Goal: Transaction & Acquisition: Purchase product/service

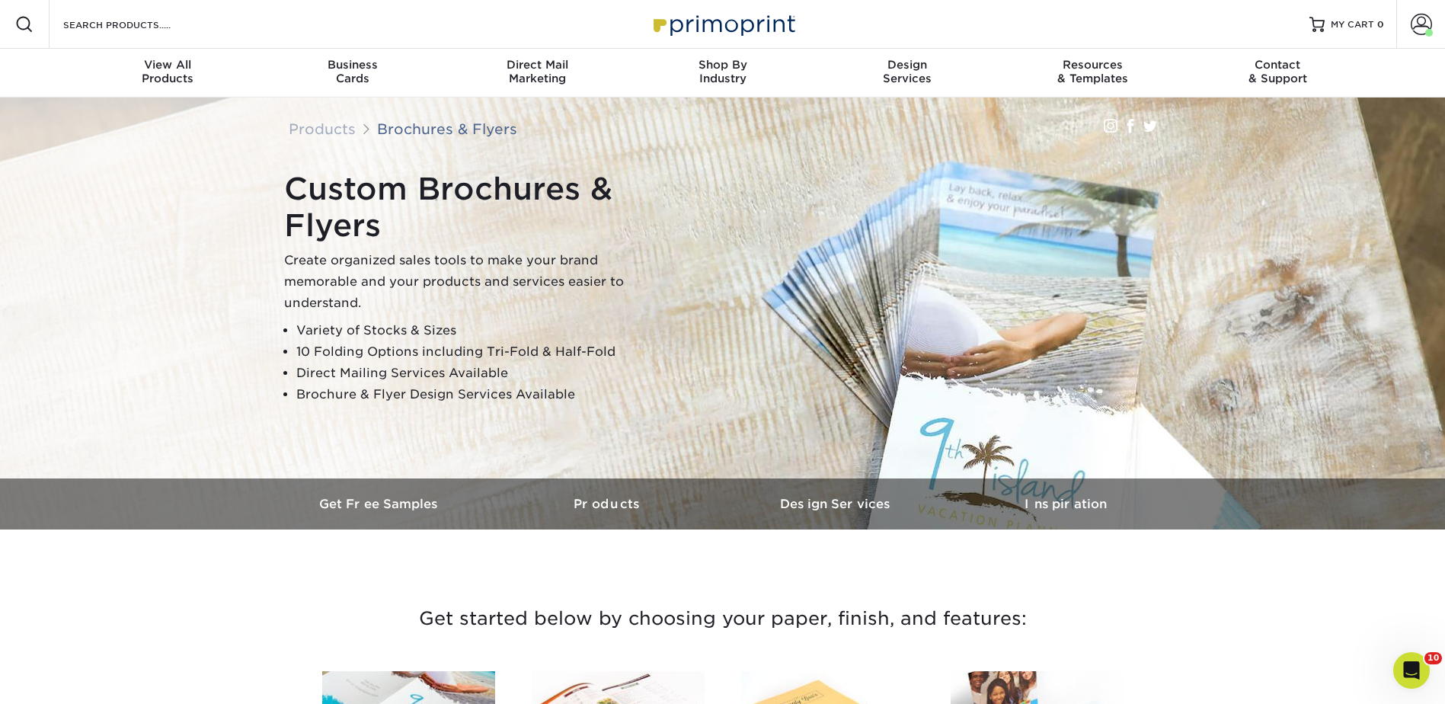
scroll to position [1066, 0]
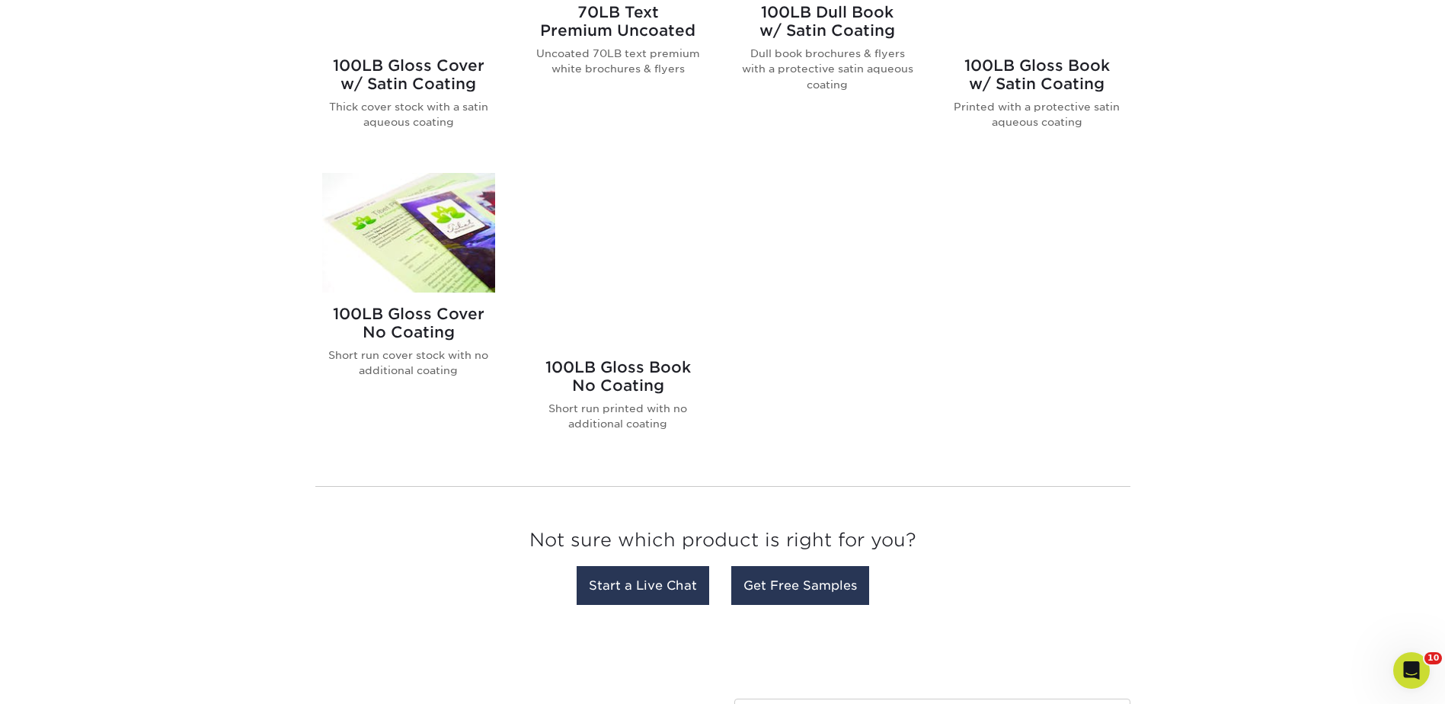
click at [618, 70] on p "Uncoated 70LB text premium white brochures & flyers" at bounding box center [618, 61] width 173 height 31
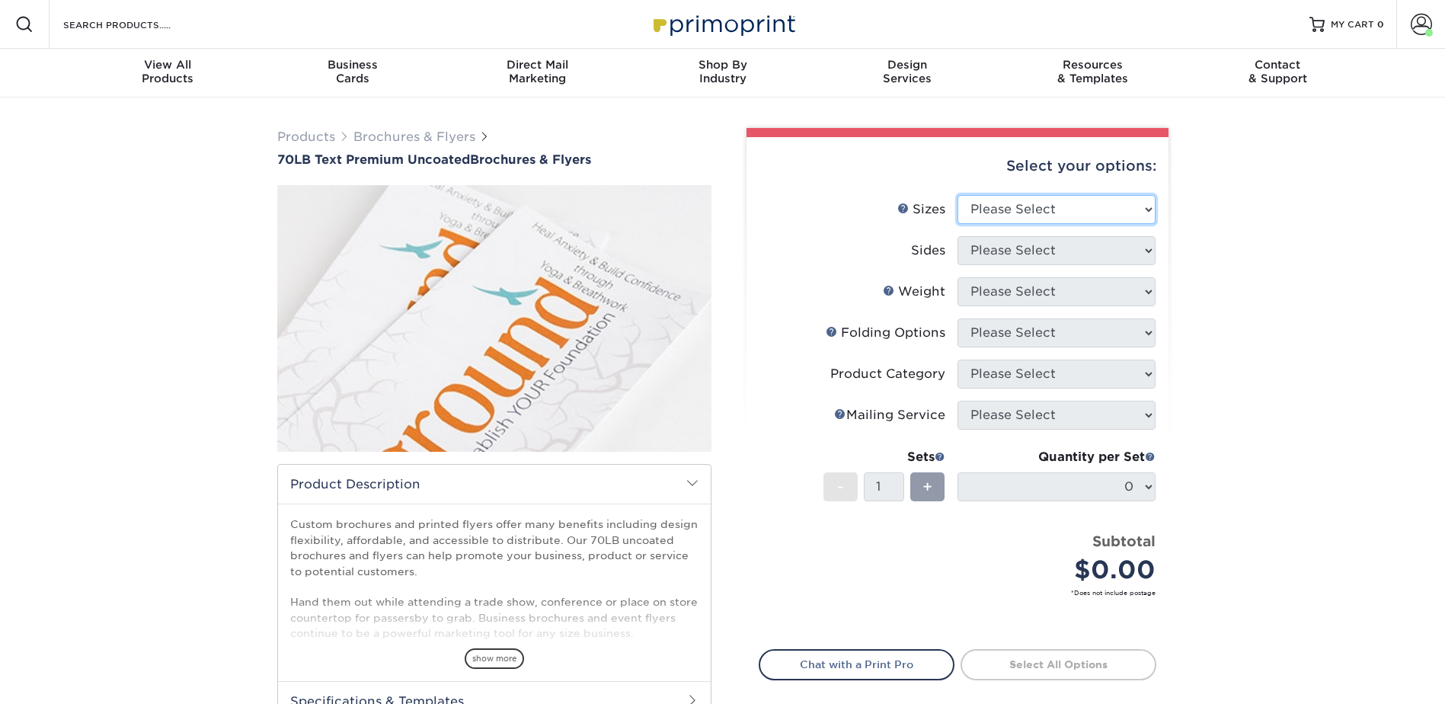
drag, startPoint x: 1005, startPoint y: 206, endPoint x: 1007, endPoint y: 217, distance: 10.8
click at [1004, 206] on select "Please Select 3.67" x 8.5" 4" x 6" 4" x 8.5" 4" x 9" 4.25" x 5.5" 4.25" x 11" 5…" at bounding box center [1056, 209] width 198 height 29
select select "8.50x11.00"
click at [957, 195] on select "Please Select 3.67" x 8.5" 4" x 6" 4" x 8.5" 4" x 9" 4.25" x 5.5" 4.25" x 11" 5…" at bounding box center [1056, 209] width 198 height 29
click at [983, 250] on select "Please Select Print Both Sides Print Front Only" at bounding box center [1056, 250] width 198 height 29
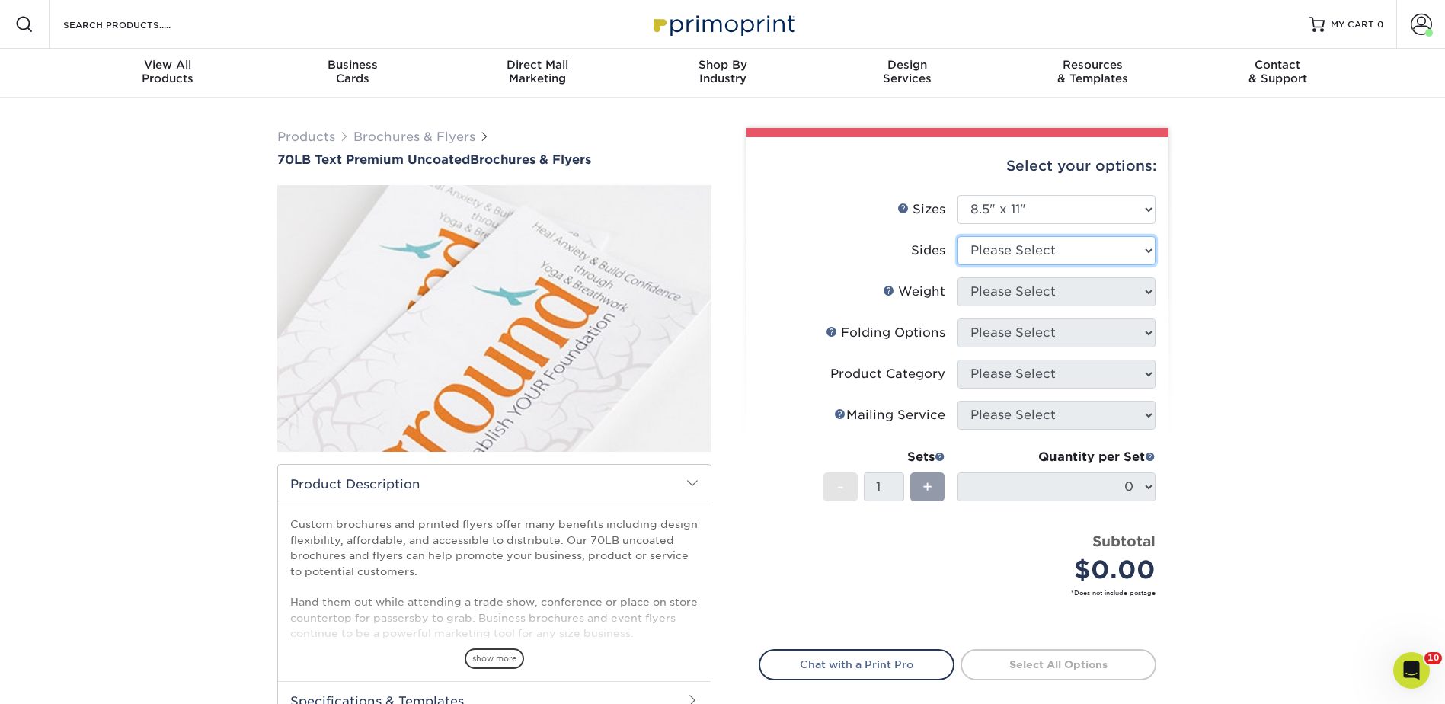
select select "13abbda7-1d64-4f25-8bb2-c179b224825d"
click at [957, 236] on select "Please Select Print Both Sides Print Front Only" at bounding box center [1056, 250] width 198 height 29
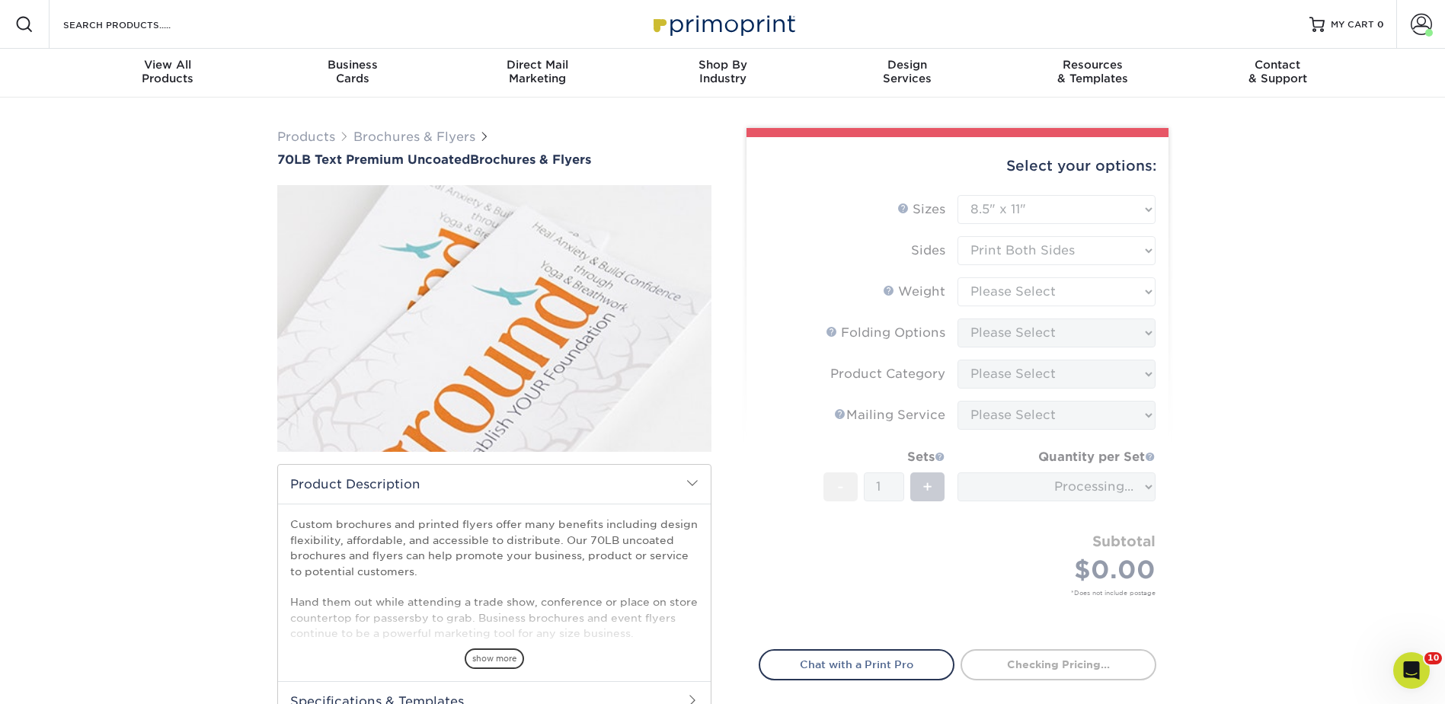
click at [983, 287] on form "Sizes Help Sizes Please Select 3.67" x 8.5" 4" x 6" 4" x 8.5" 4" x 9" 4.25" x 5…" at bounding box center [958, 413] width 398 height 436
click at [983, 297] on form "Sizes Help Sizes Please Select 3.67" x 8.5" 4" x 6" 4" x 8.5" 4" x 9" 4.25" x 5…" at bounding box center [958, 413] width 398 height 436
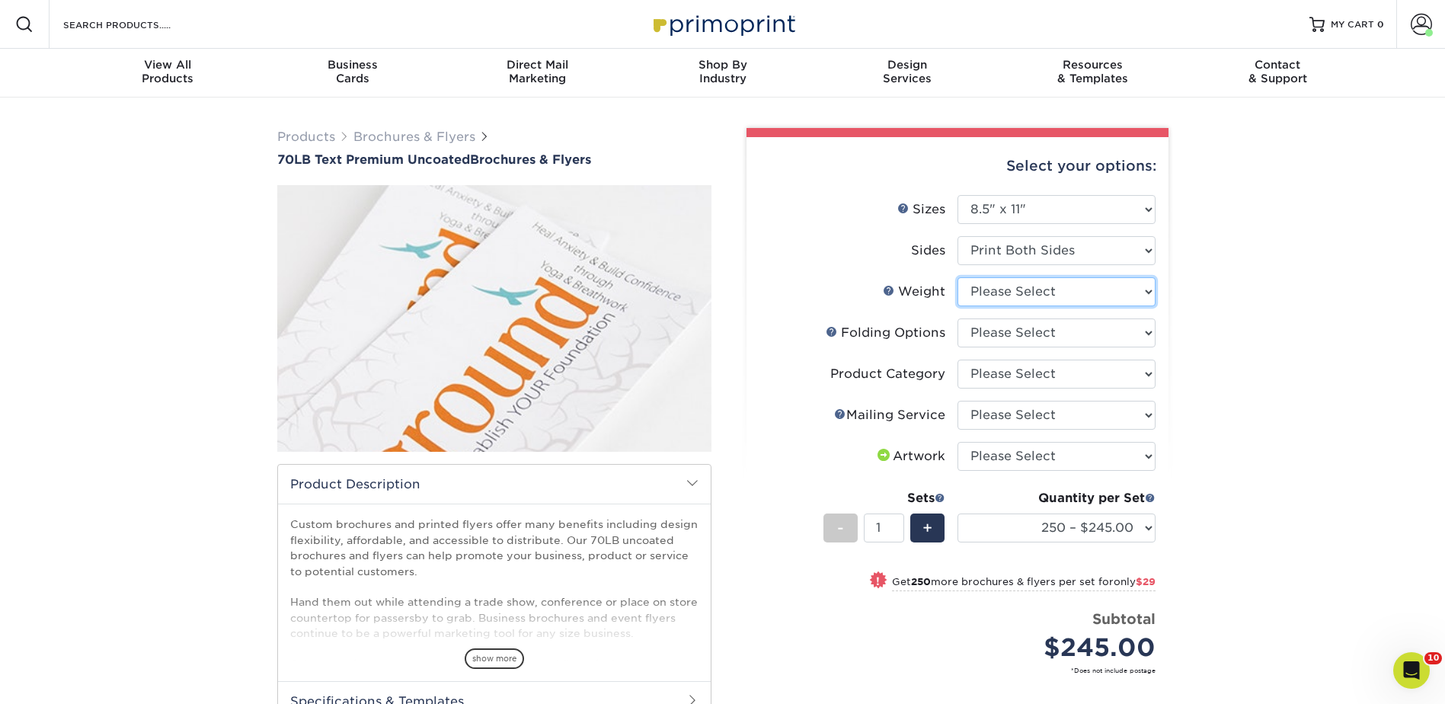
click at [983, 297] on select "Please Select 70LB" at bounding box center [1056, 291] width 198 height 29
select select "70LB"
click at [957, 277] on select "Please Select 70LB" at bounding box center [1056, 291] width 198 height 29
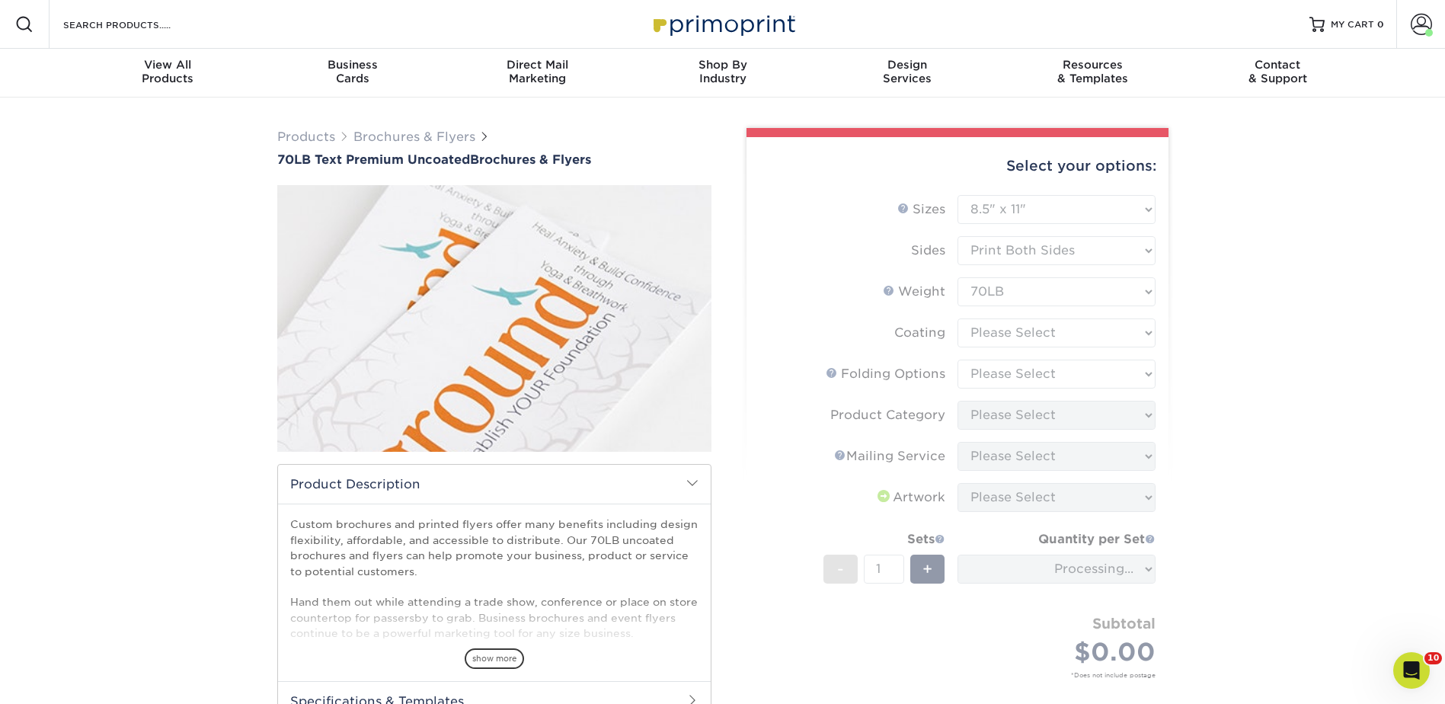
click at [985, 332] on form "Sizes Help Sizes Please Select 3.67" x 8.5" 4" x 6" 4" x 8.5" 4" x 9" 4.25" x 5…" at bounding box center [958, 454] width 398 height 519
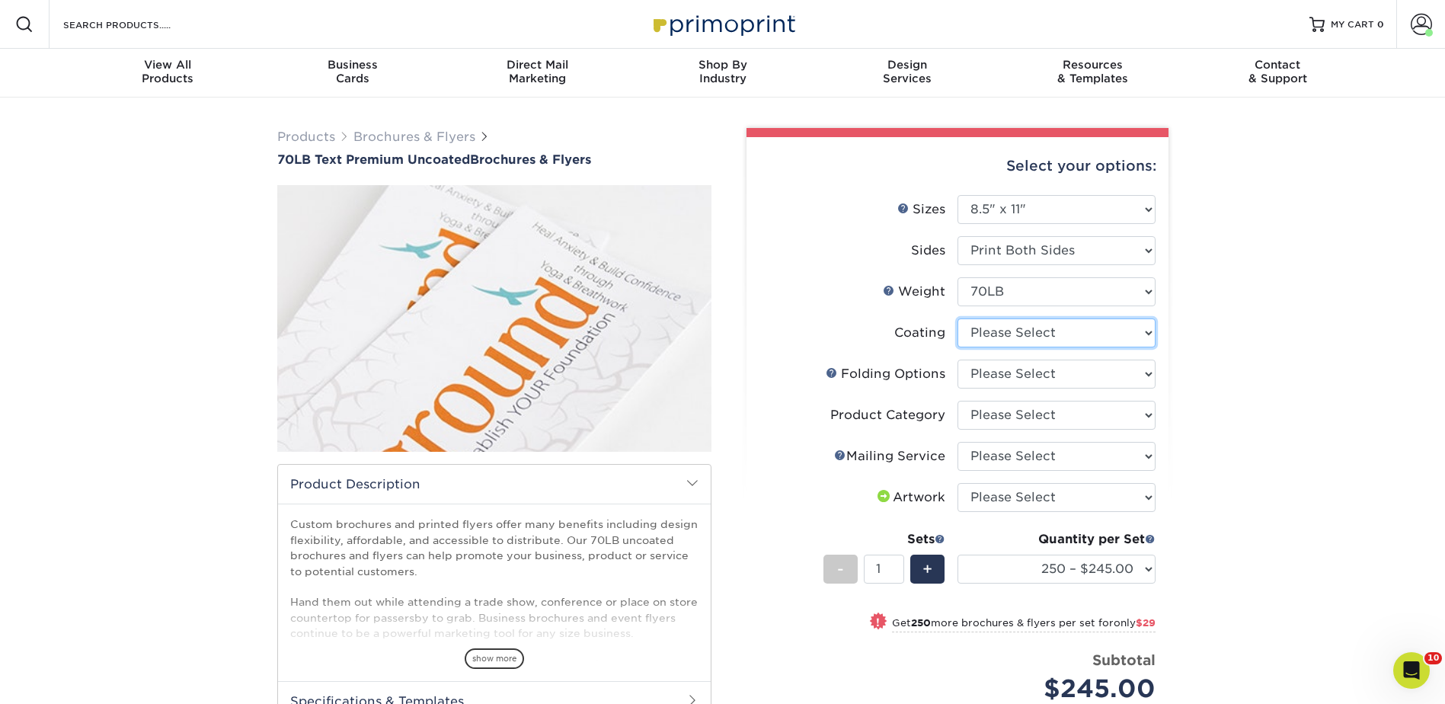
click at [987, 330] on select at bounding box center [1056, 332] width 198 height 29
select select "3e7618de-abca-4bda-9f97-8b9129e913d8"
click at [957, 318] on select at bounding box center [1056, 332] width 198 height 29
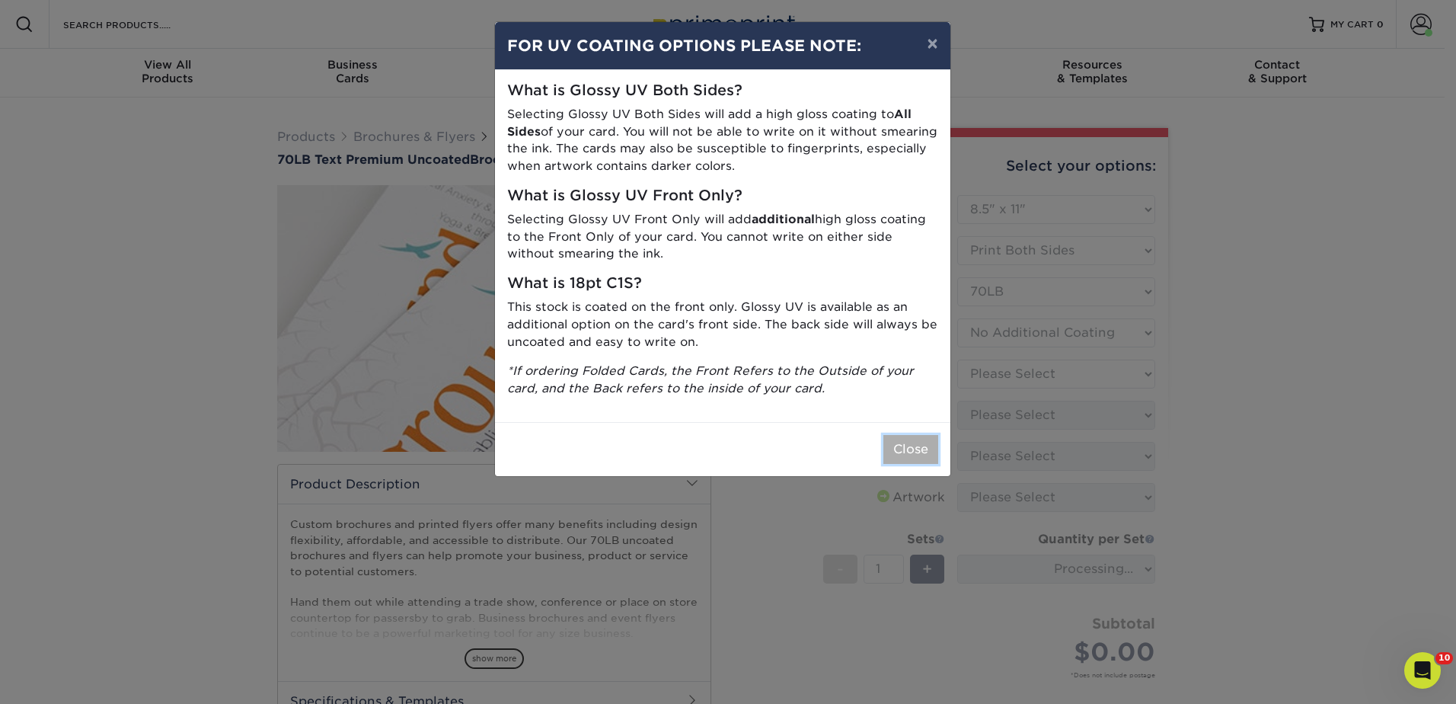
click at [902, 454] on button "Close" at bounding box center [910, 449] width 55 height 29
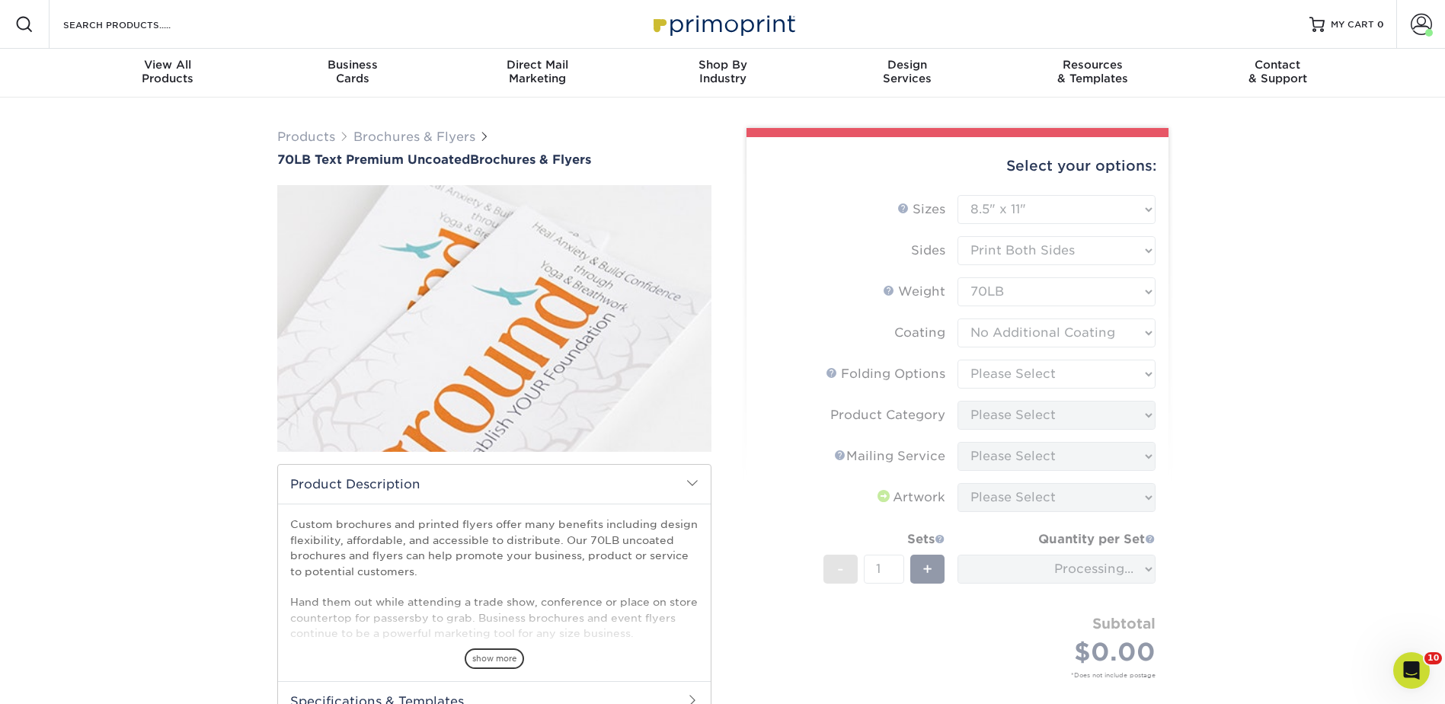
click at [1006, 375] on form "Sizes Help Sizes Please Select 3.67" x 8.5" 4" x 6" 4" x 8.5" 4" x 9" 4.25" x 5…" at bounding box center [958, 454] width 398 height 519
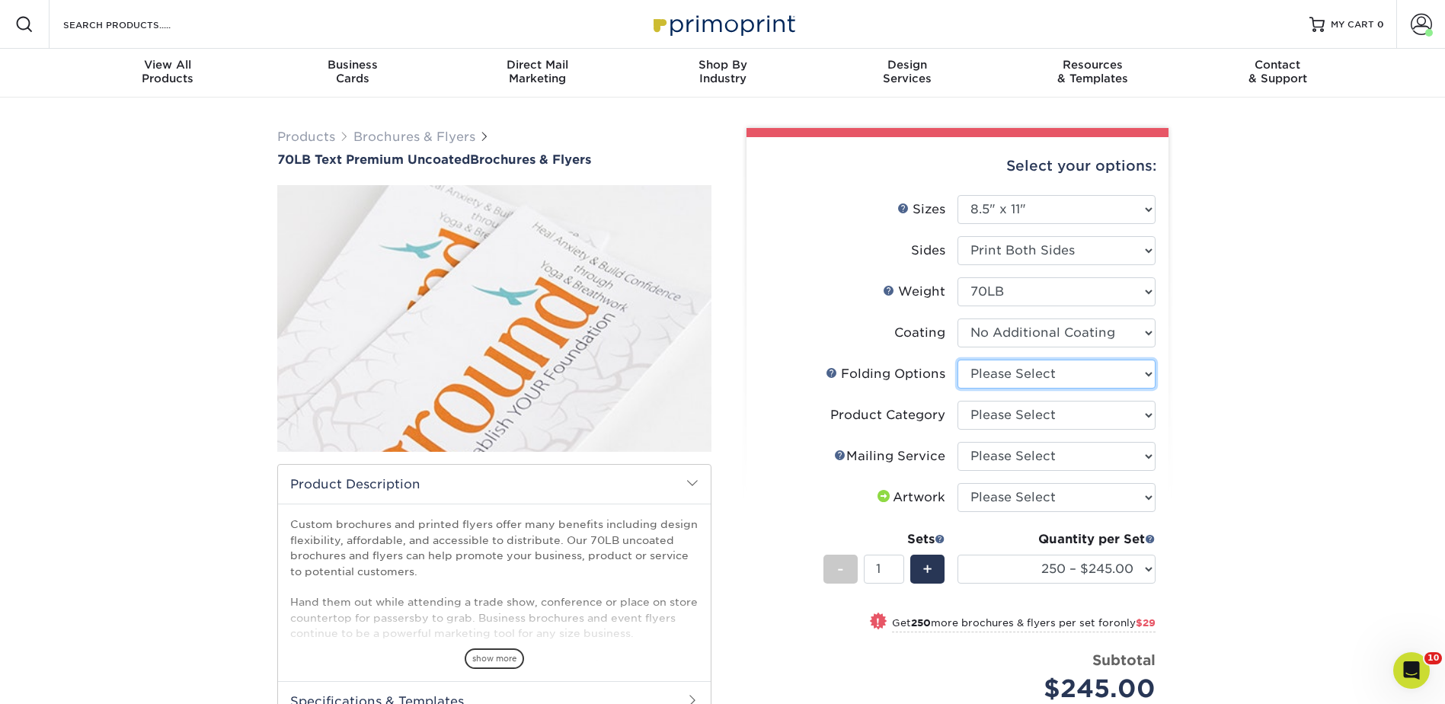
click at [1009, 375] on select "Please Select FLAT - No Folding Accordion Fold Half-Fold (Vertical) Half-Fold (…" at bounding box center [1056, 373] width 198 height 29
select select "9b1d5825-34d1-4721-9874-ed79abb003d7"
click at [957, 359] on select "Please Select FLAT - No Folding Accordion Fold Half-Fold (Vertical) Half-Fold (…" at bounding box center [1056, 373] width 198 height 29
drag, startPoint x: 1009, startPoint y: 410, endPoint x: 1011, endPoint y: 423, distance: 13.8
click at [1009, 410] on select "Please Select Flyers and Brochures" at bounding box center [1056, 415] width 198 height 29
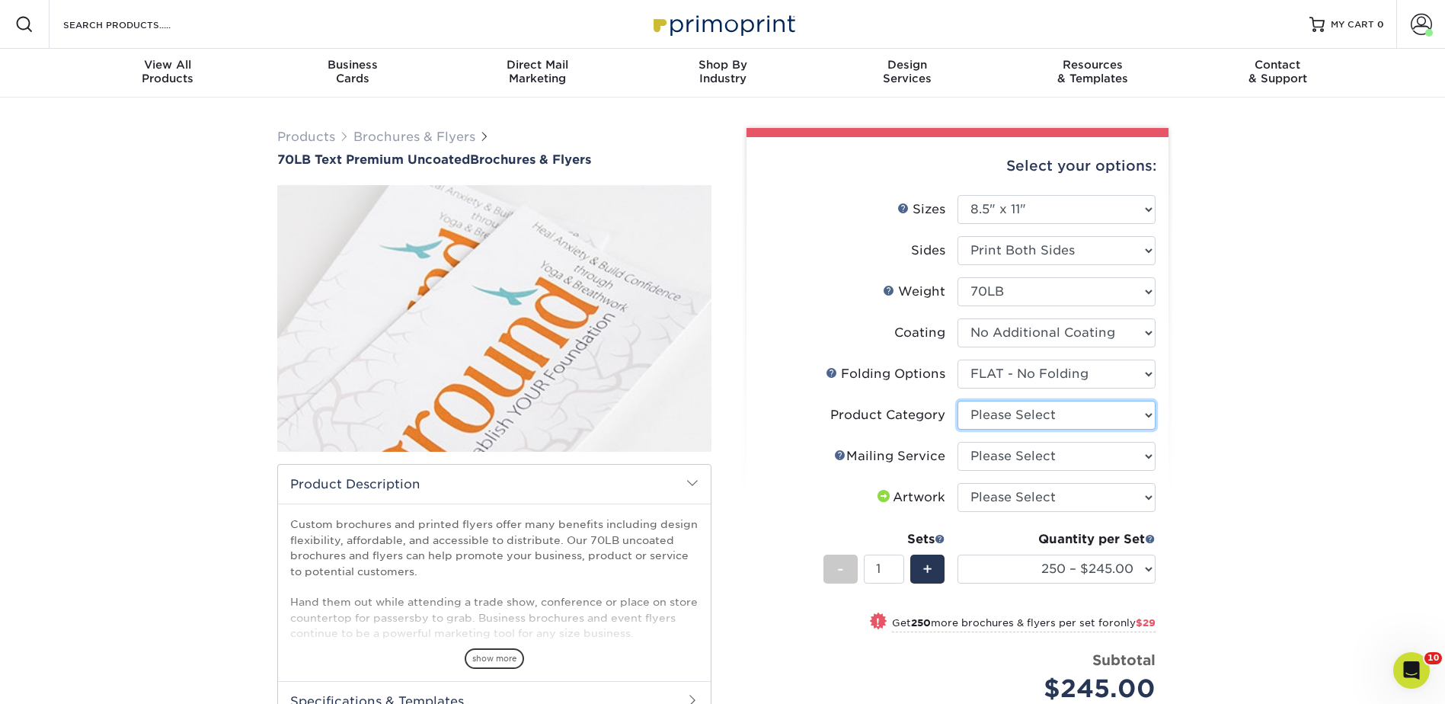
select select "1a668080-6b7c-4174-b399-2c3833b27ef4"
click at [957, 401] on select "Please Select Flyers and Brochures" at bounding box center [1056, 415] width 198 height 29
click at [1004, 455] on select "Please Select No Direct Mailing Service No, I will mail/stamp/imprint Direct Ma…" at bounding box center [1056, 456] width 198 height 29
select select "3e5e9bdd-d78a-4c28-a41d-fe1407925ca6"
click at [957, 442] on select "Please Select No Direct Mailing Service No, I will mail/stamp/imprint Direct Ma…" at bounding box center [1056, 456] width 198 height 29
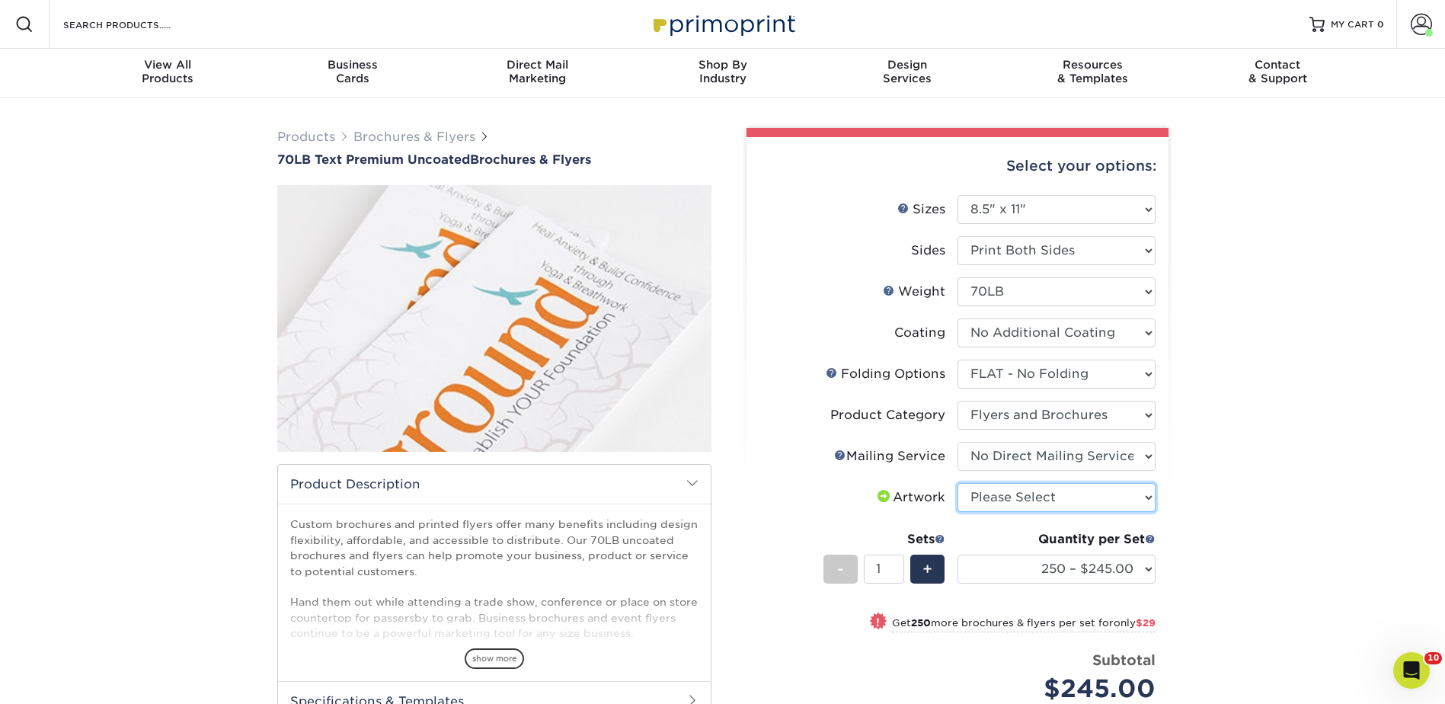
drag, startPoint x: 998, startPoint y: 493, endPoint x: 998, endPoint y: 512, distance: 19.0
click at [998, 493] on select "Please Select I will upload files I need a design - $175" at bounding box center [1056, 497] width 198 height 29
select select "upload"
click at [957, 483] on select "Please Select I will upload files I need a design - $175" at bounding box center [1056, 497] width 198 height 29
drag, startPoint x: 1044, startPoint y: 583, endPoint x: 1051, endPoint y: 572, distance: 12.7
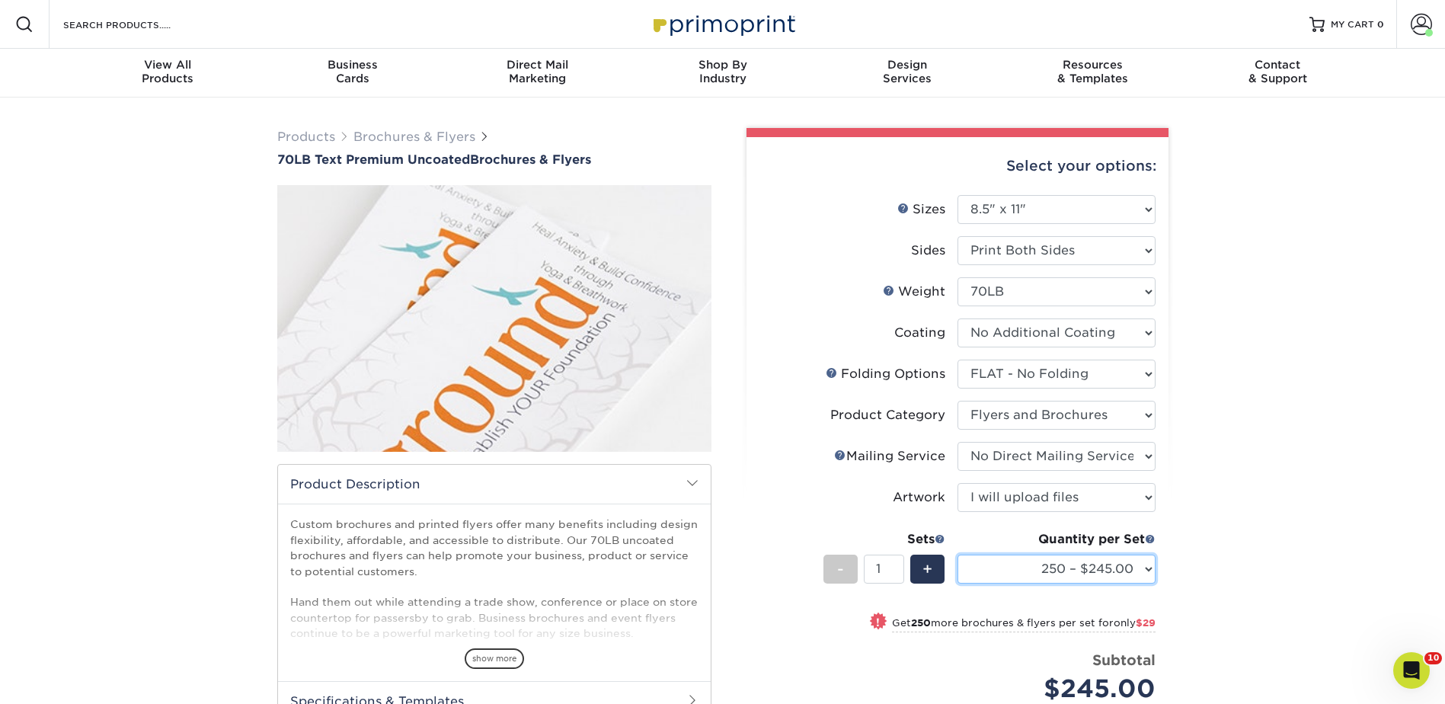
click at [1044, 583] on select "250 – $245.00 500 – $274.00 750 – $279.00 1000 – $284.00 1500 – $320.00 2000 – …" at bounding box center [1056, 568] width 198 height 29
select select "1000 – $284.00"
click at [957, 554] on select "250 – $245.00 500 – $274.00 750 – $279.00 1000 – $284.00 1500 – $320.00 2000 – …" at bounding box center [1056, 568] width 198 height 29
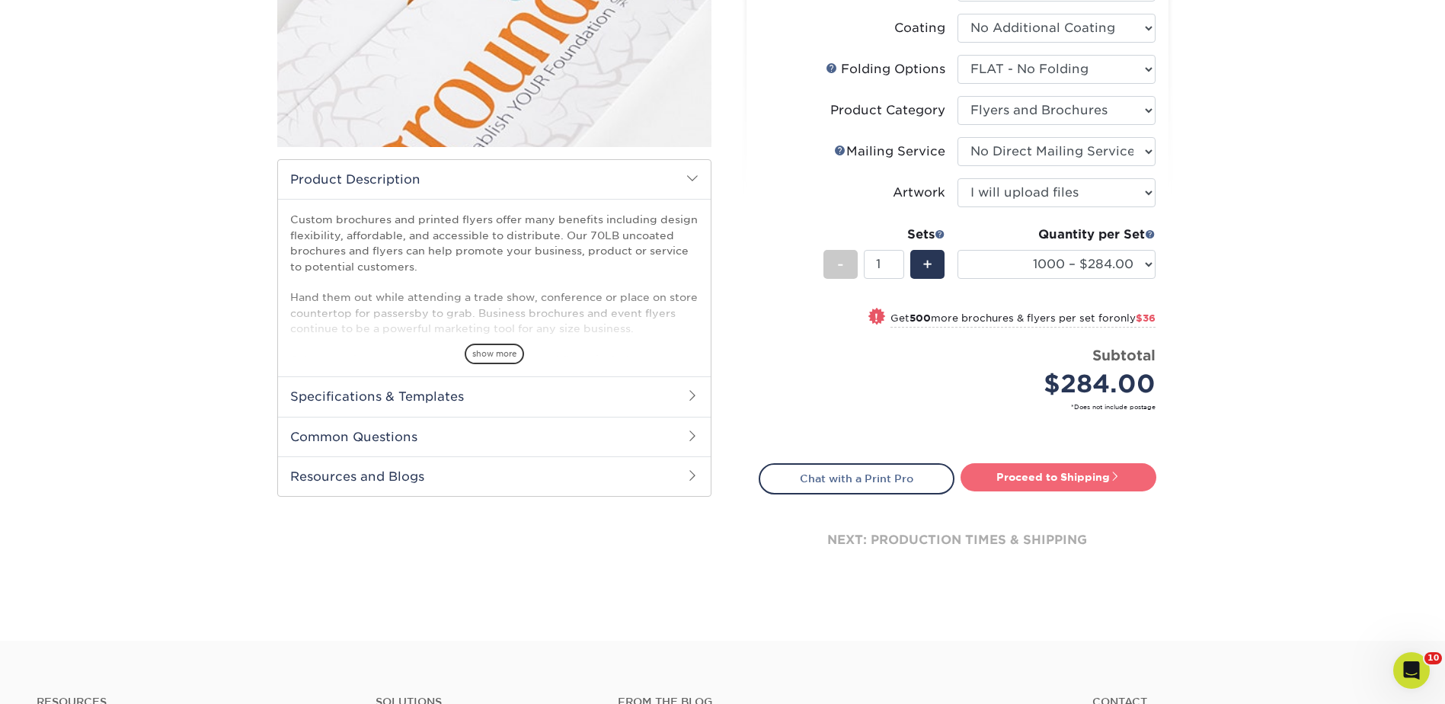
click at [1070, 478] on link "Proceed to Shipping" at bounding box center [1058, 476] width 196 height 27
type input "Set 1"
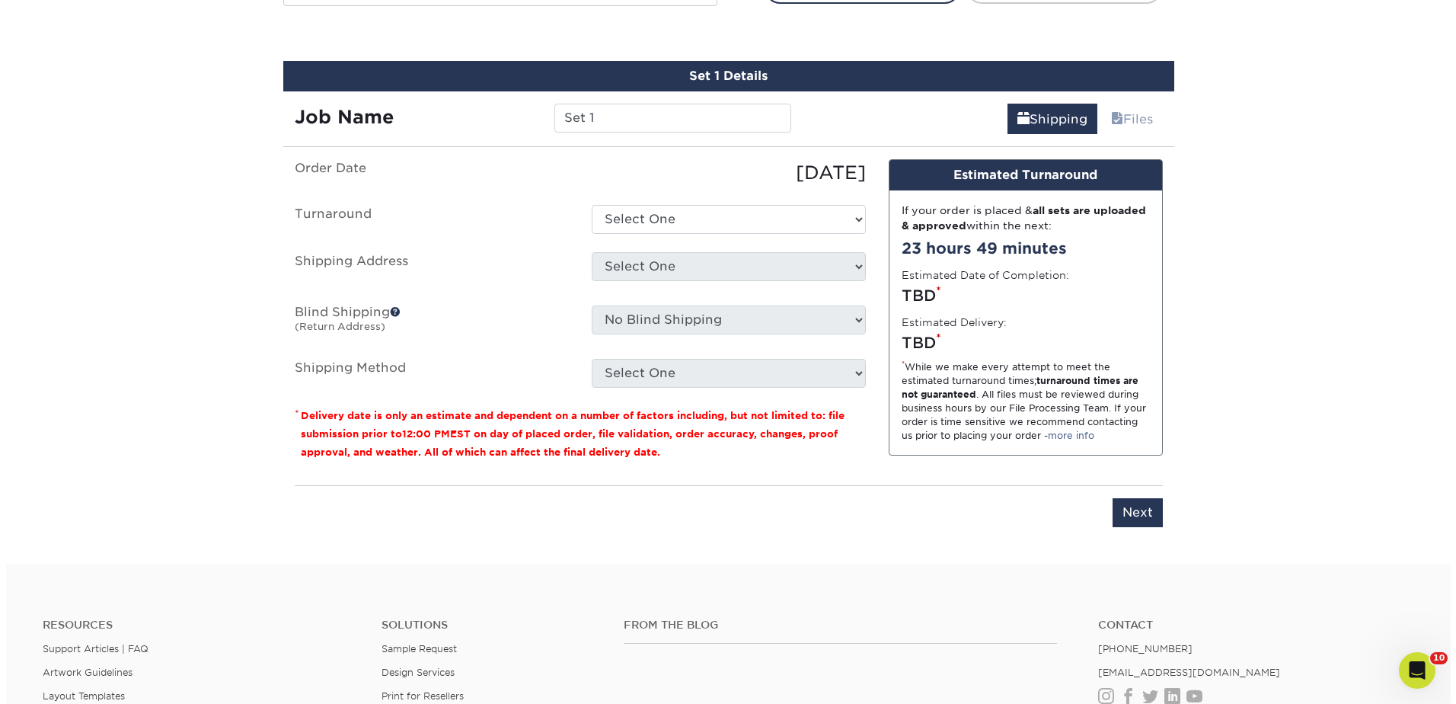
scroll to position [810, 0]
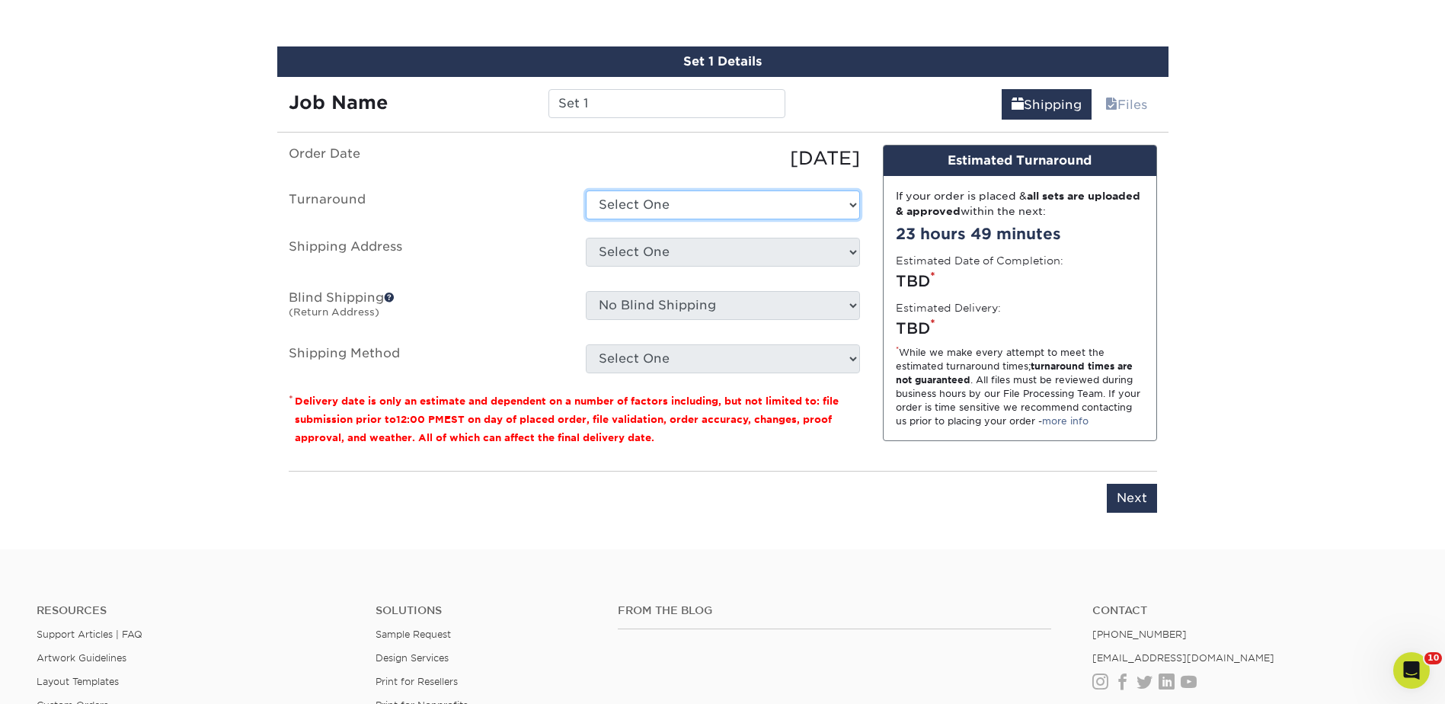
click at [640, 215] on select "Select One 2-4 Business Days 2 Day Next Business Day" at bounding box center [723, 204] width 274 height 29
select select "b46afd1f-20da-400b-8fca-bbb31a4eb810"
click at [586, 190] on select "Select One 2-4 Business Days 2 Day Next Business Day" at bounding box center [723, 204] width 274 height 29
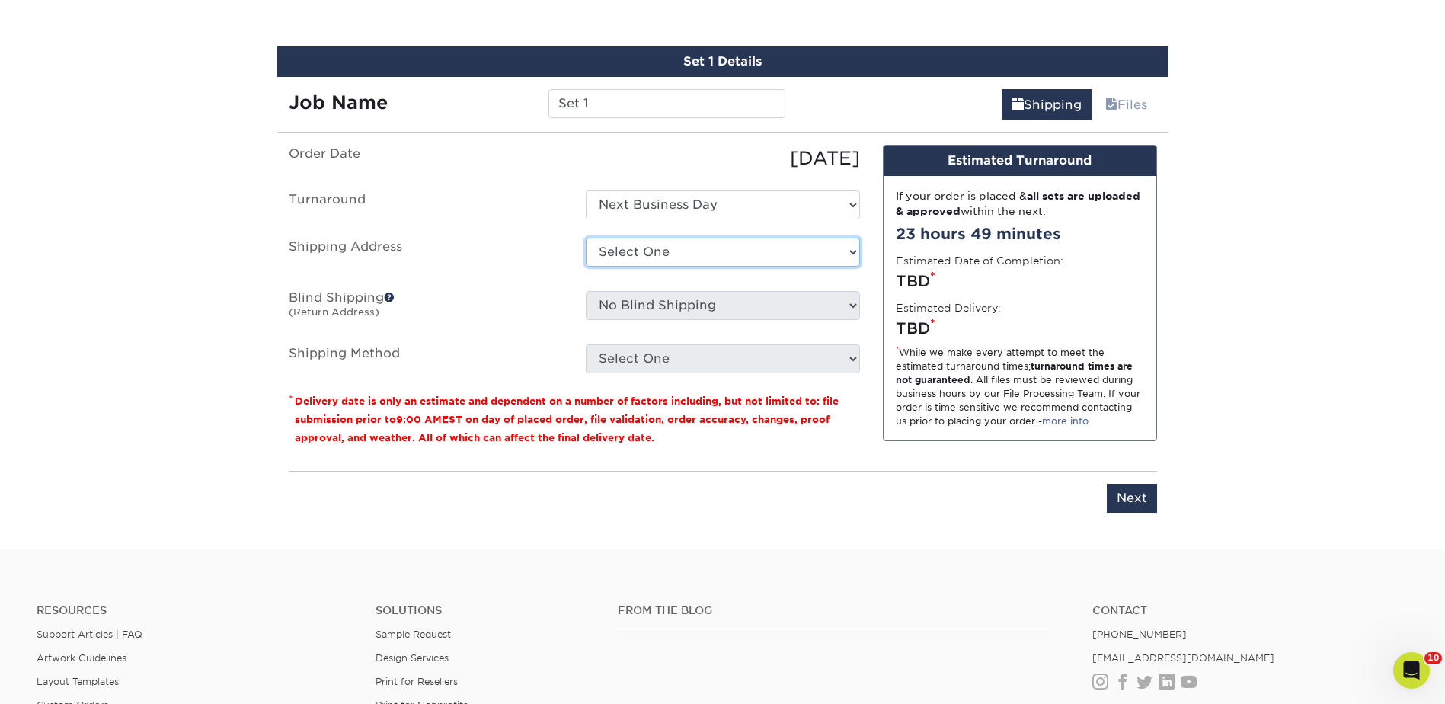
click at [633, 244] on select "Select One Berlin Canada - fake China East Valley Retirement fake fake fake flo…" at bounding box center [723, 252] width 274 height 29
drag, startPoint x: 632, startPoint y: 253, endPoint x: 637, endPoint y: 263, distance: 11.2
click at [632, 253] on select "Select One Berlin Canada - fake China East Valley Retirement fake fake fake flo…" at bounding box center [723, 252] width 274 height 29
select select "newaddress"
click at [586, 238] on select "Select One Berlin Canada - fake China East Valley Retirement fake fake fake flo…" at bounding box center [723, 252] width 274 height 29
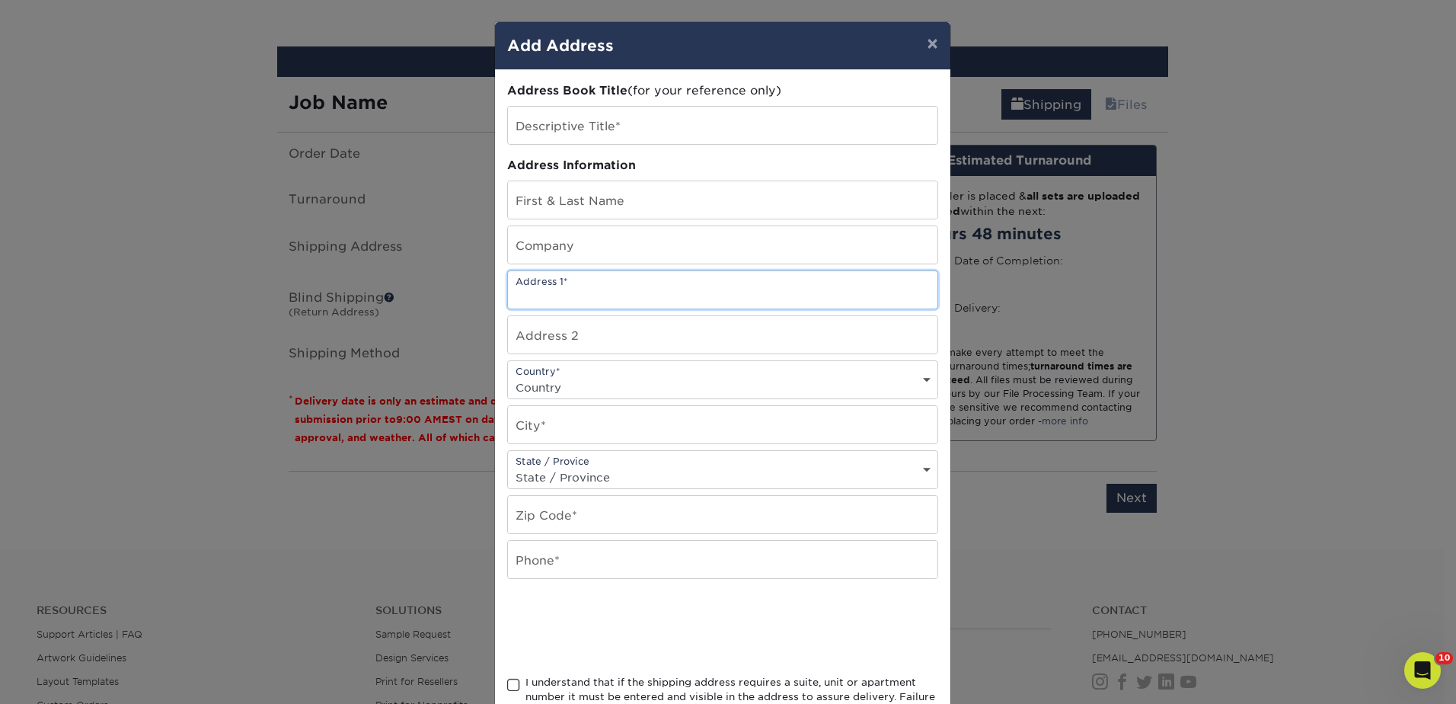
click at [545, 300] on input "text" at bounding box center [723, 289] width 430 height 37
paste input "2261 E Irlo Bronson Memorial Hwy, Kissimmee, FL 34744"
type input "2261 E Irlo Bronson Memorial Hwy, Kissimmee, FL 34744"
click at [538, 199] on input "text" at bounding box center [723, 199] width 430 height 37
type input "fake - FL"
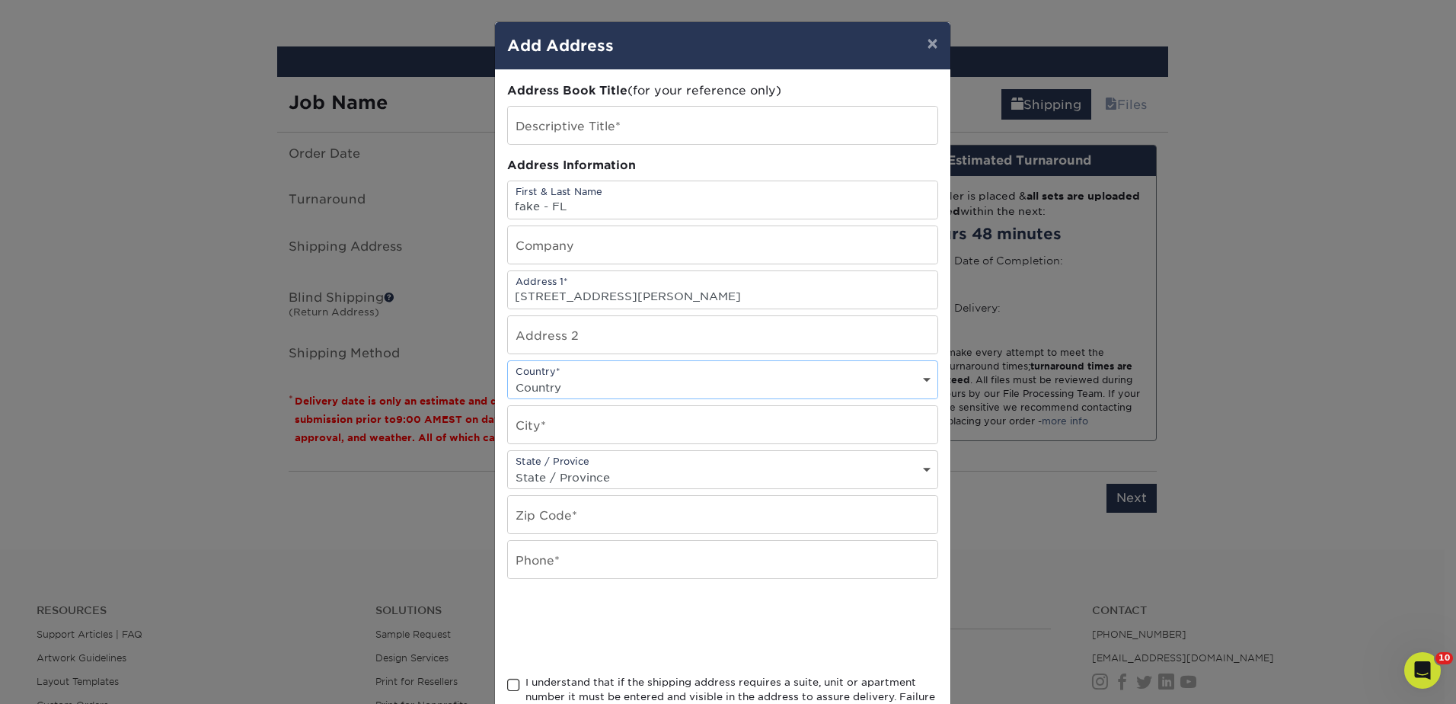
click at [550, 379] on select "Country United States Canada ----------------------------- Afghanistan Albania …" at bounding box center [723, 387] width 430 height 22
select select "US"
click at [508, 376] on select "Country United States Canada ----------------------------- Afghanistan Albania …" at bounding box center [723, 387] width 430 height 22
click at [576, 481] on select "State / Province Alabama Alaska Arizona Arkansas California Colorado Connecticu…" at bounding box center [723, 477] width 430 height 22
select select "FL"
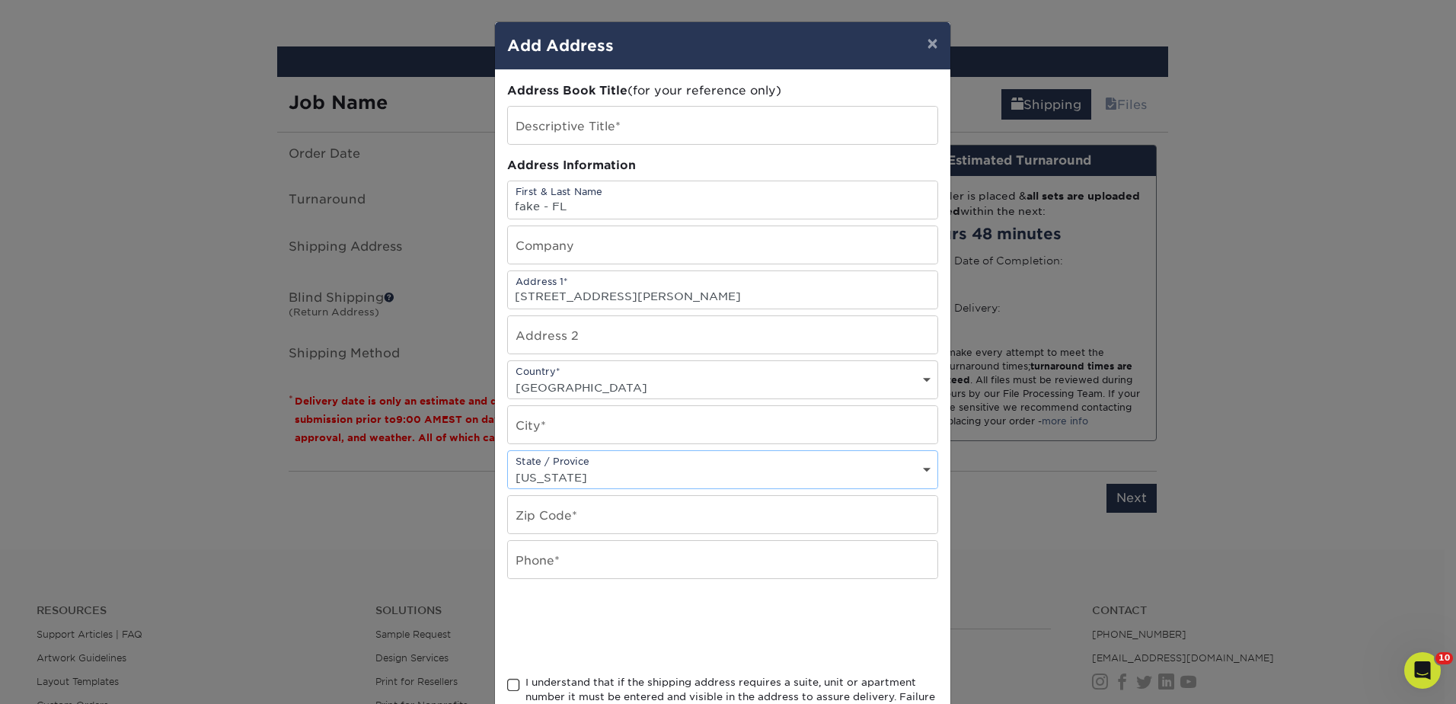
click at [508, 466] on select "State / Province Alabama Alaska Arizona Arkansas California Colorado Connecticu…" at bounding box center [723, 477] width 430 height 22
click at [570, 521] on input "text" at bounding box center [723, 514] width 430 height 37
type input "34744"
click at [548, 563] on input "text" at bounding box center [723, 559] width 430 height 37
type input "000-000-0000"
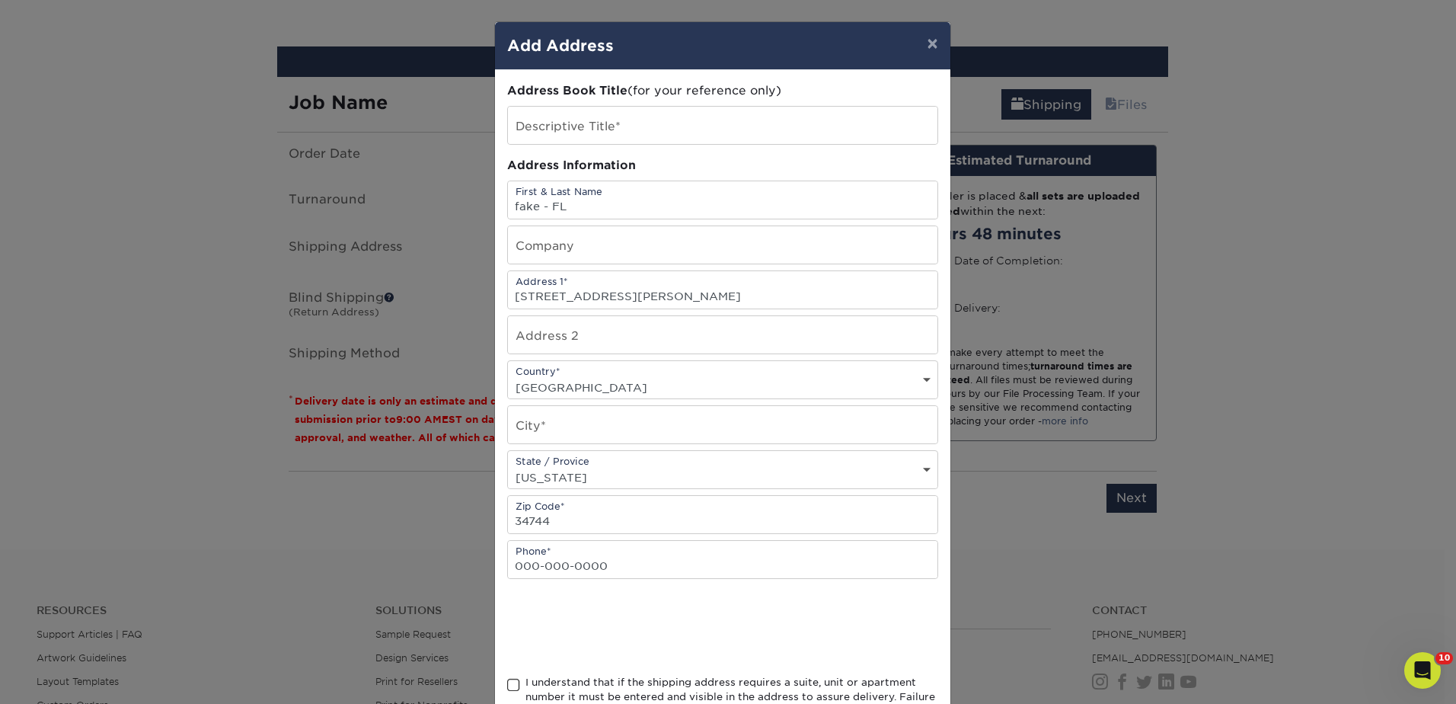
click at [508, 680] on span at bounding box center [513, 685] width 13 height 14
click at [0, 0] on input "I understand that if the shipping address requires a suite, unit or apartment n…" at bounding box center [0, 0] width 0 height 0
drag, startPoint x: 825, startPoint y: 289, endPoint x: 704, endPoint y: 291, distance: 121.1
click at [704, 291] on input "2261 E Irlo Bronson Memorial Hwy, Kissimmee, FL 34744" at bounding box center [723, 289] width 430 height 37
type input "[STREET_ADDRESS][PERSON_NAME]"
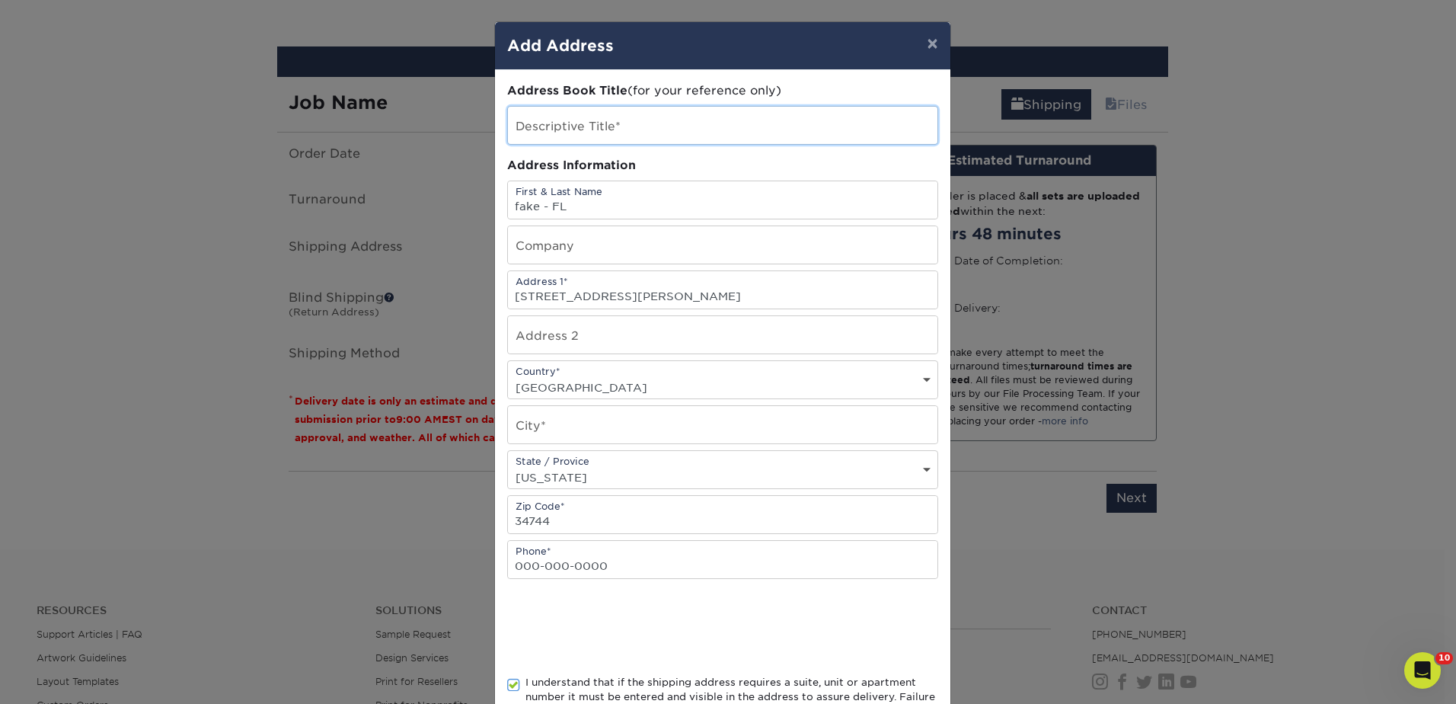
click at [638, 131] on input "text" at bounding box center [723, 125] width 430 height 37
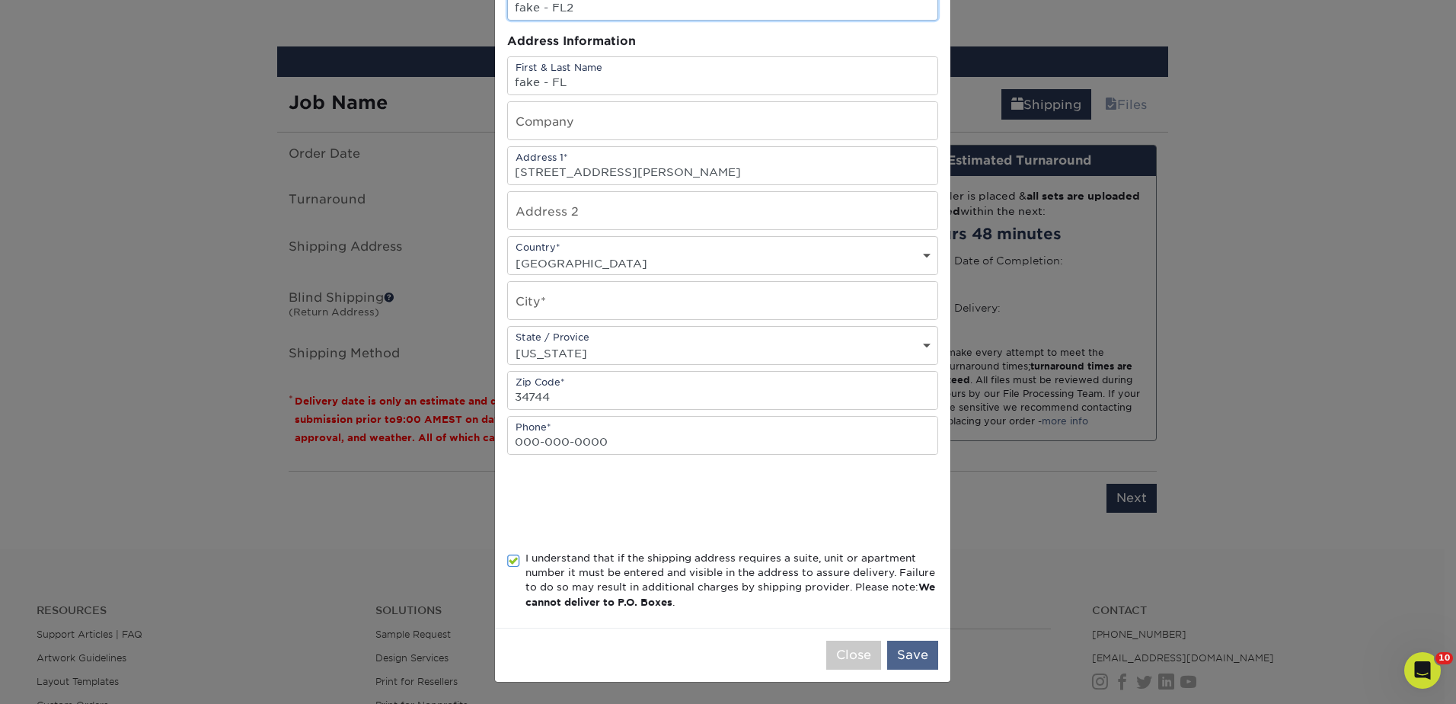
type input "fake - FL2"
click at [917, 655] on button "Save" at bounding box center [912, 654] width 51 height 29
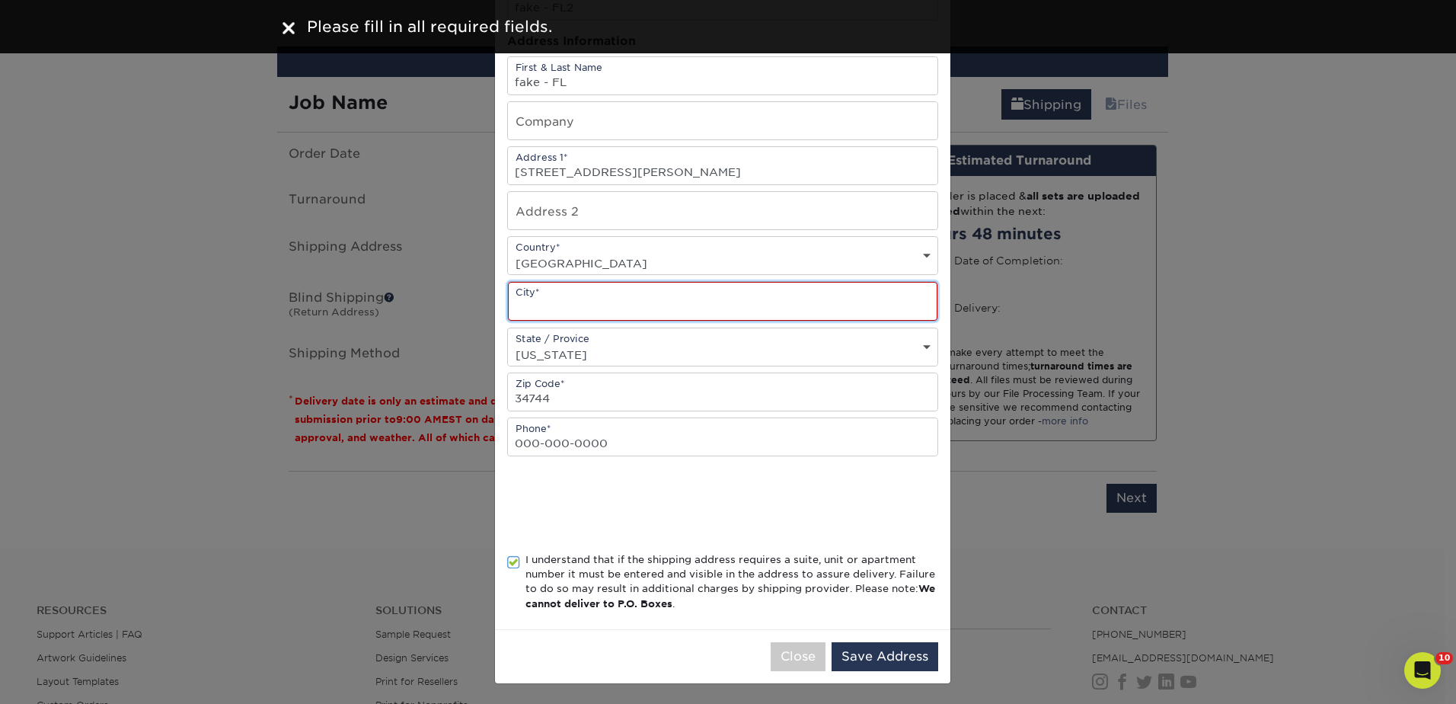
click at [599, 304] on input "text" at bounding box center [723, 301] width 430 height 39
type input "kissimee"
click at [864, 654] on button "Save Address" at bounding box center [885, 656] width 107 height 29
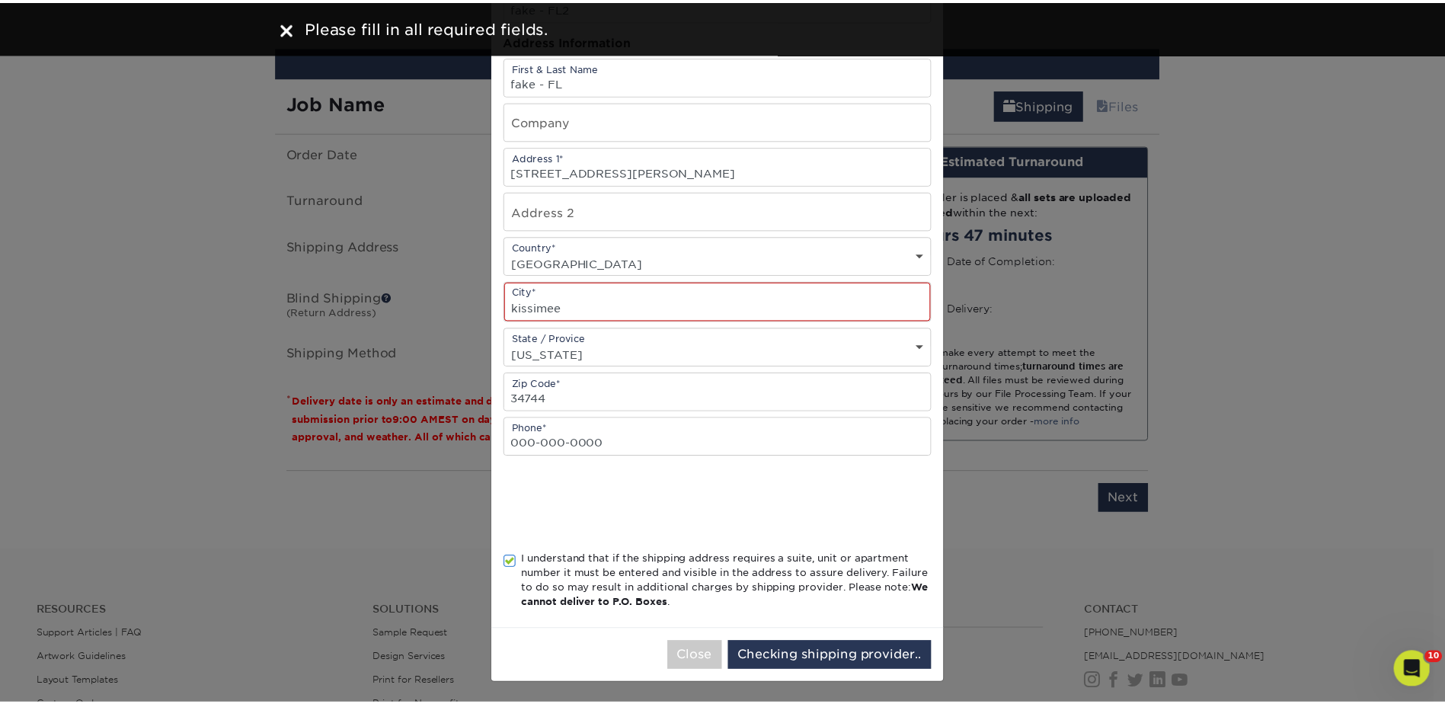
scroll to position [0, 0]
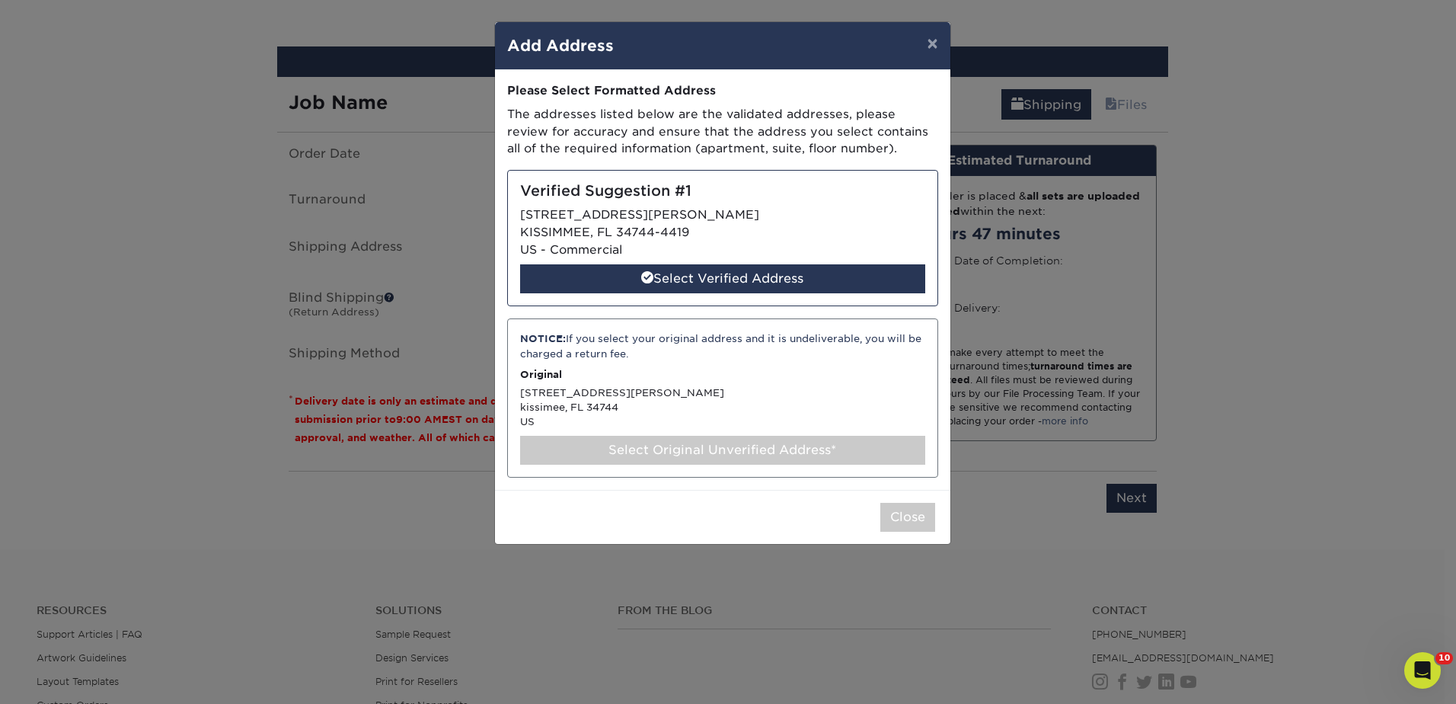
click at [618, 219] on div "Verified Suggestion #1 2261 E IRLO BRONSON MEMORIAL HWY KISSIMMEE, FL 34744-441…" at bounding box center [722, 238] width 431 height 136
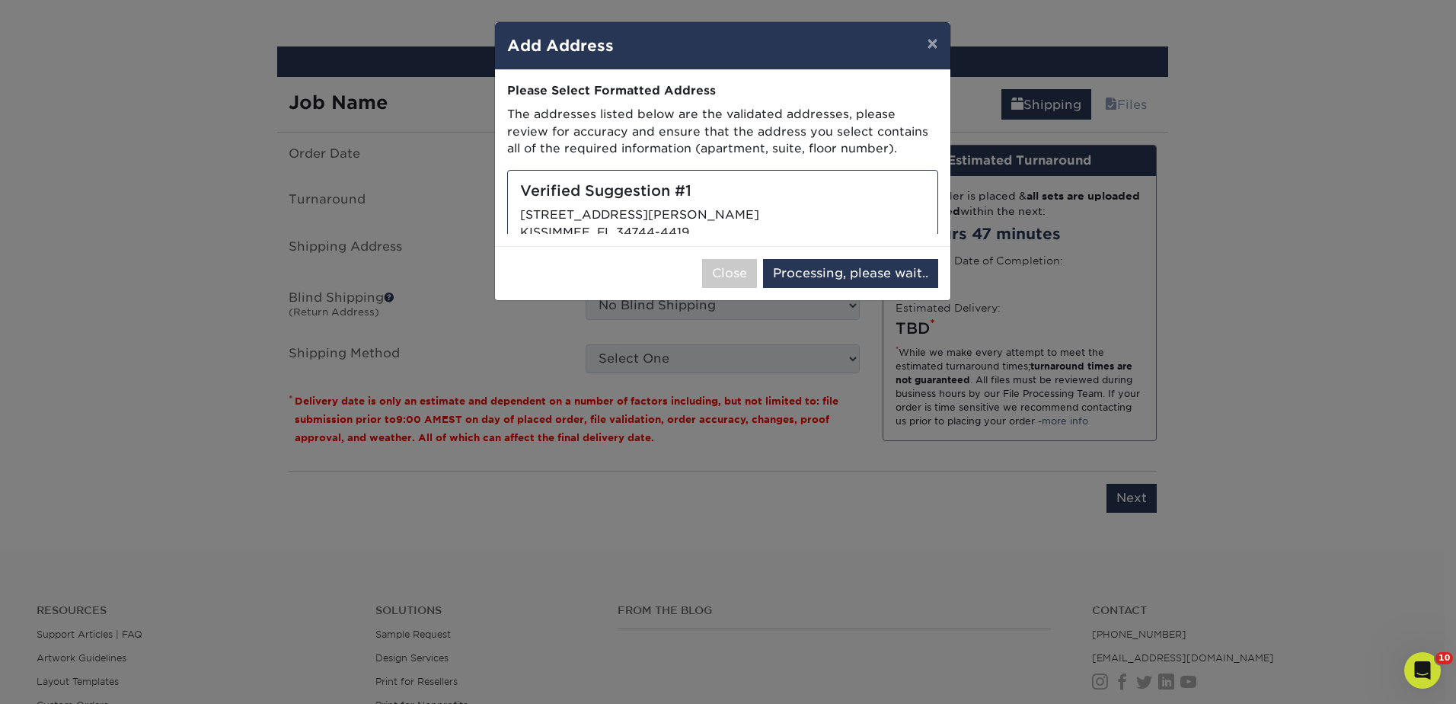
select select "285950"
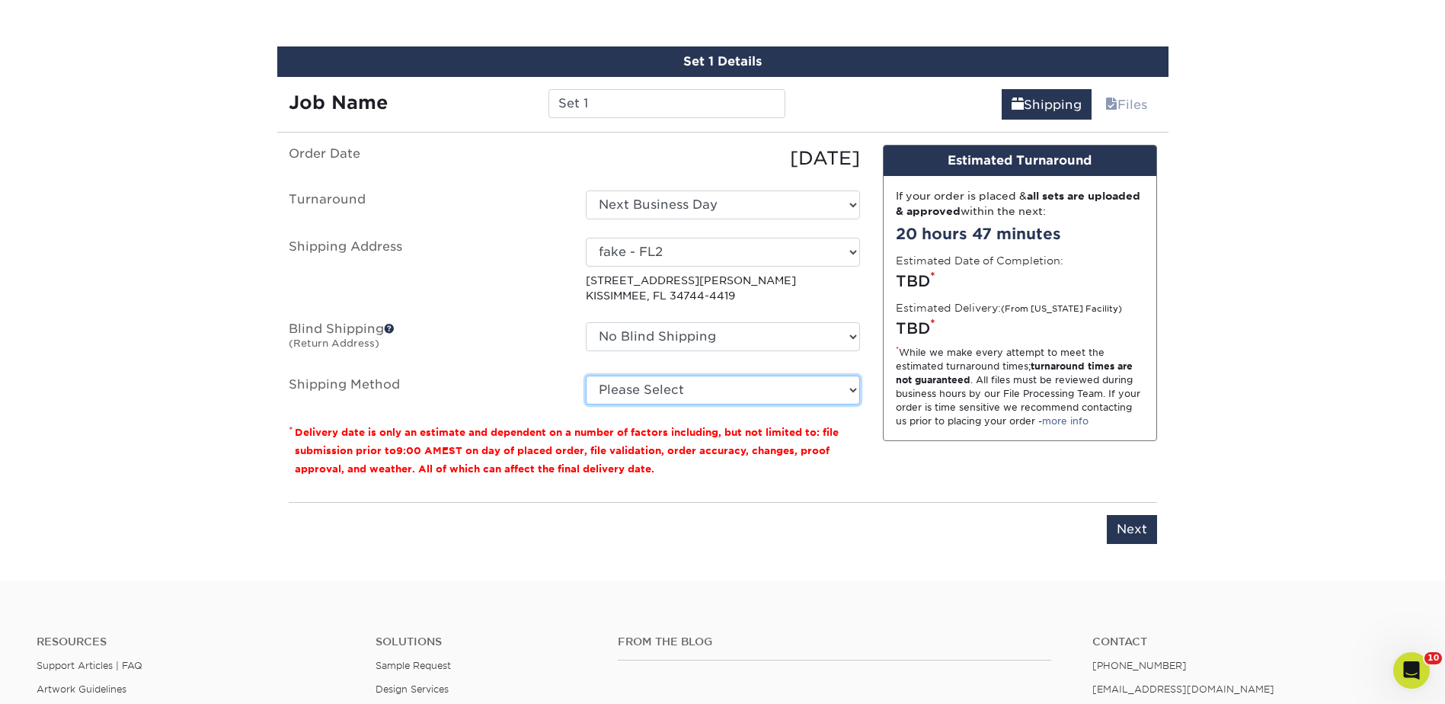
click at [682, 385] on select "Please Select Ground Shipping (+$19.00) 3 Day Shipping Service (+$27.34) 2 Day …" at bounding box center [723, 389] width 274 height 29
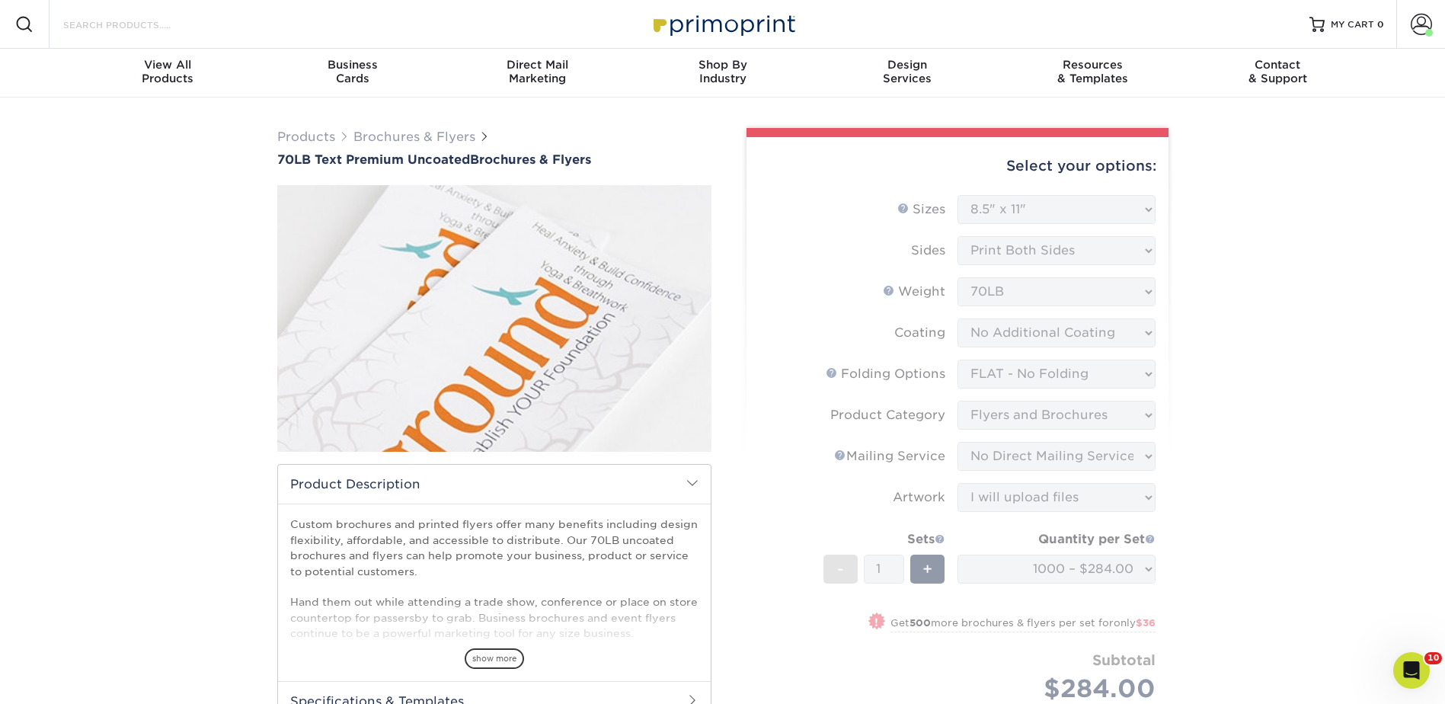
click at [120, 21] on input "Search Products" at bounding box center [136, 24] width 149 height 18
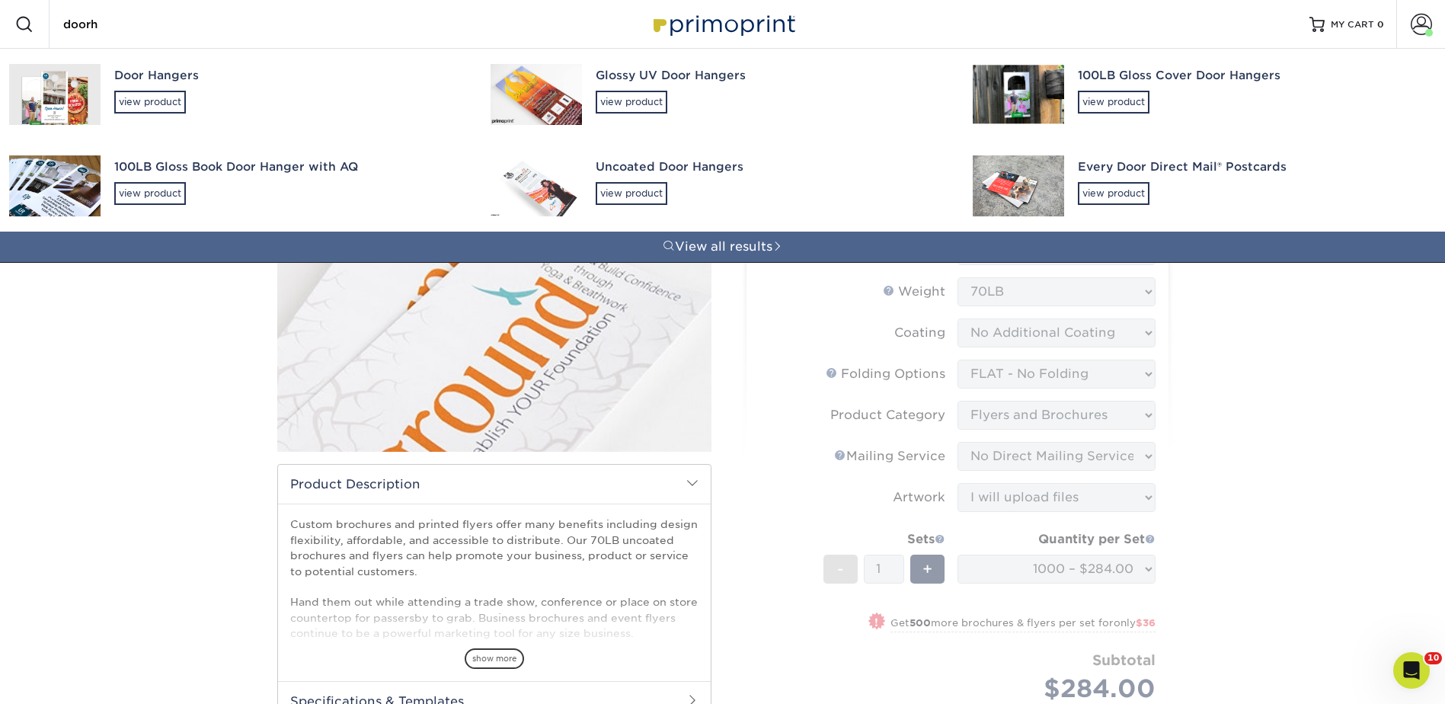
type input "doorh"
click at [147, 76] on div "Door Hangers" at bounding box center [288, 76] width 349 height 18
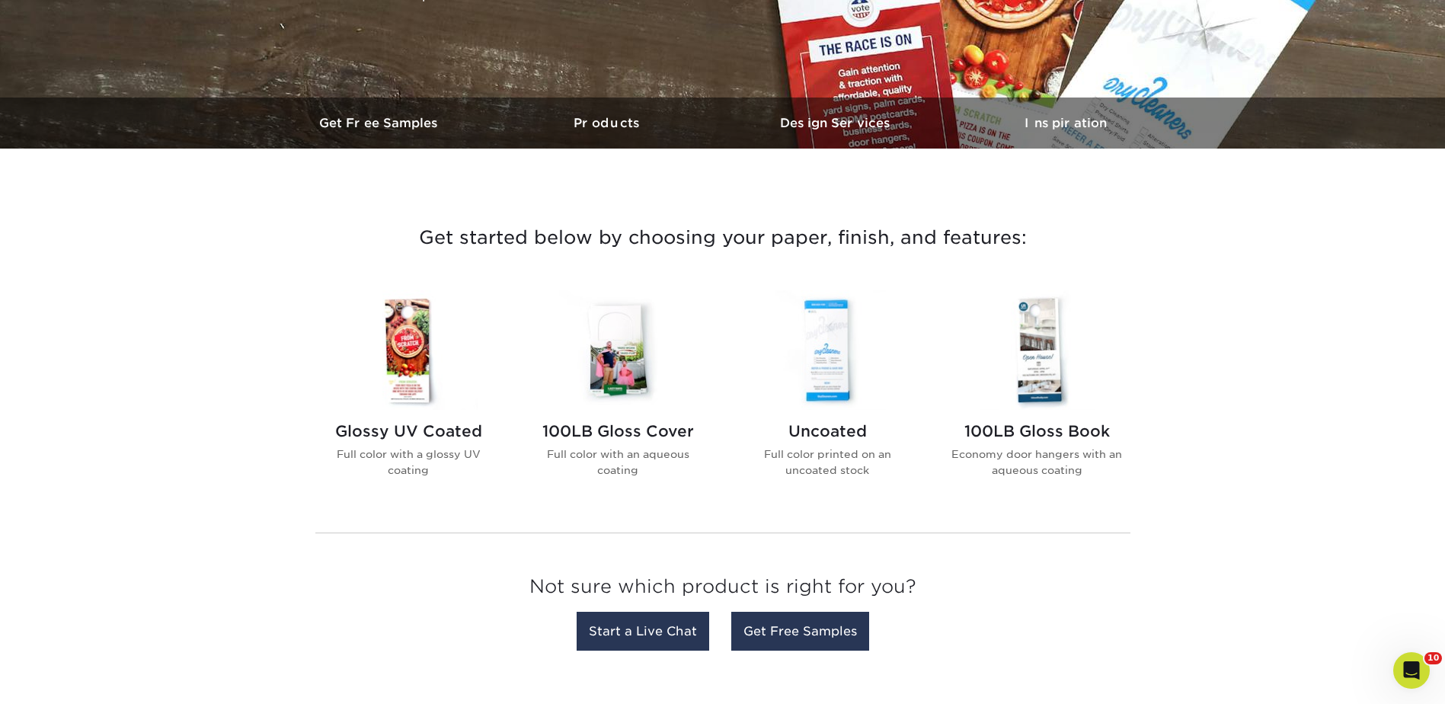
click at [618, 349] on img at bounding box center [618, 350] width 173 height 120
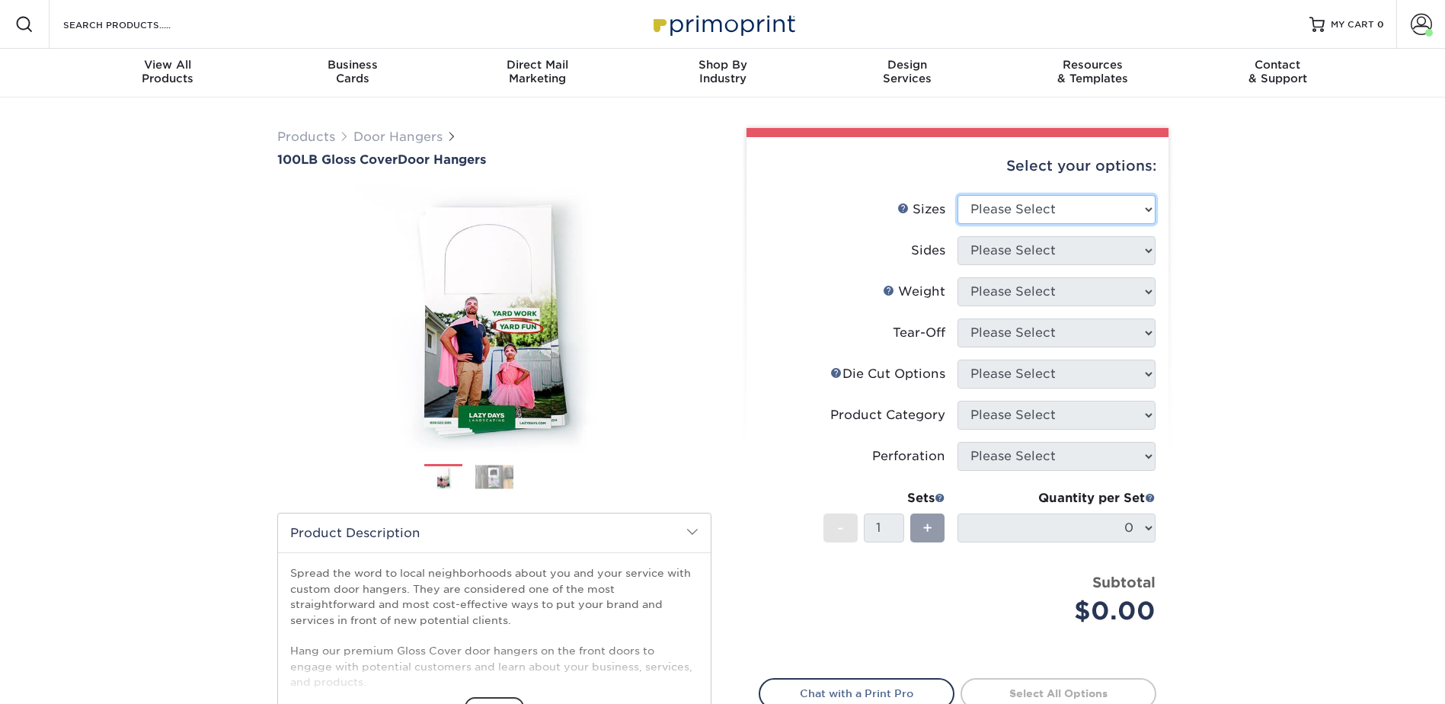
drag, startPoint x: 1025, startPoint y: 205, endPoint x: 1024, endPoint y: 212, distance: 7.7
click at [1025, 205] on select "Please Select 3.5" x 8.5" 3.5" x 11" 4" x 7" 4.25" x 11" 4.25" x 14"" at bounding box center [1056, 209] width 198 height 29
select select "4.25x11.00"
click at [957, 195] on select "Please Select 3.5" x 8.5" 3.5" x 11" 4" x 7" 4.25" x 11" 4.25" x 14"" at bounding box center [1056, 209] width 198 height 29
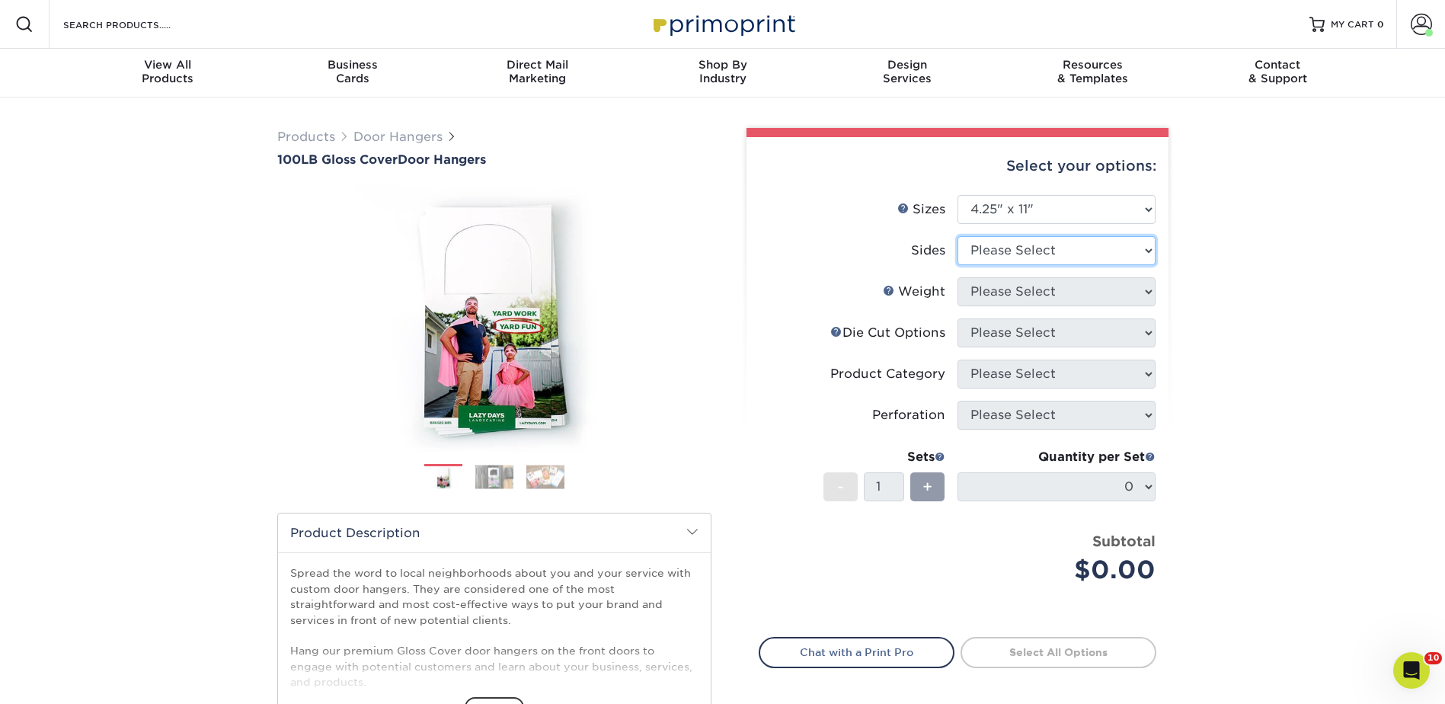
drag, startPoint x: 1013, startPoint y: 244, endPoint x: 1013, endPoint y: 263, distance: 19.0
click at [1013, 244] on select "Please Select Print Both Sides Print Front Only" at bounding box center [1056, 250] width 198 height 29
select select "13abbda7-1d64-4f25-8bb2-c179b224825d"
click at [957, 236] on select "Please Select Print Both Sides Print Front Only" at bounding box center [1056, 250] width 198 height 29
click at [1002, 289] on select "Please Select 100LB" at bounding box center [1056, 291] width 198 height 29
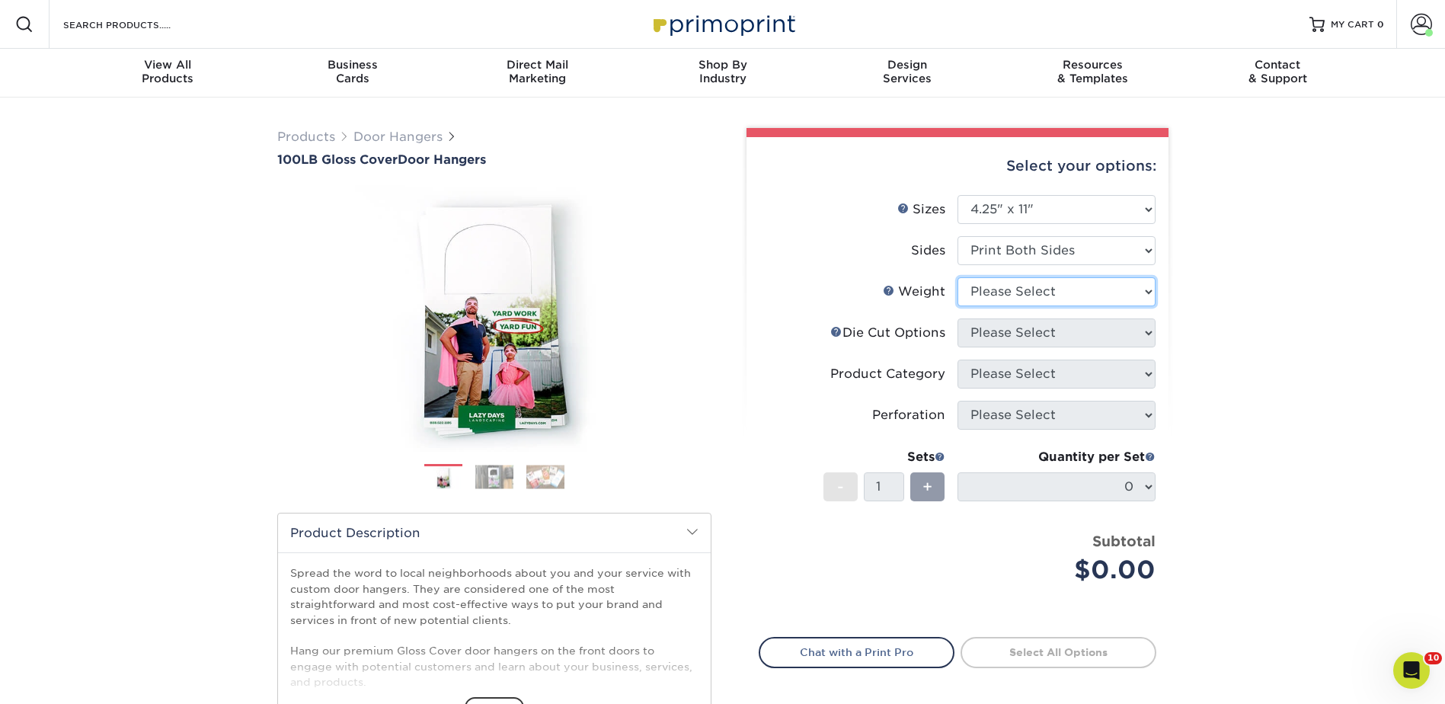
select select "100LB"
click at [957, 277] on select "Please Select 100LB" at bounding box center [1056, 291] width 198 height 29
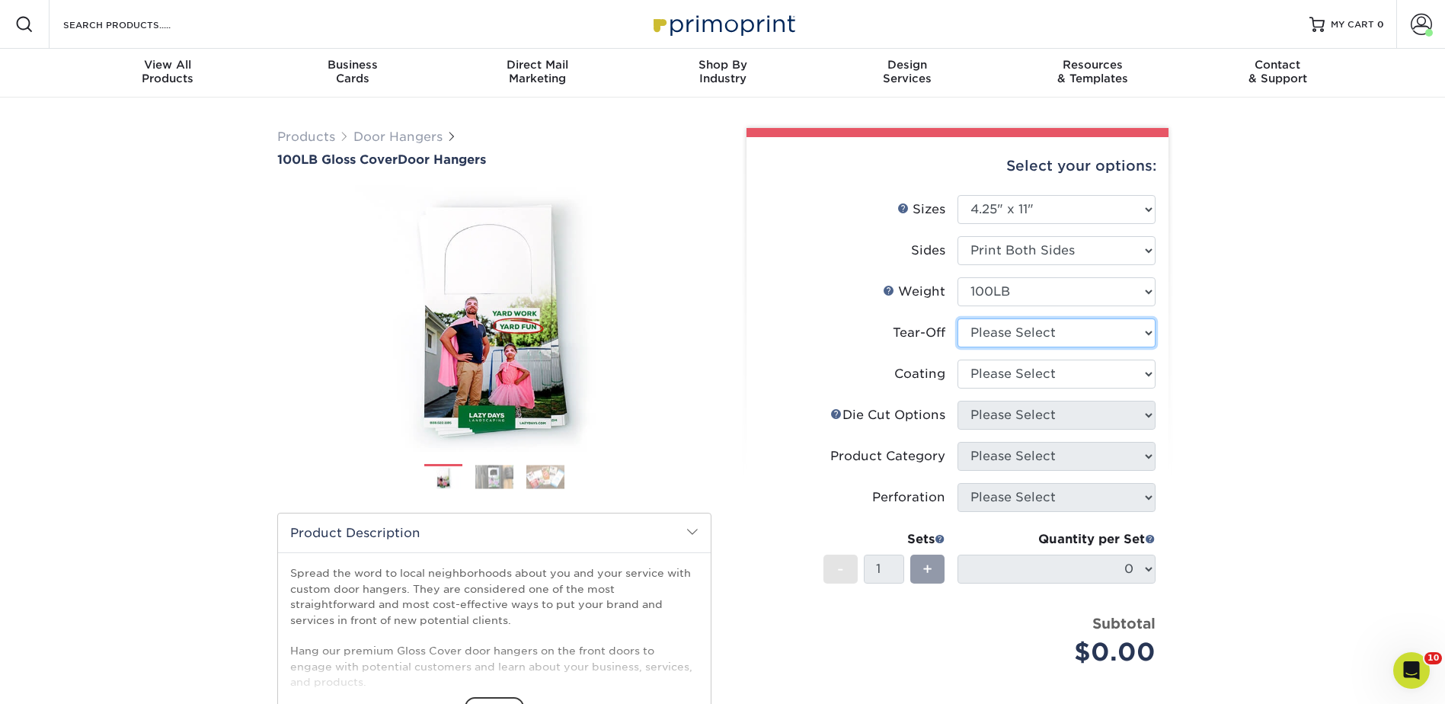
click at [992, 328] on select "Please Select Yes No" at bounding box center [1056, 332] width 198 height 29
select select "0"
click at [957, 318] on select "Please Select Yes No" at bounding box center [1056, 332] width 198 height 29
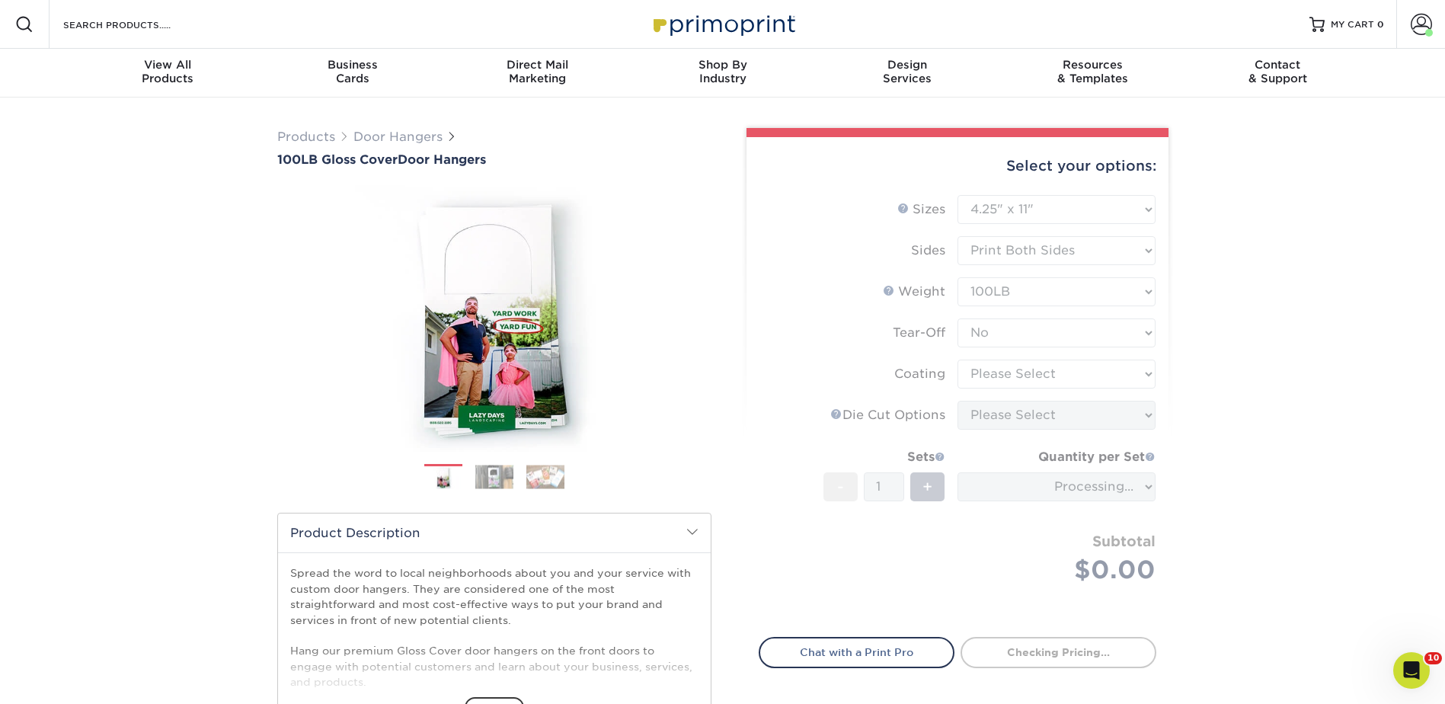
click at [990, 381] on form "Sizes Help Sizes Please Select 3.5" x 8.5" 3.5" x 11" 4" x 7" 4.25" x 11" 4.25"…" at bounding box center [958, 407] width 398 height 424
click at [996, 382] on form "Sizes Help Sizes Please Select 3.5" x 8.5" 3.5" x 11" 4" x 7" 4.25" x 11" 4.25"…" at bounding box center [958, 407] width 398 height 424
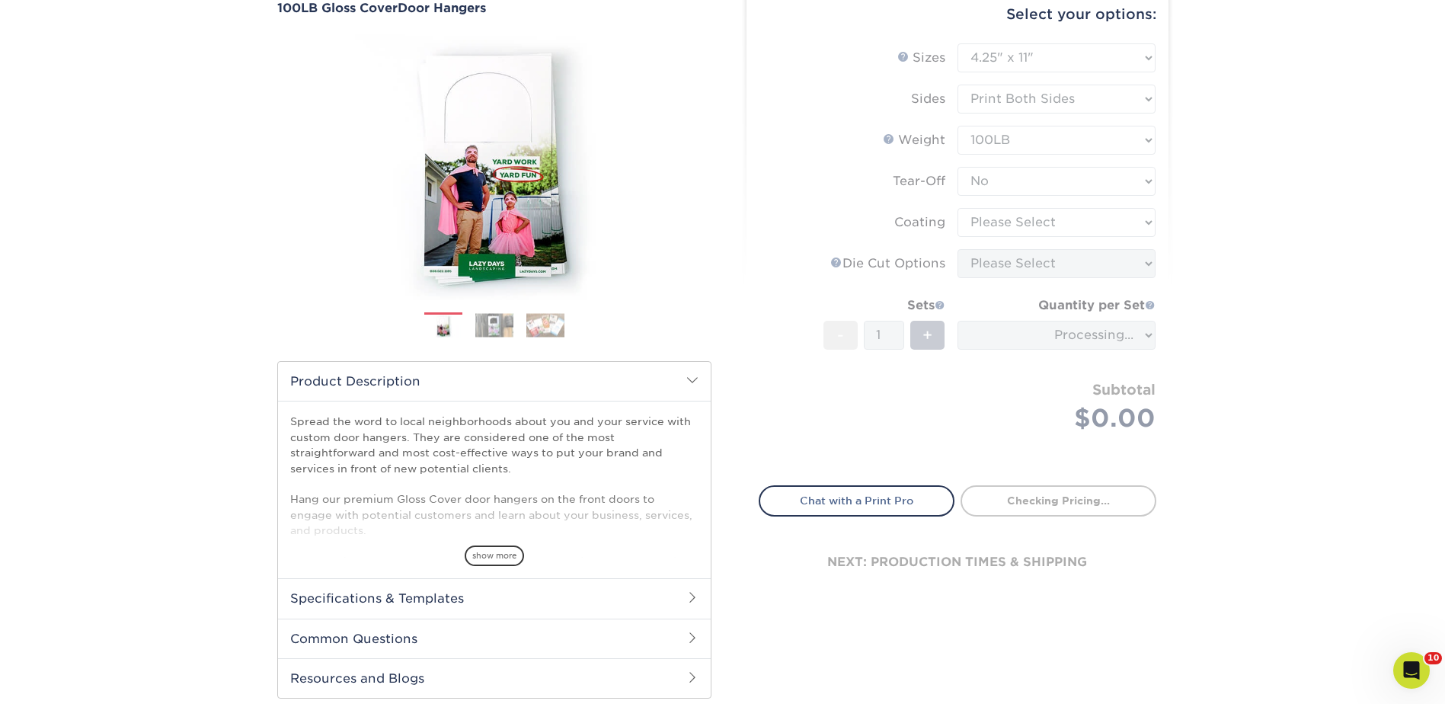
scroll to position [152, 0]
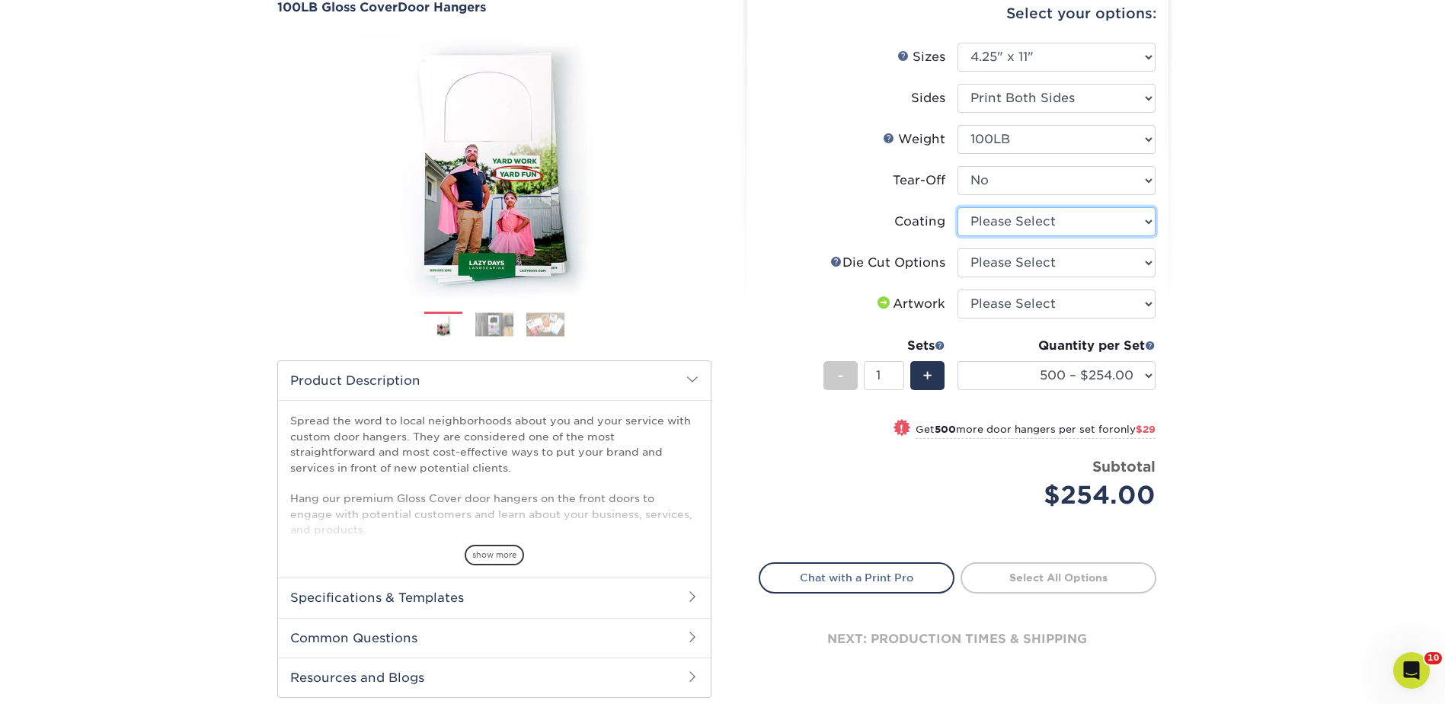
click at [985, 220] on select at bounding box center [1056, 221] width 198 height 29
select select "d41dab50-ff65-4f4f-bb17-2afe4d36ae33"
click at [957, 207] on select at bounding box center [1056, 221] width 198 height 29
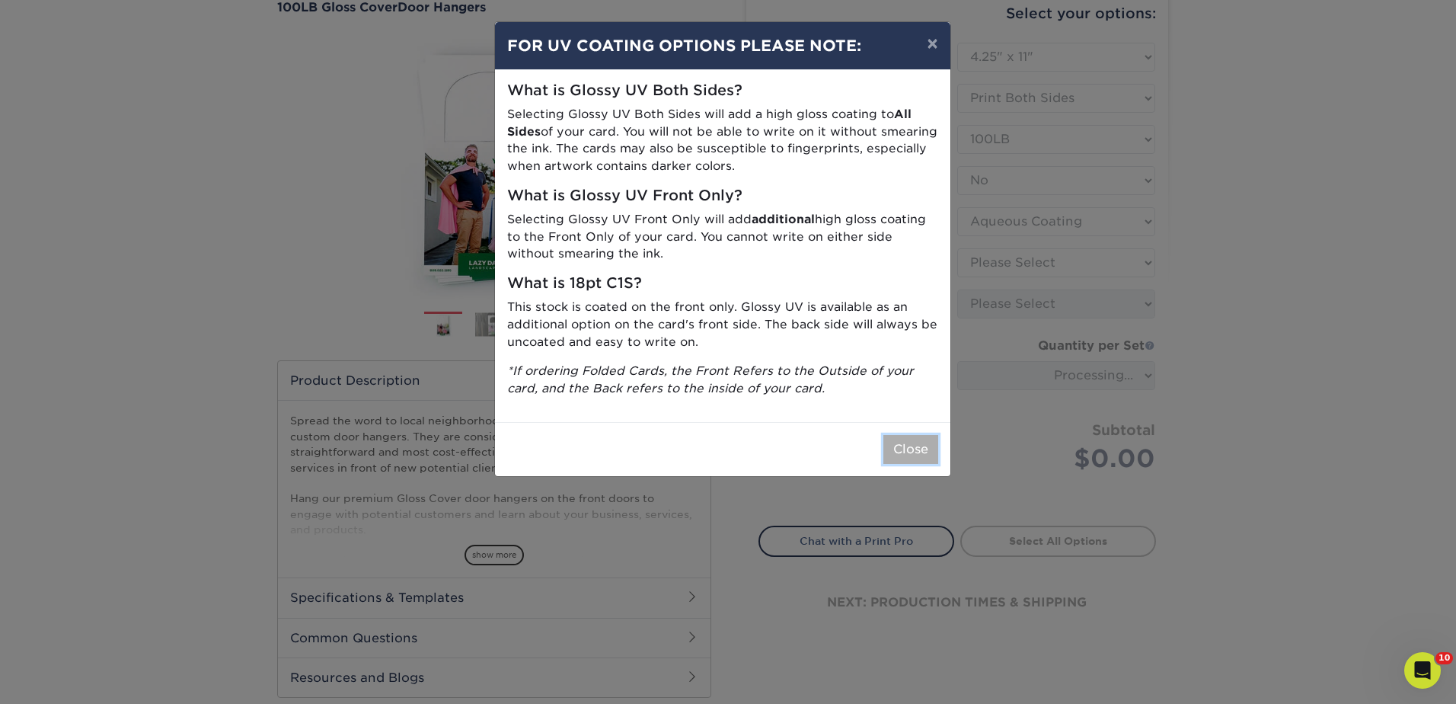
drag, startPoint x: 921, startPoint y: 451, endPoint x: 962, endPoint y: 360, distance: 99.2
click at [921, 451] on button "Close" at bounding box center [910, 449] width 55 height 29
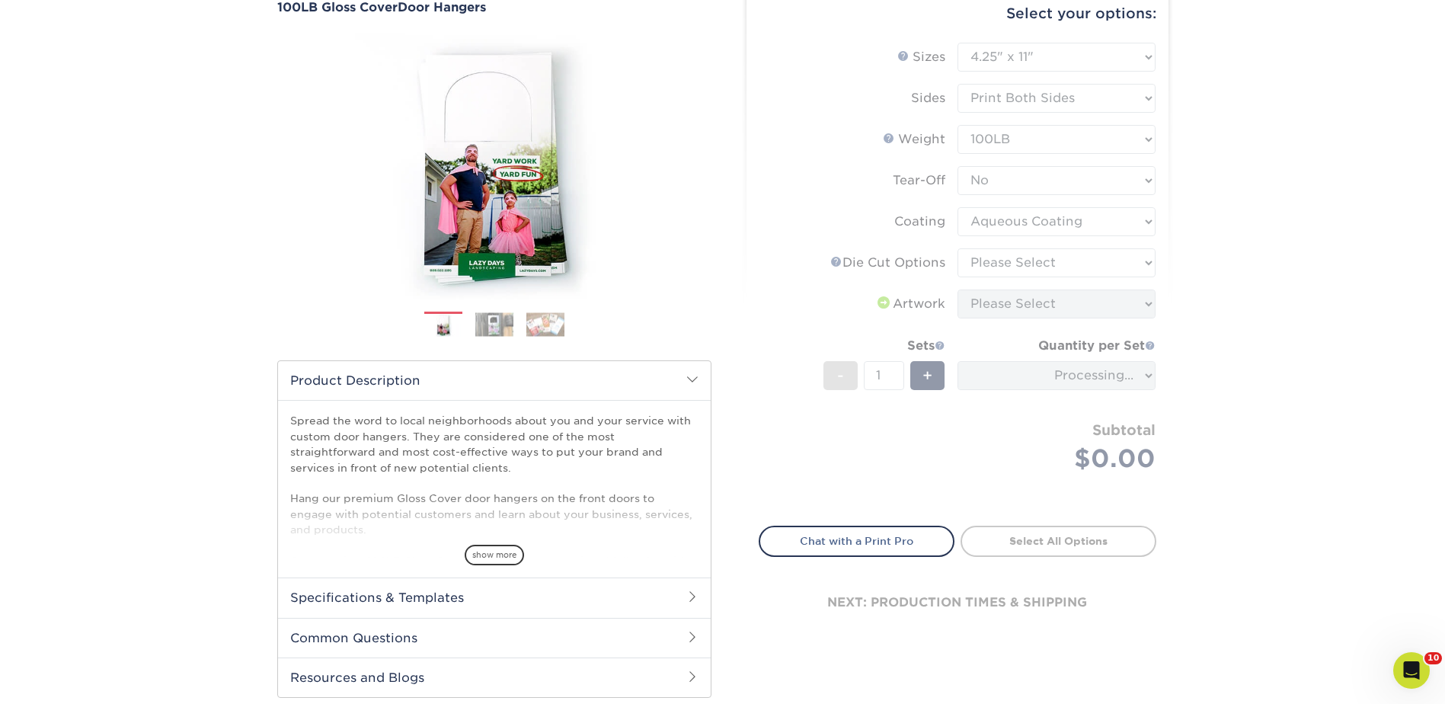
click at [980, 267] on form "Sizes Help Sizes Please Select 3.5" x 8.5" 3.5" x 11" 4" x 7" 4.25" x 11" 4.25"…" at bounding box center [958, 275] width 398 height 465
click at [988, 258] on form "Sizes Help Sizes Please Select 3.5" x 8.5" 3.5" x 11" 4" x 7" 4.25" x 11" 4.25"…" at bounding box center [958, 275] width 398 height 465
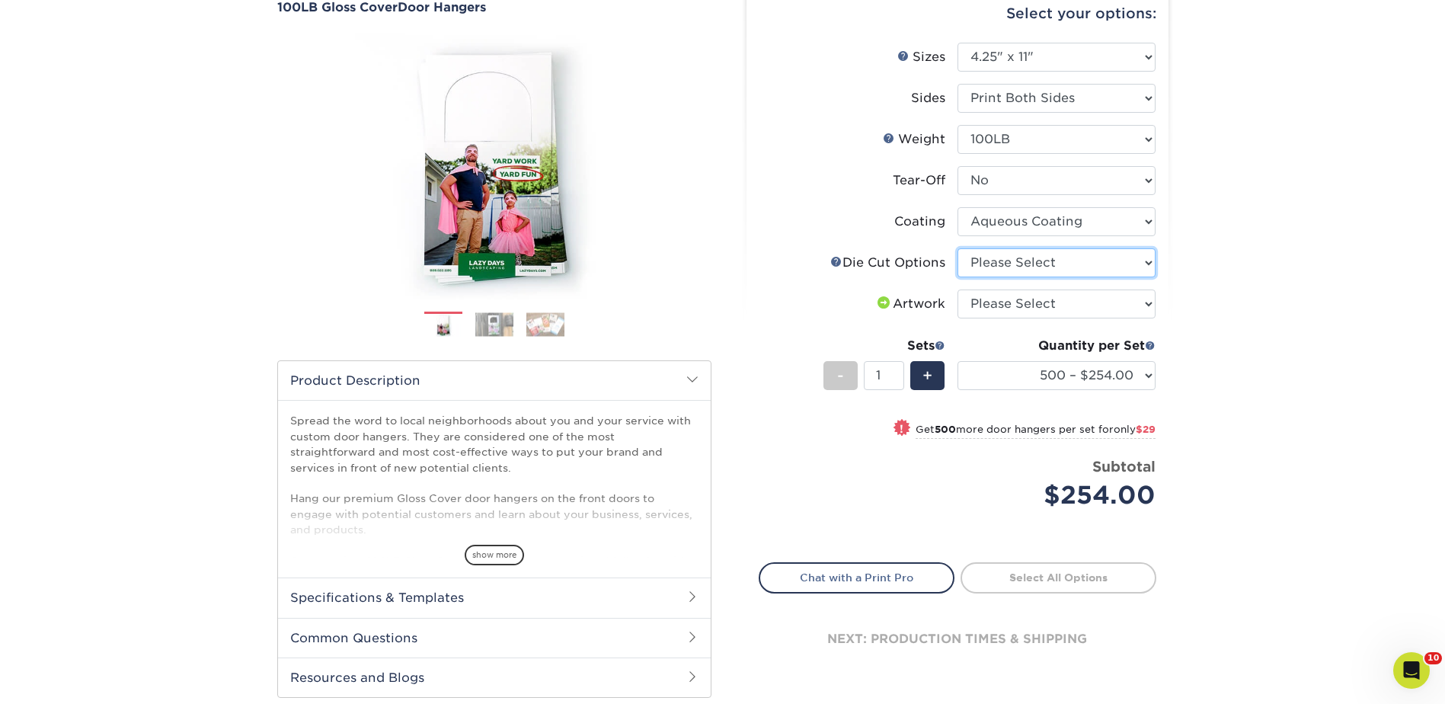
click at [988, 257] on select "Please Select Standard Die Cut Arch Die Cut Starburst Die Cut" at bounding box center [1056, 262] width 198 height 29
select select "fe6a4ed8-5803-433c-b773-a25a7b955e98"
click at [957, 248] on select "Please Select Standard Die Cut Arch Die Cut Starburst Die Cut" at bounding box center [1056, 262] width 198 height 29
click at [987, 305] on select "Please Select I will upload files I need a design - $100" at bounding box center [1056, 303] width 198 height 29
select select "upload"
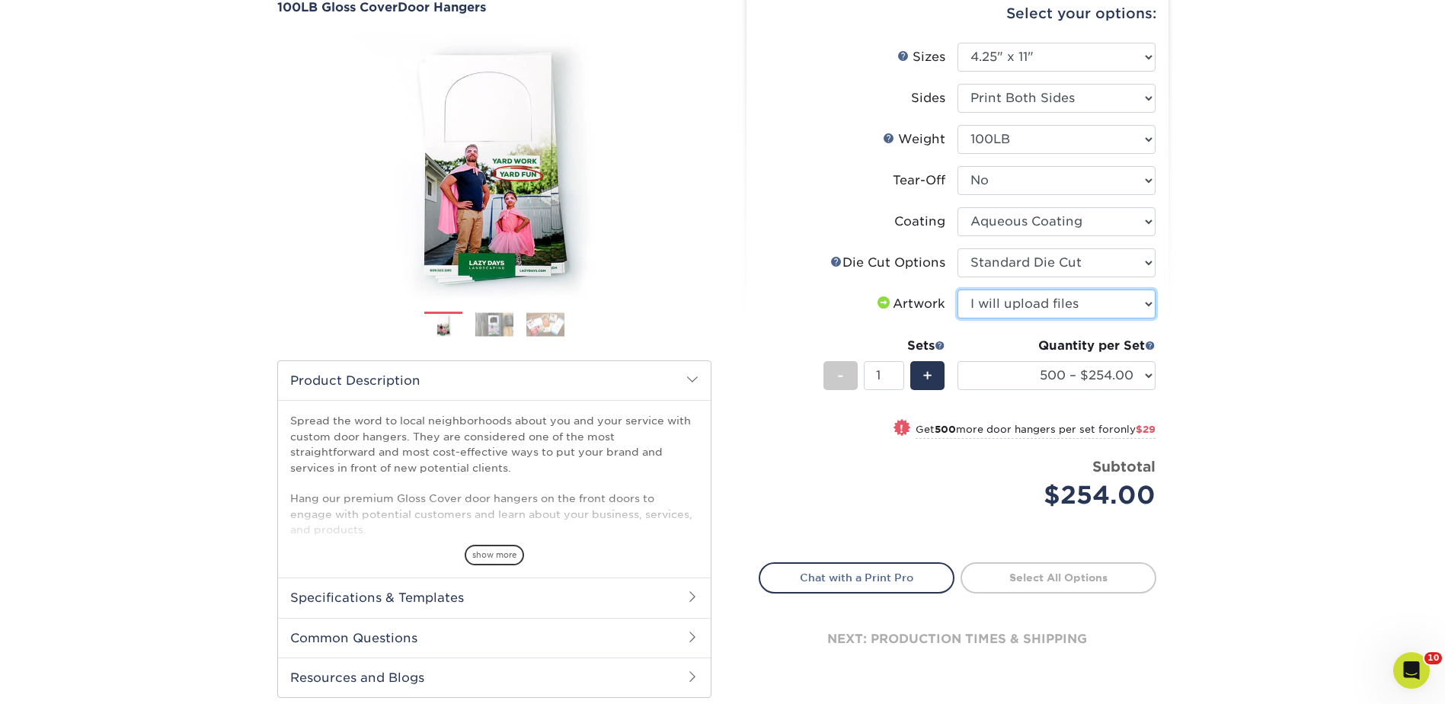
click at [957, 289] on select "Please Select I will upload files I need a design - $100" at bounding box center [1056, 303] width 198 height 29
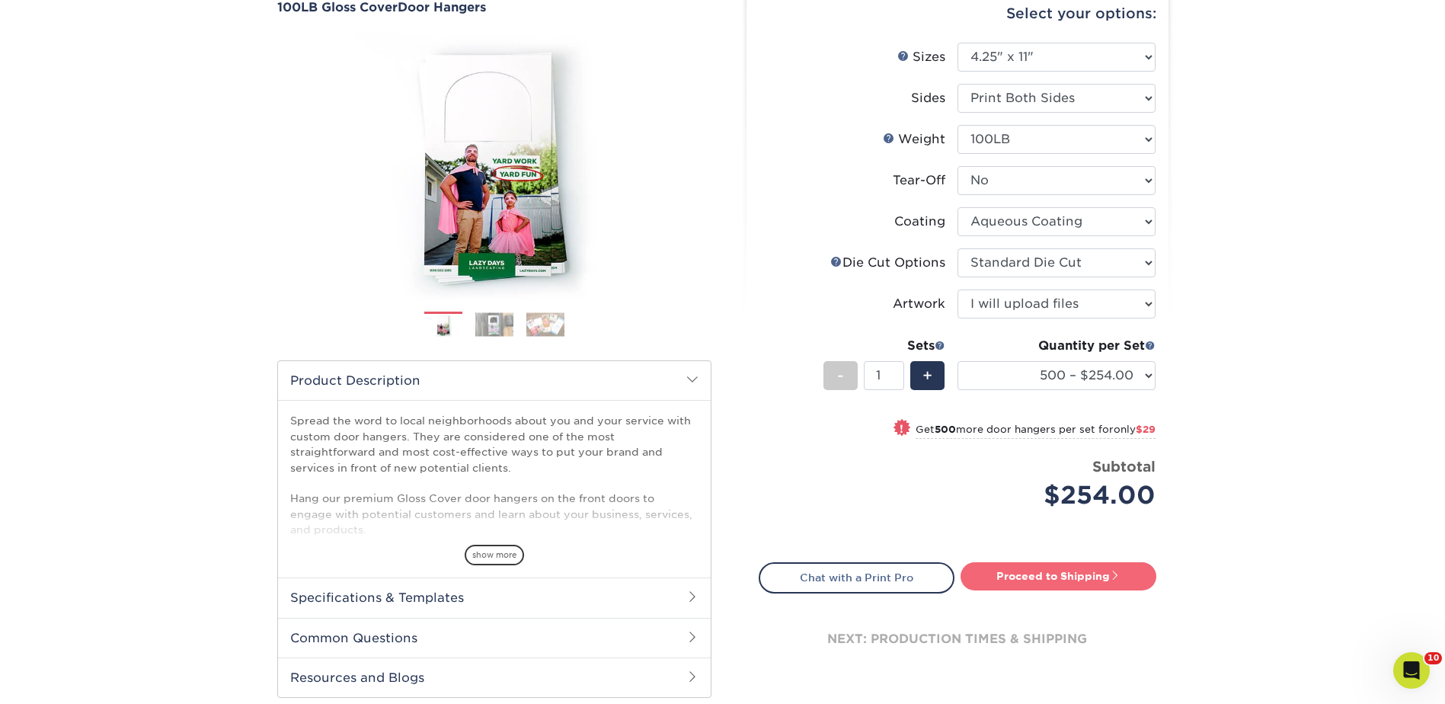
click at [1052, 578] on link "Proceed to Shipping" at bounding box center [1058, 575] width 196 height 27
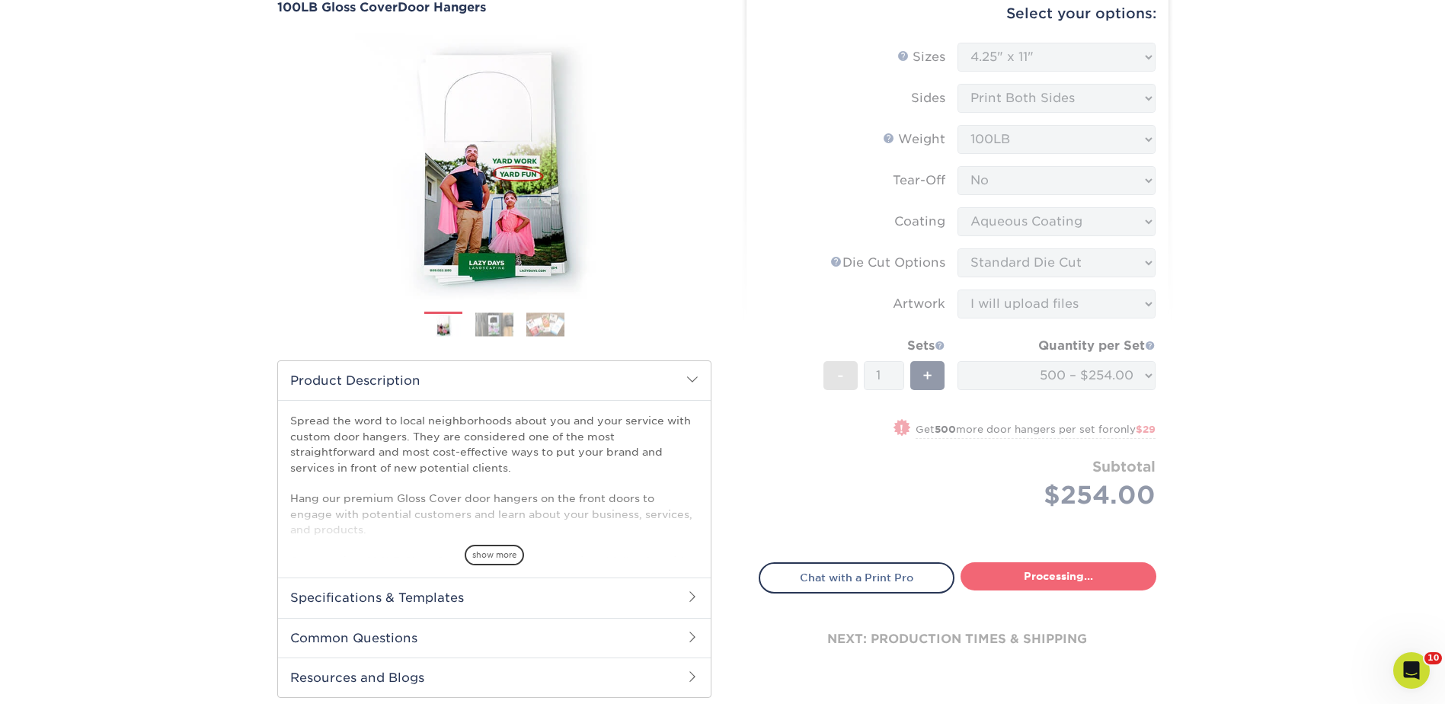
type input "Set 1"
select select "c9573103-f1e8-4eb1-a7a1-ea0cb53c6bd3"
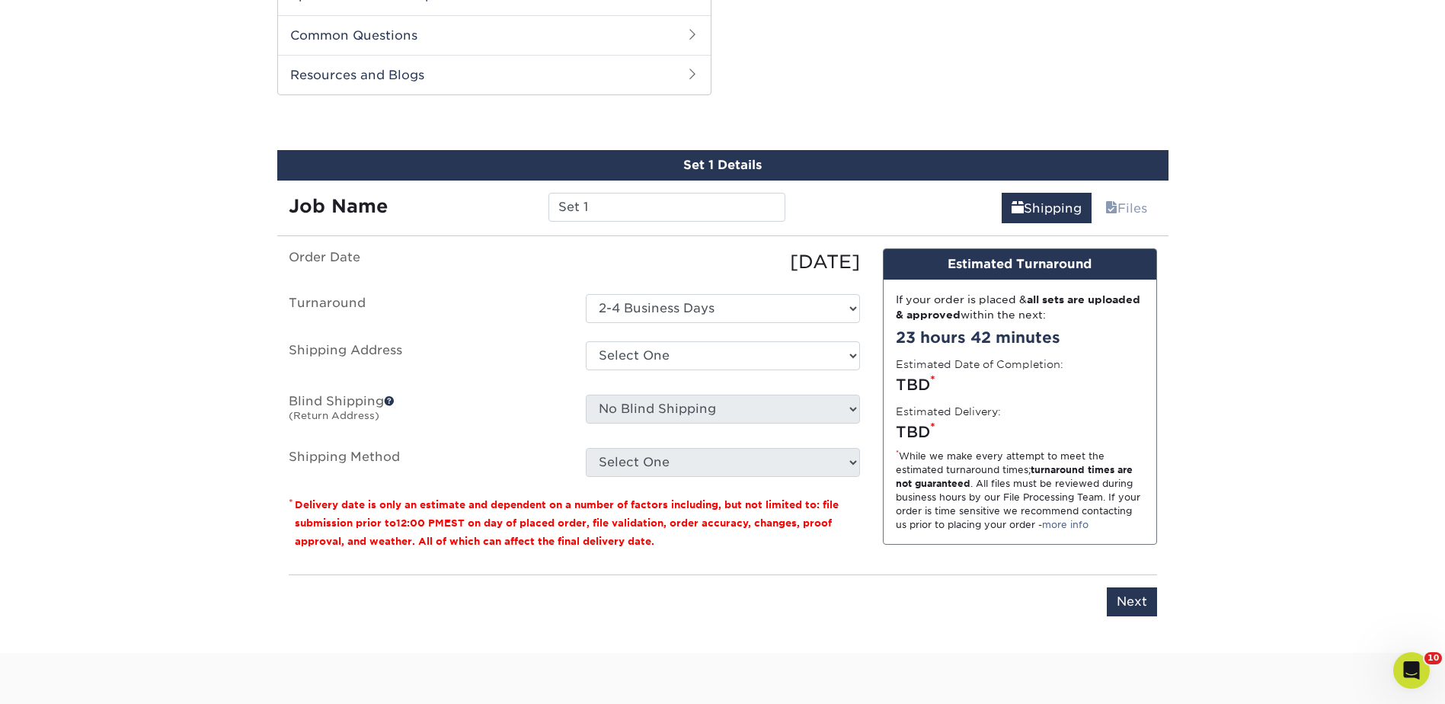
scroll to position [775, 0]
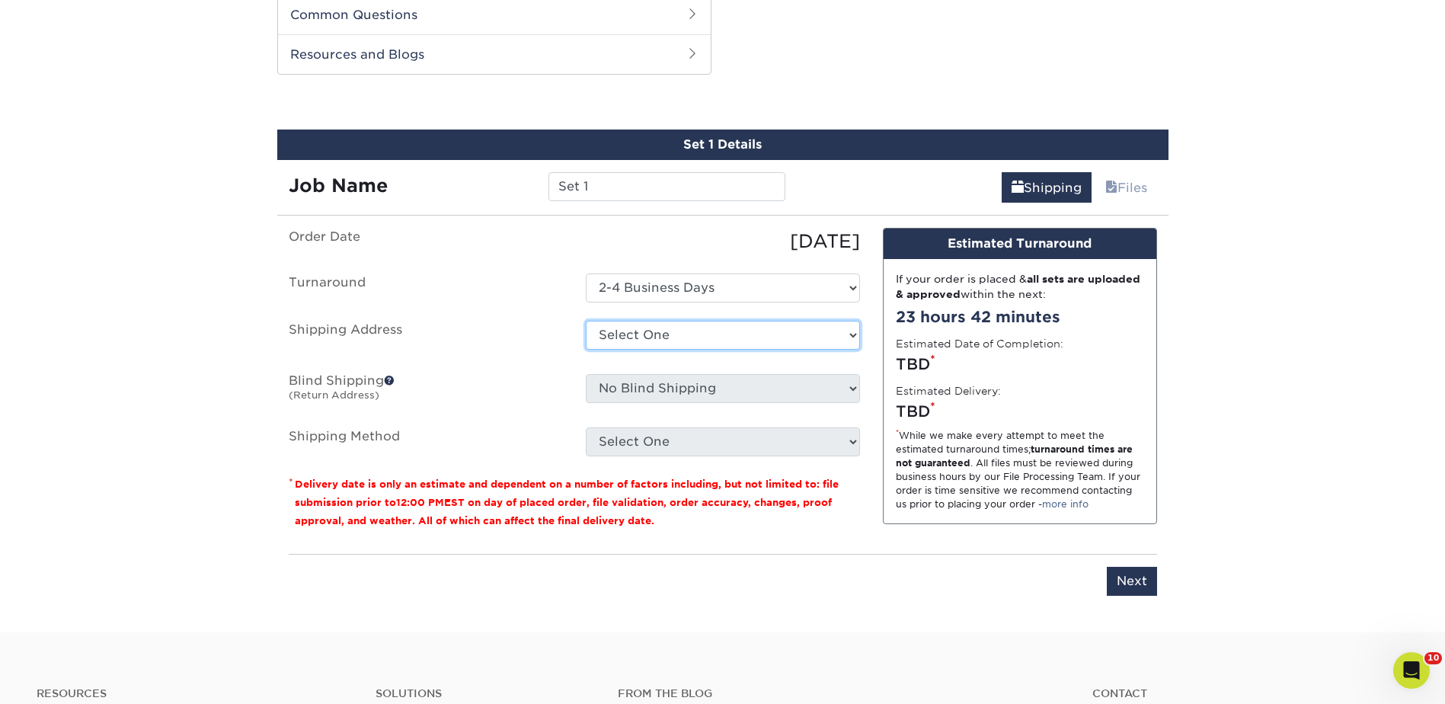
click at [629, 327] on select "Select One [GEOGRAPHIC_DATA] [GEOGRAPHIC_DATA] - fake [GEOGRAPHIC_DATA] [GEOGRA…" at bounding box center [723, 335] width 274 height 29
select select "285950"
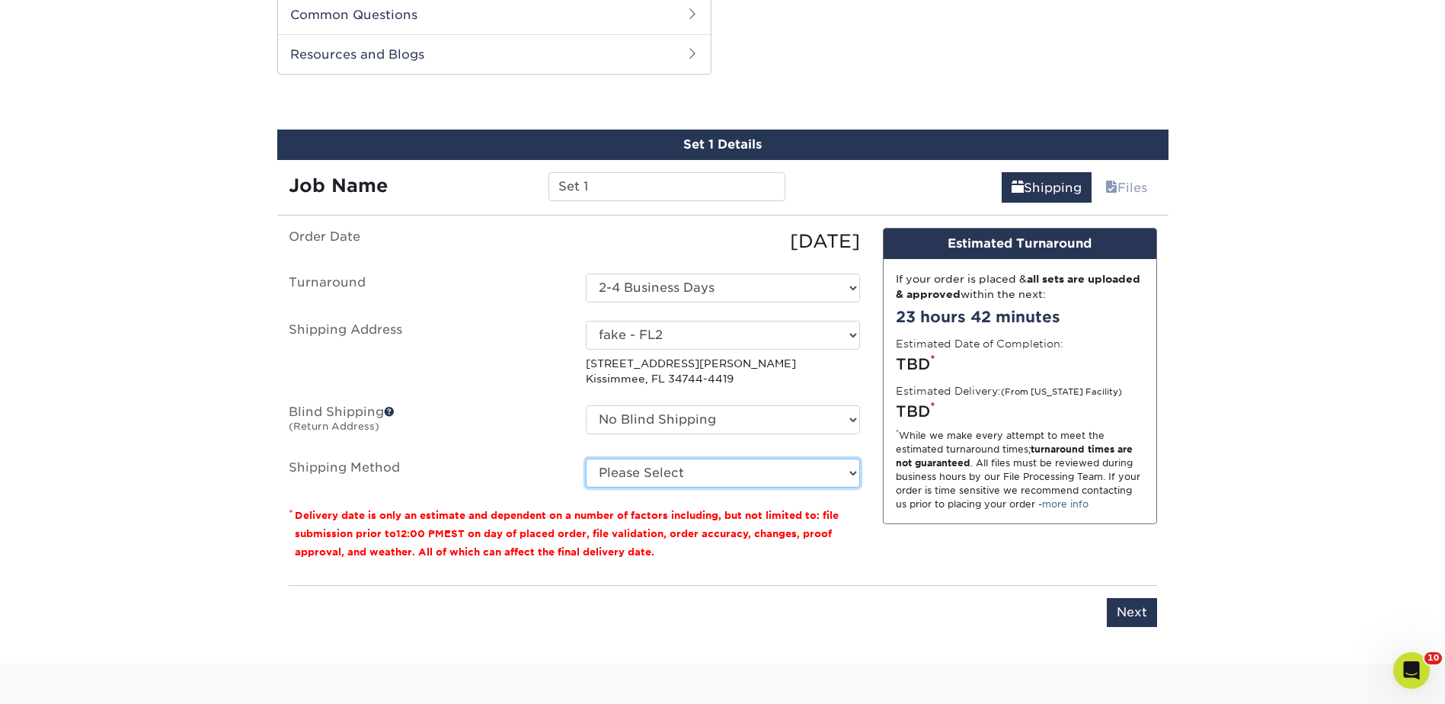
click at [688, 465] on select "Please Select Ground Shipping (+$17.30) 3 Day Shipping Service (+$21.44) 2 Day …" at bounding box center [723, 472] width 274 height 29
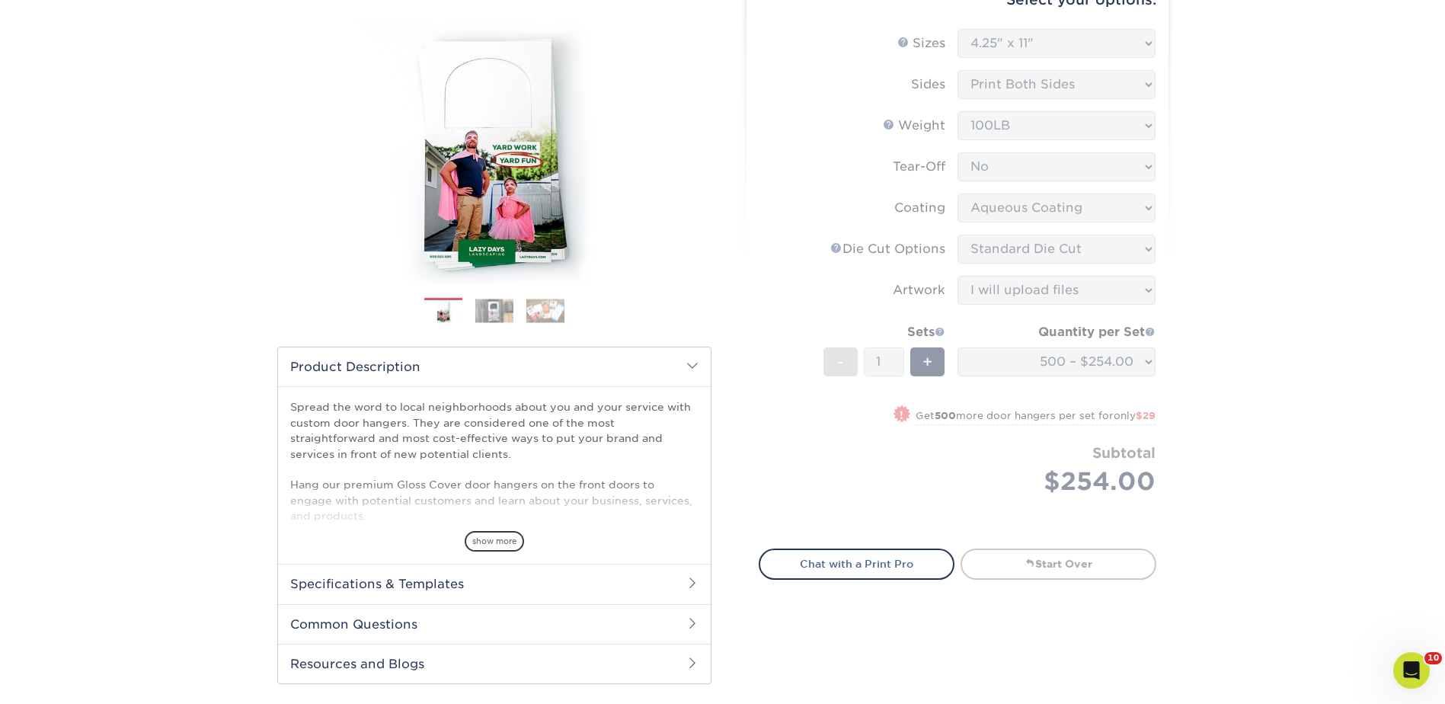
scroll to position [0, 0]
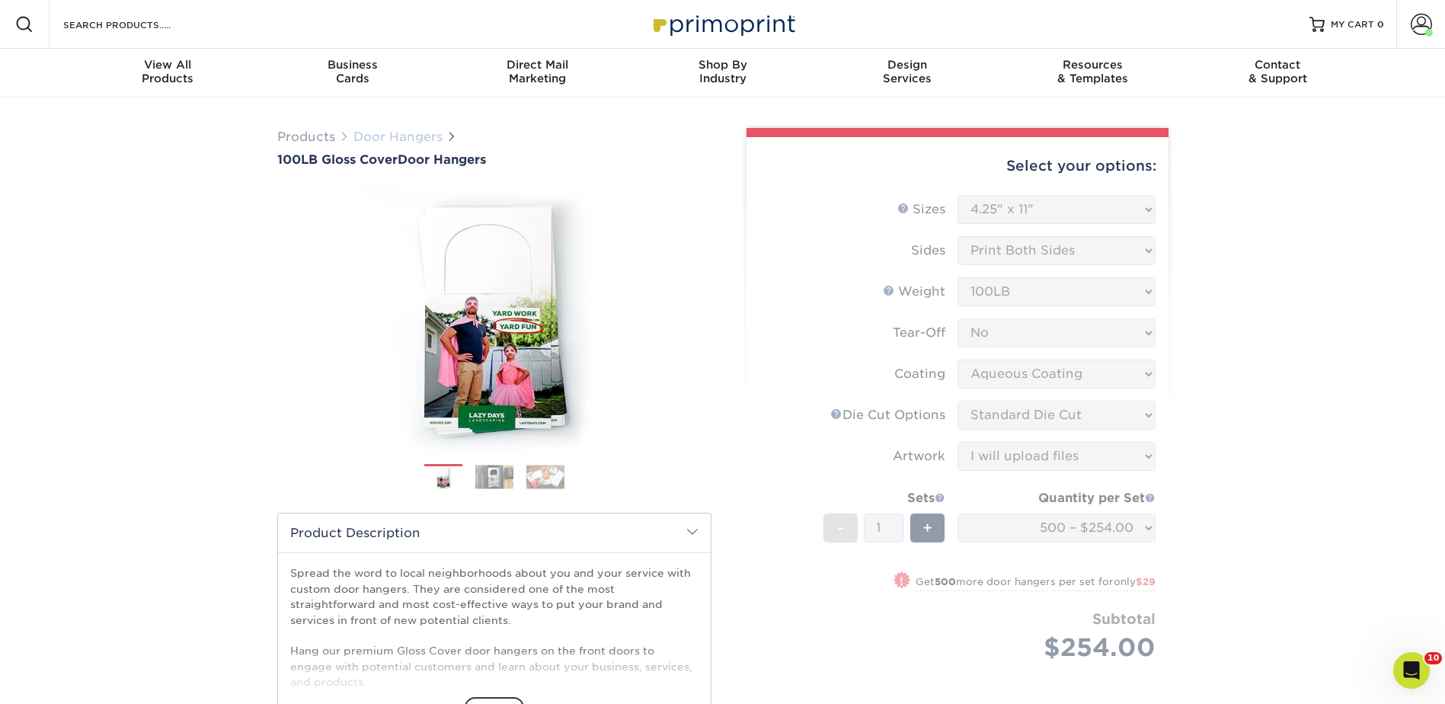
click at [395, 136] on link "Door Hangers" at bounding box center [397, 136] width 89 height 14
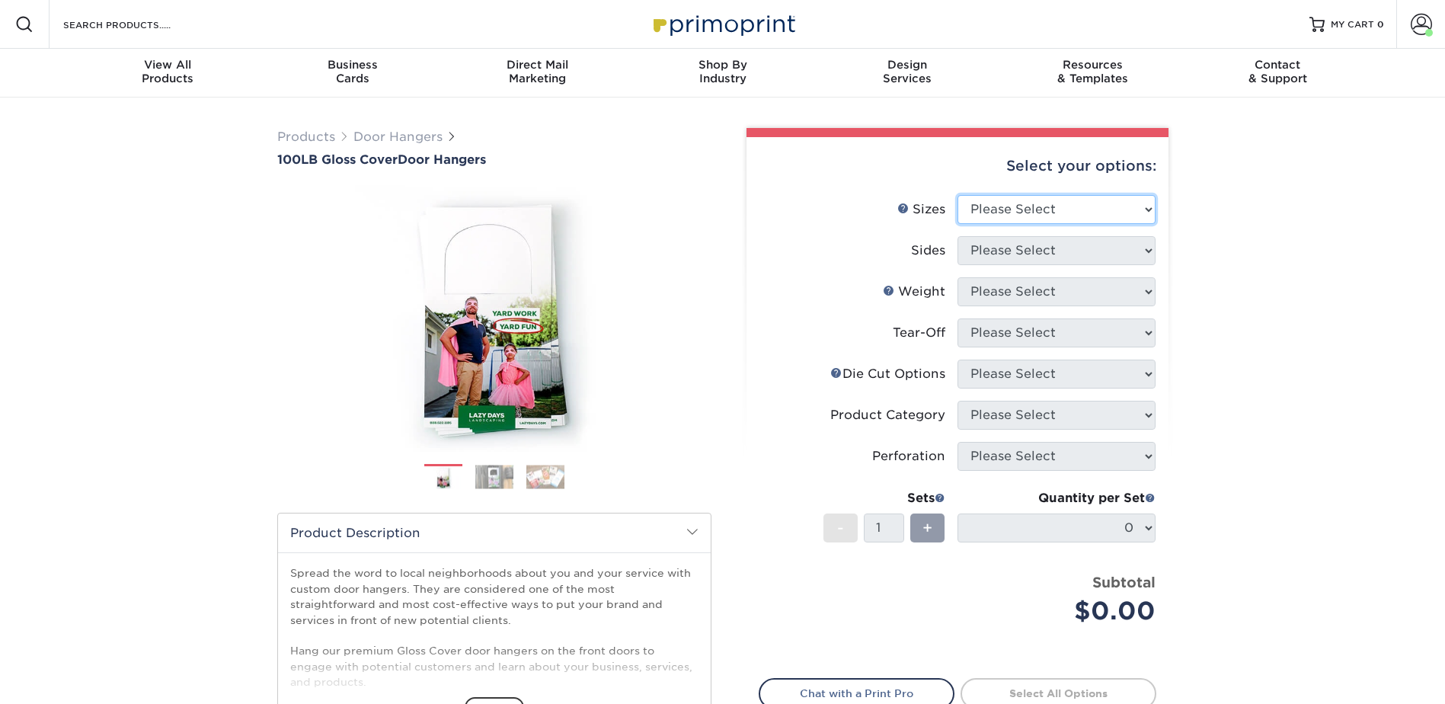
drag, startPoint x: 1038, startPoint y: 203, endPoint x: 1036, endPoint y: 216, distance: 13.9
click at [1037, 203] on select "Please Select 3.5" x 8.5" 3.5" x 11" 4" x 7" 4.25" x 11" 4.25" x 14"" at bounding box center [1056, 209] width 198 height 29
select select "4.25x11.00"
click at [957, 195] on select "Please Select 3.5" x 8.5" 3.5" x 11" 4" x 7" 4.25" x 11" 4.25" x 14"" at bounding box center [1056, 209] width 198 height 29
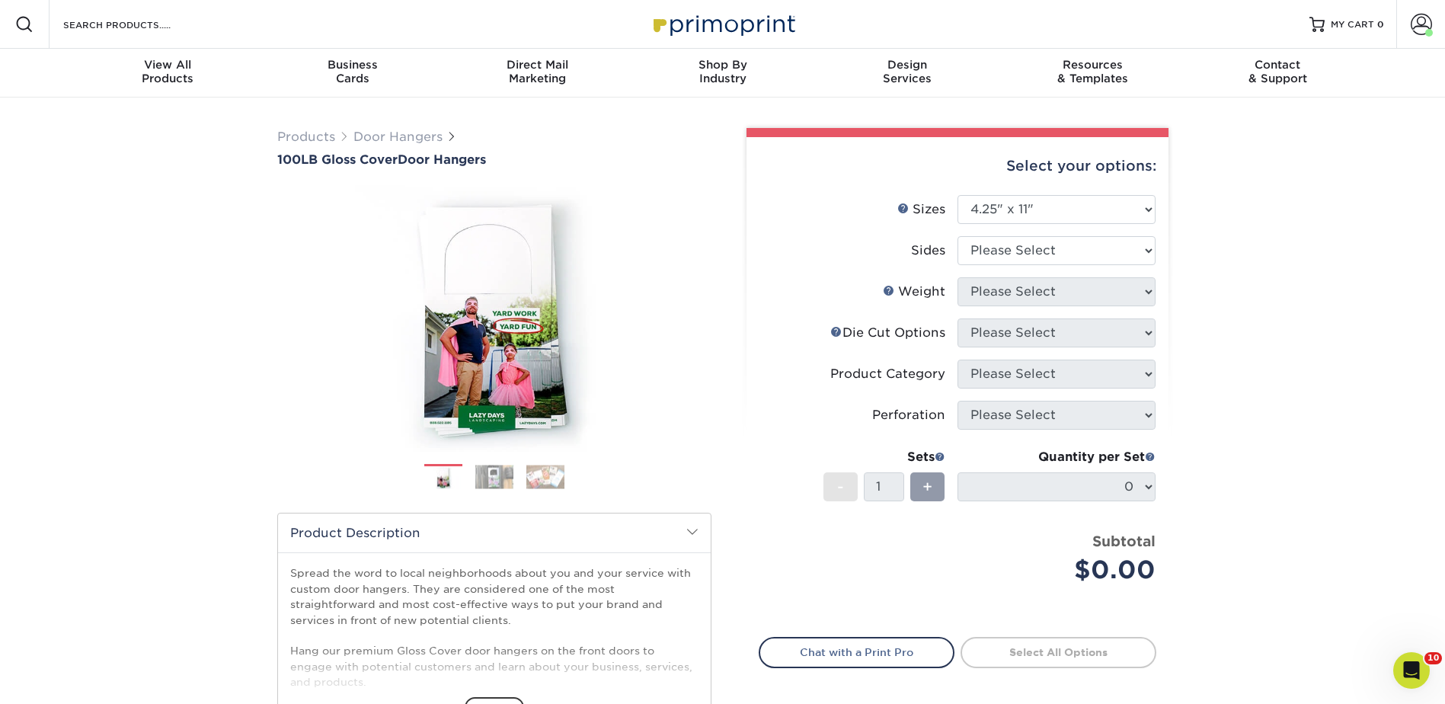
click at [1006, 232] on li "Sizes Help Sizes Please Select 3.5" x 8.5" 3.5" x 11" 4" x 7" 4.25" x 11" 4.25"…" at bounding box center [957, 215] width 396 height 41
click at [998, 252] on select "Please Select Print Both Sides Print Front Only" at bounding box center [1056, 250] width 198 height 29
select select "13abbda7-1d64-4f25-8bb2-c179b224825d"
click at [957, 236] on select "Please Select Print Both Sides Print Front Only" at bounding box center [1056, 250] width 198 height 29
click at [992, 282] on select "Please Select 100LB" at bounding box center [1056, 291] width 198 height 29
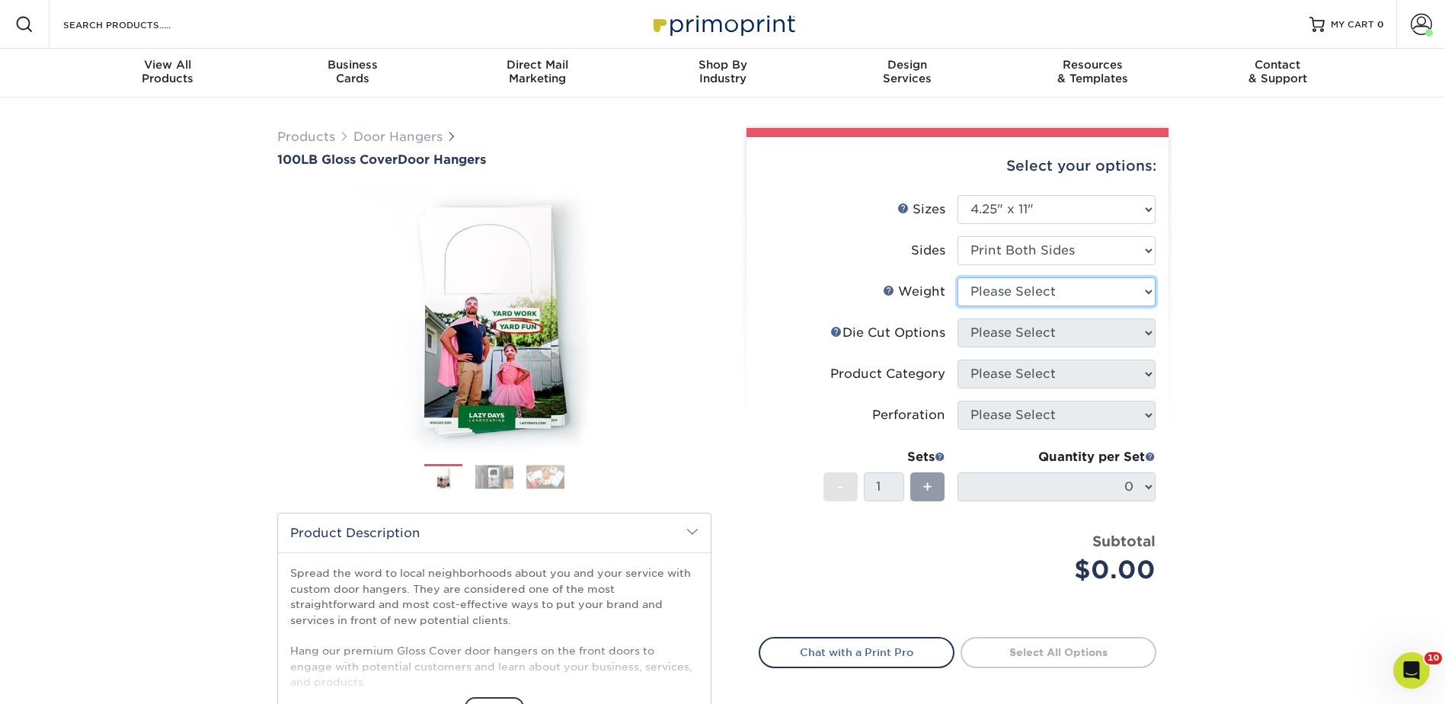
select select "100LB"
click at [957, 277] on select "Please Select 100LB" at bounding box center [1056, 291] width 198 height 29
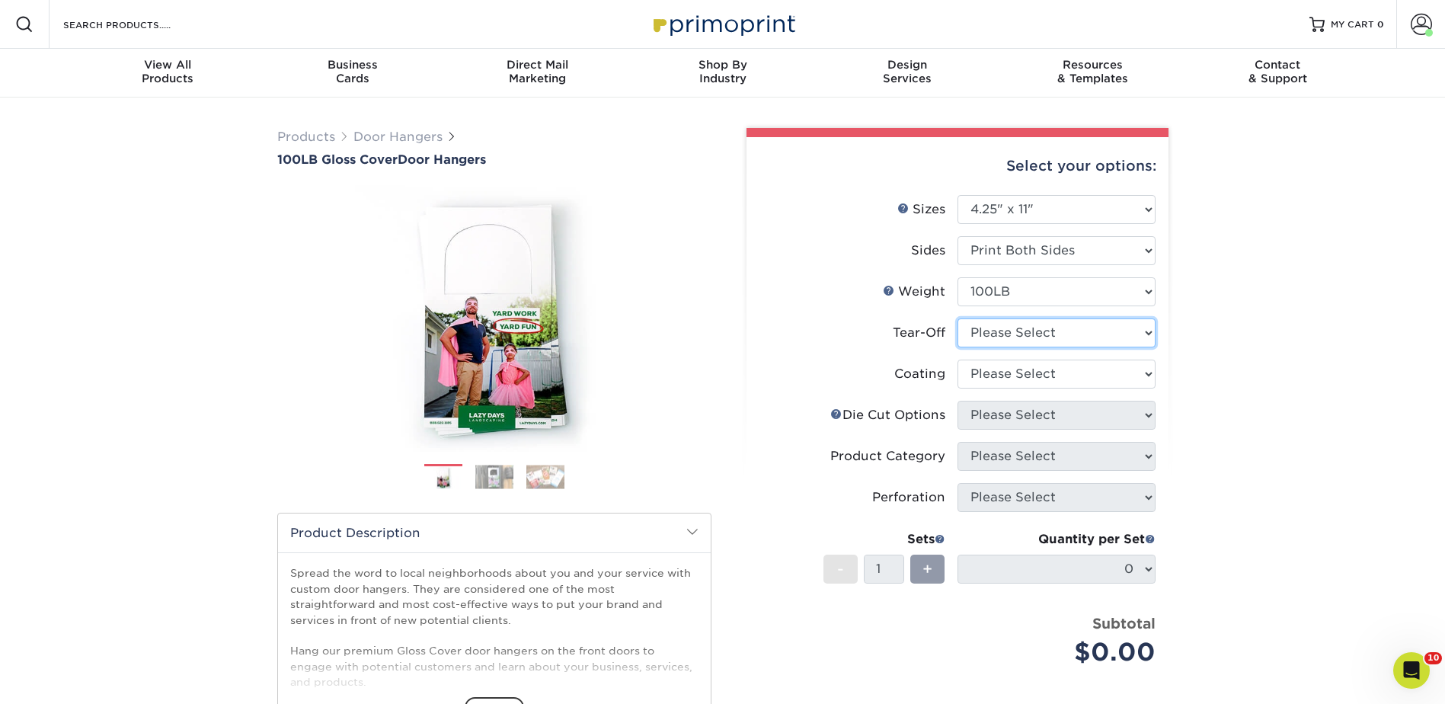
click at [988, 333] on select "Please Select Yes No" at bounding box center [1056, 332] width 198 height 29
select select "0"
click at [957, 318] on select "Please Select Yes No" at bounding box center [1056, 332] width 198 height 29
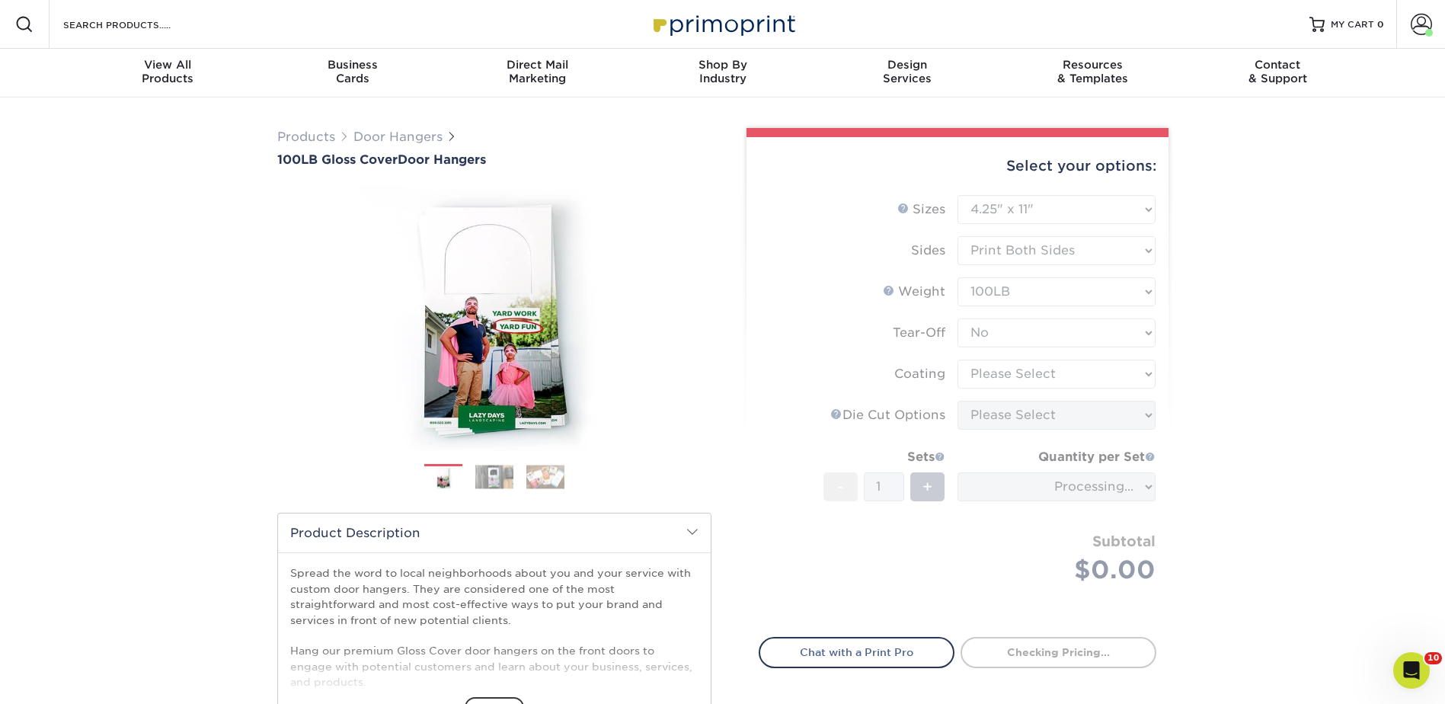
click at [999, 374] on form "Sizes Help Sizes Please Select 3.5" x 8.5" 3.5" x 11" 4" x 7" 4.25" x 11" 4.25"…" at bounding box center [958, 407] width 398 height 424
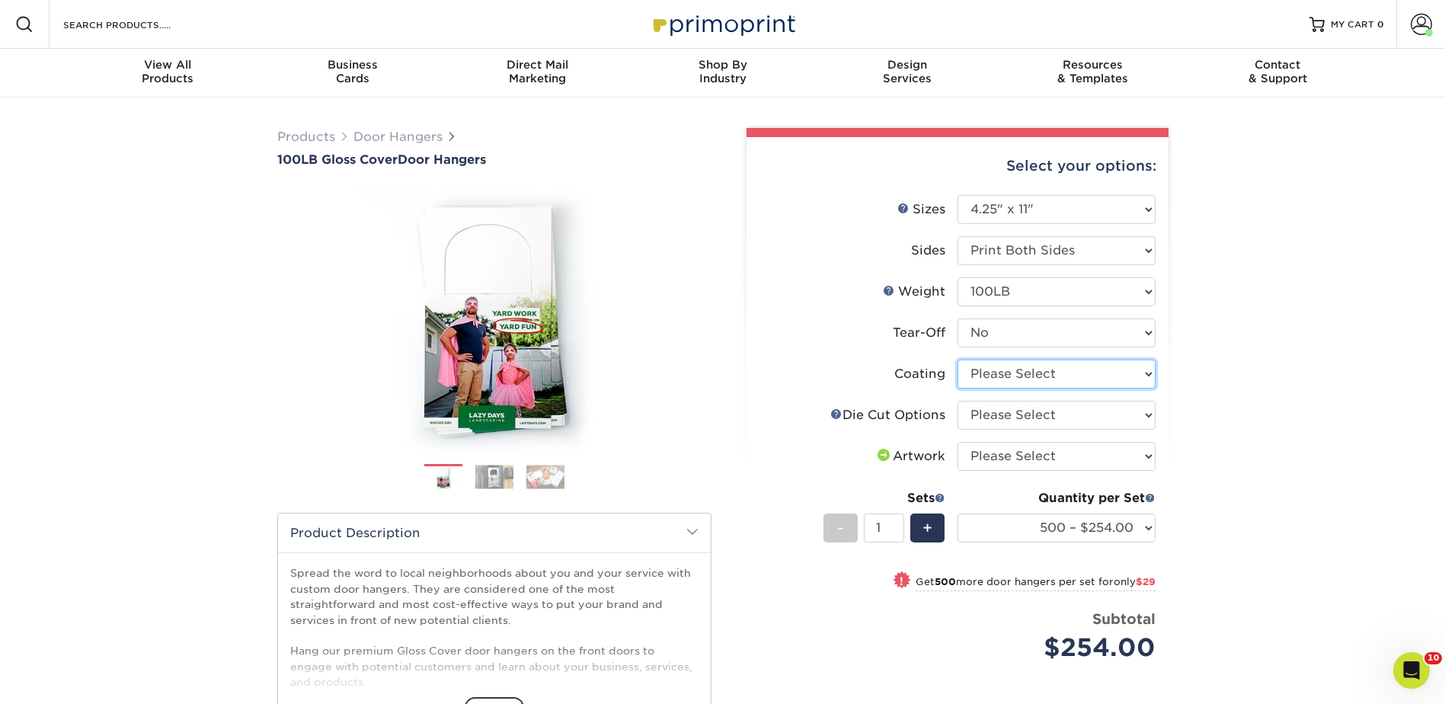
click at [1004, 367] on select at bounding box center [1056, 373] width 198 height 29
select select "d41dab50-ff65-4f4f-bb17-2afe4d36ae33"
click at [957, 359] on select at bounding box center [1056, 373] width 198 height 29
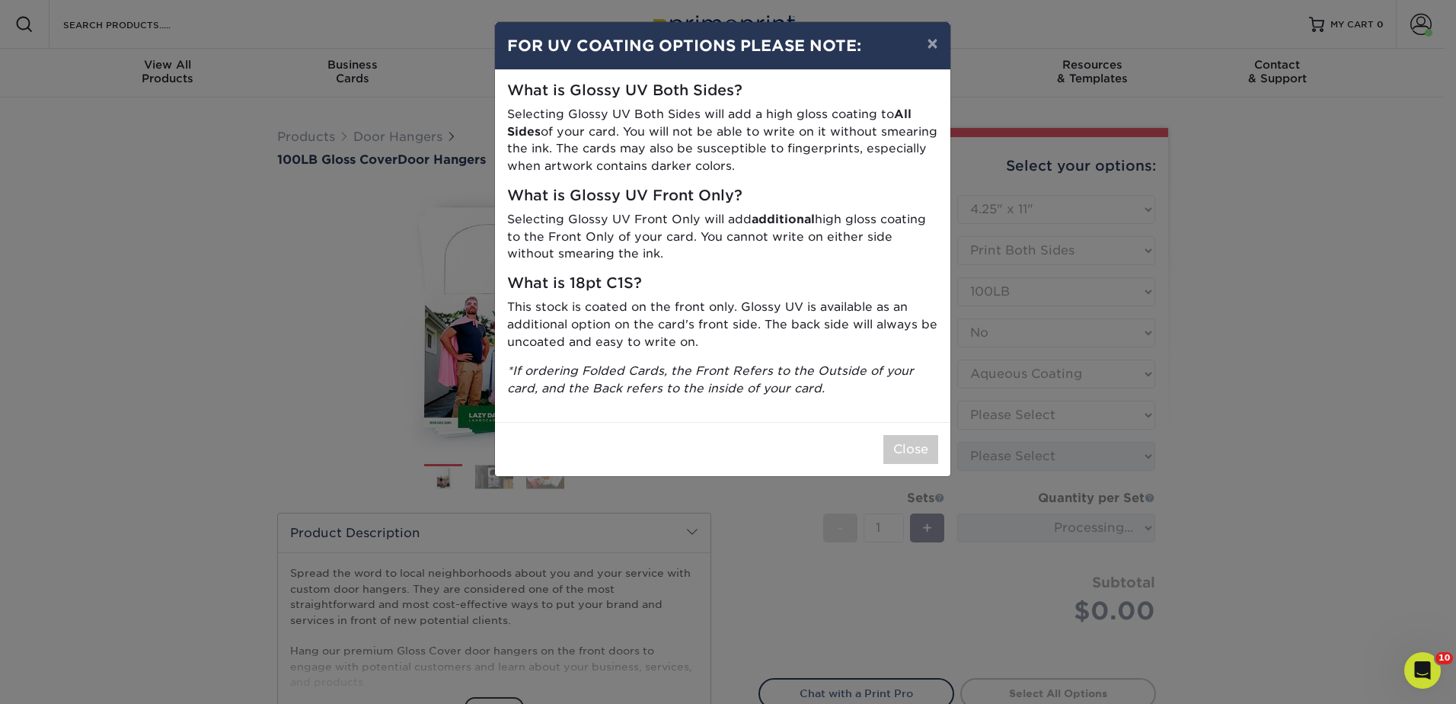
click at [993, 414] on div "× FOR UV COATING OPTIONS PLEASE NOTE: What is Glossy UV Both Sides? Selecting G…" at bounding box center [728, 352] width 1456 height 704
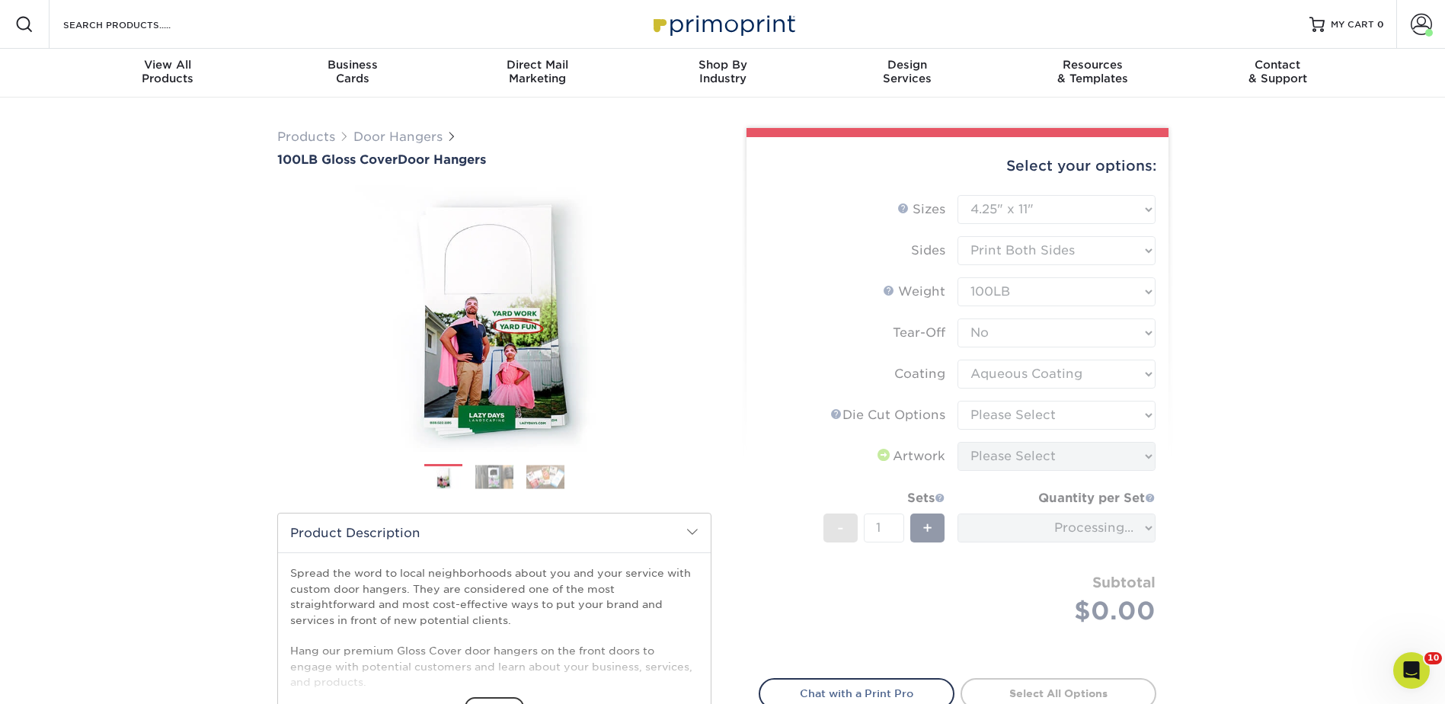
click at [985, 412] on form "Sizes Help Sizes Please Select 3.5" x 8.5" 3.5" x 11" 4" x 7" 4.25" x 11" 4.25"…" at bounding box center [958, 427] width 398 height 465
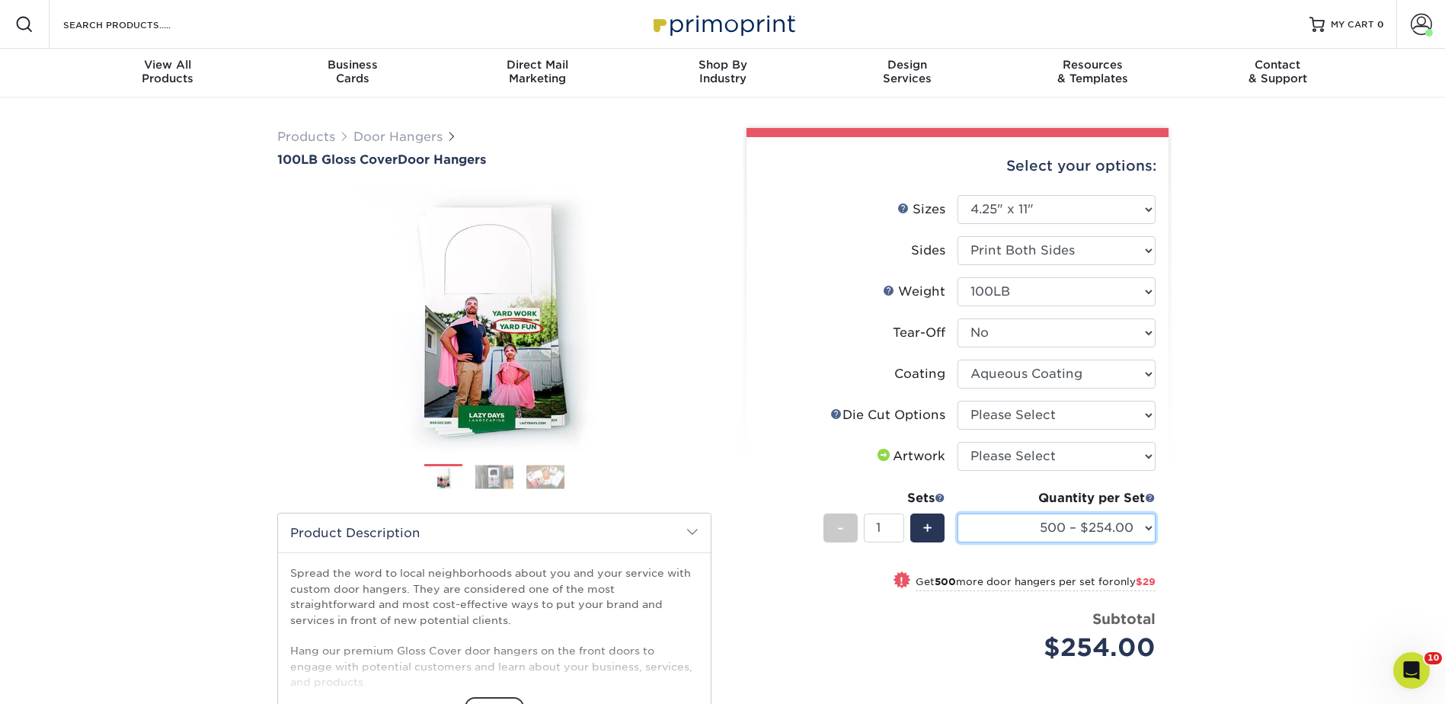
click at [1119, 525] on select "500 – $254.00 1000 – $283.00 2500 – $433.00 5000 – $662.00 10000 – $1154.00 150…" at bounding box center [1056, 527] width 198 height 29
select select "1000 – $283.00"
click at [957, 513] on select "500 – $254.00 1000 – $283.00 2500 – $433.00 5000 – $662.00 10000 – $1154.00 150…" at bounding box center [1056, 527] width 198 height 29
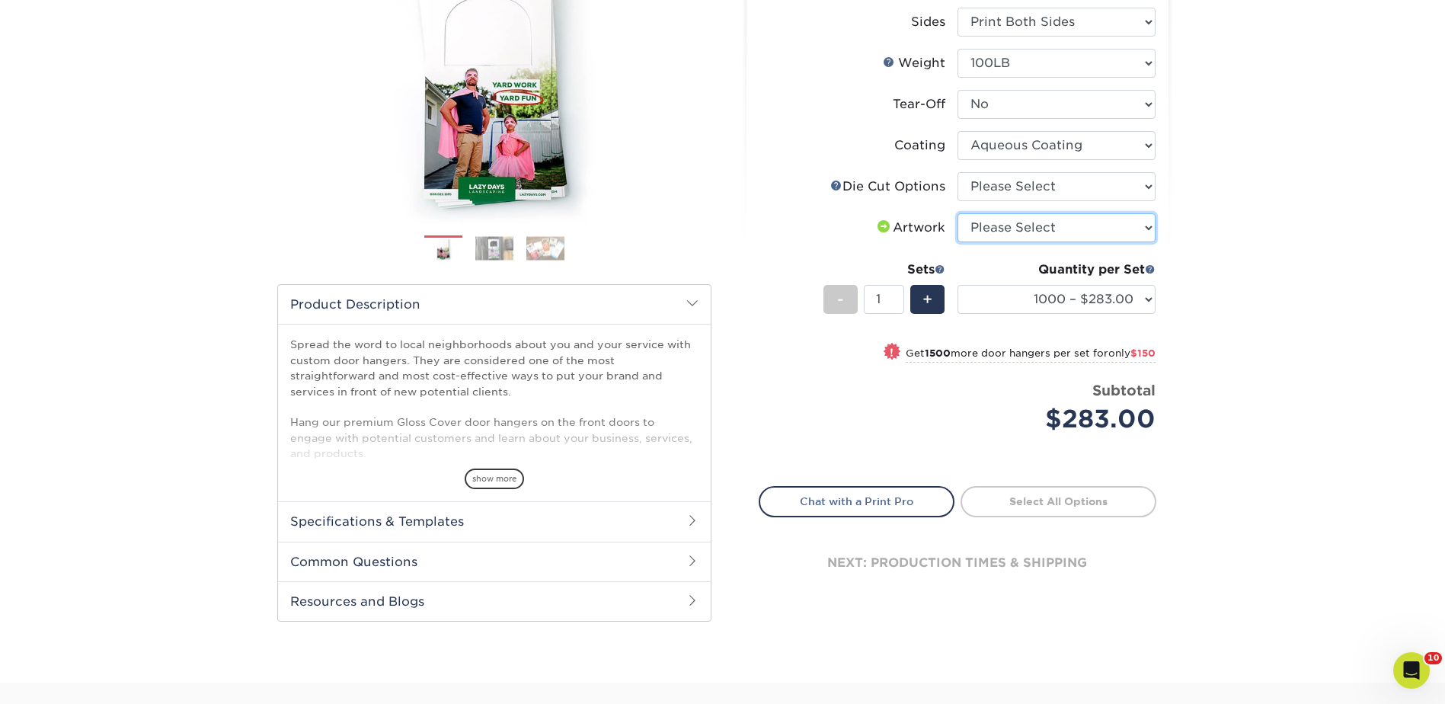
click at [1036, 218] on select "Please Select I will upload files I need a design - $100" at bounding box center [1056, 227] width 198 height 29
select select "upload"
click at [957, 213] on select "Please Select I will upload files I need a design - $100" at bounding box center [1056, 227] width 198 height 29
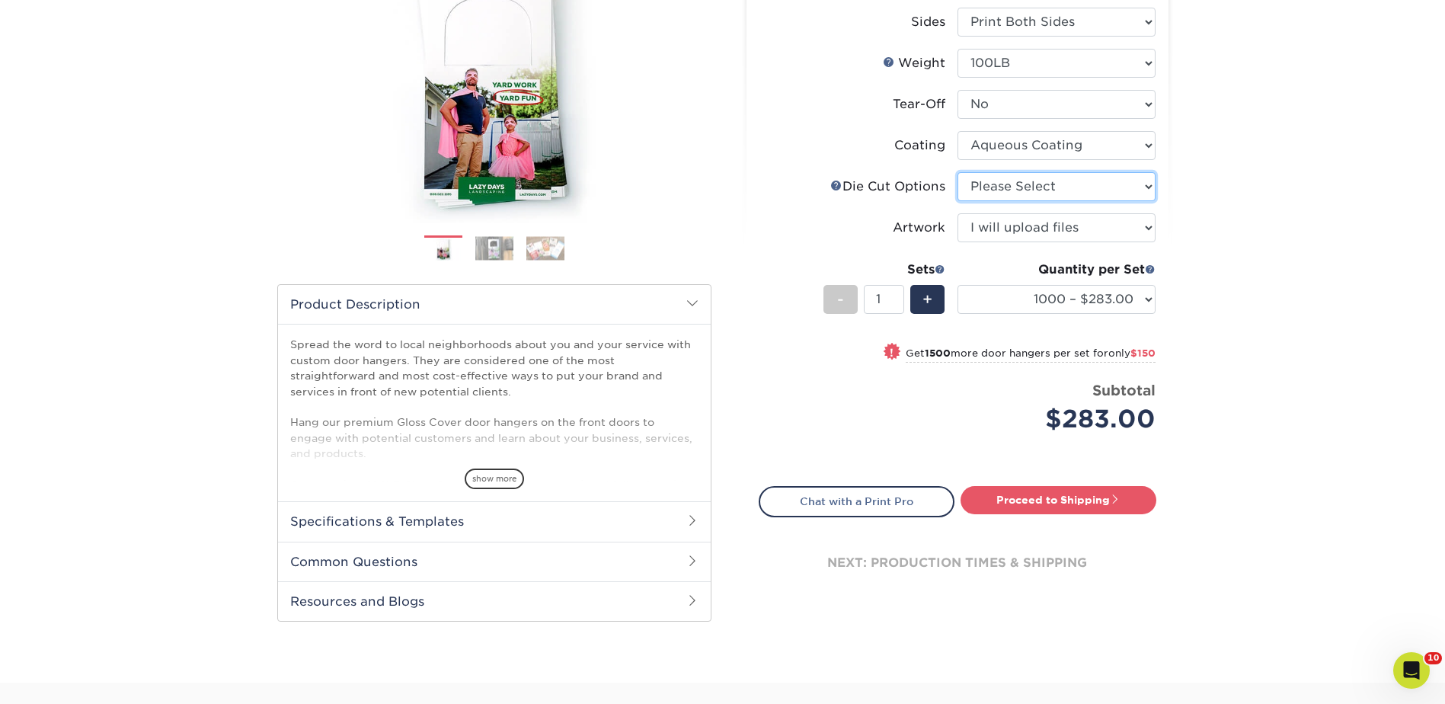
click at [1019, 185] on select "Please Select Standard Die Cut Arch Die Cut Starburst Die Cut" at bounding box center [1056, 186] width 198 height 29
select select "fe6a4ed8-5803-433c-b773-a25a7b955e98"
click at [957, 172] on select "Please Select Standard Die Cut Arch Die Cut Starburst Die Cut" at bounding box center [1056, 186] width 198 height 29
click at [1045, 498] on link "Proceed to Shipping" at bounding box center [1058, 499] width 196 height 27
type input "Set 1"
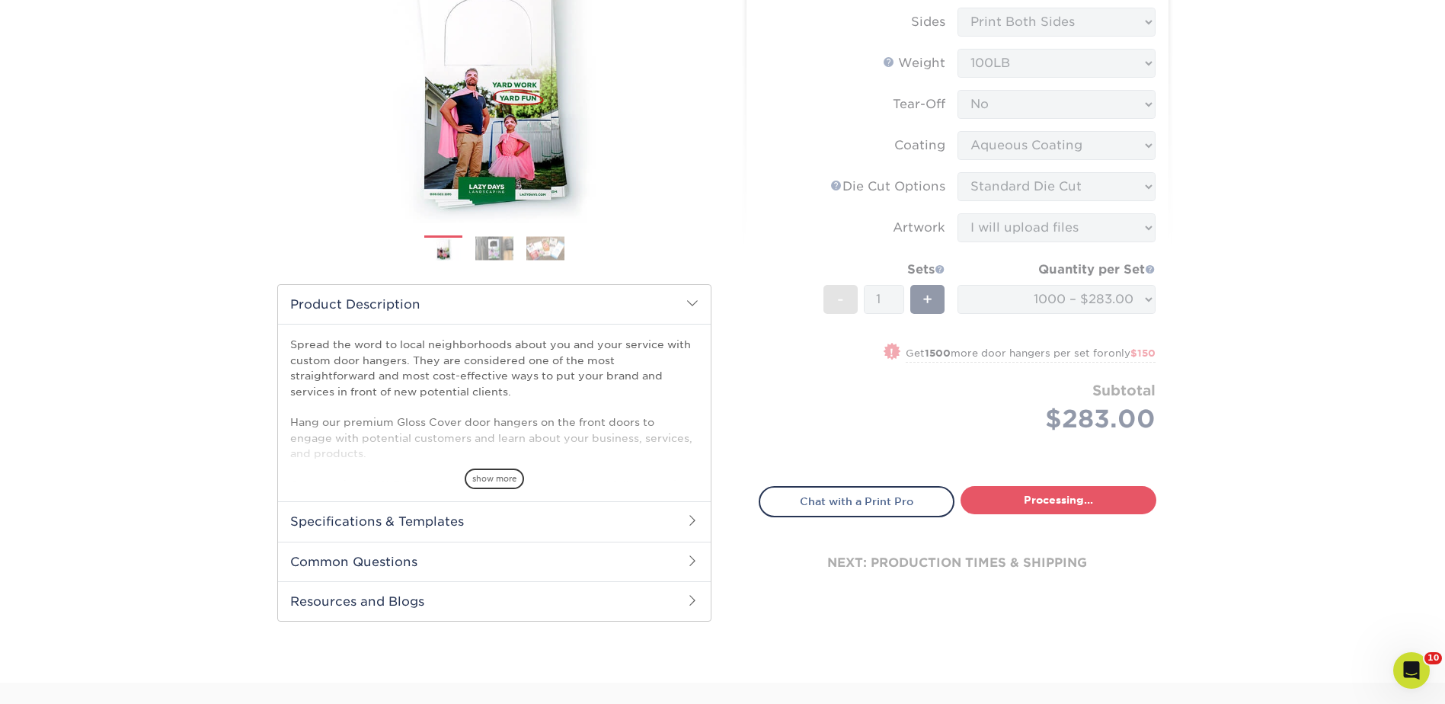
select select "5e8ef2d8-3a1d-42bd-81b9-dd97e37cd73e"
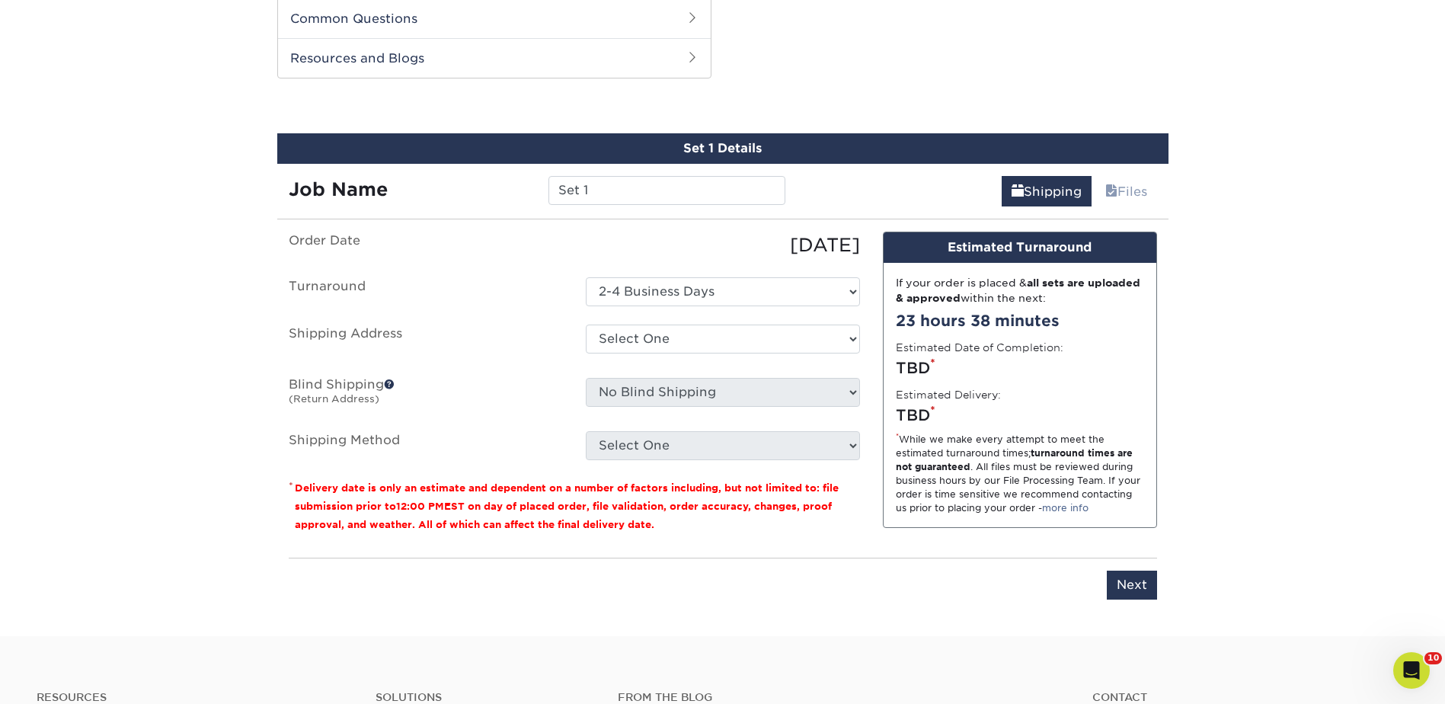
scroll to position [775, 0]
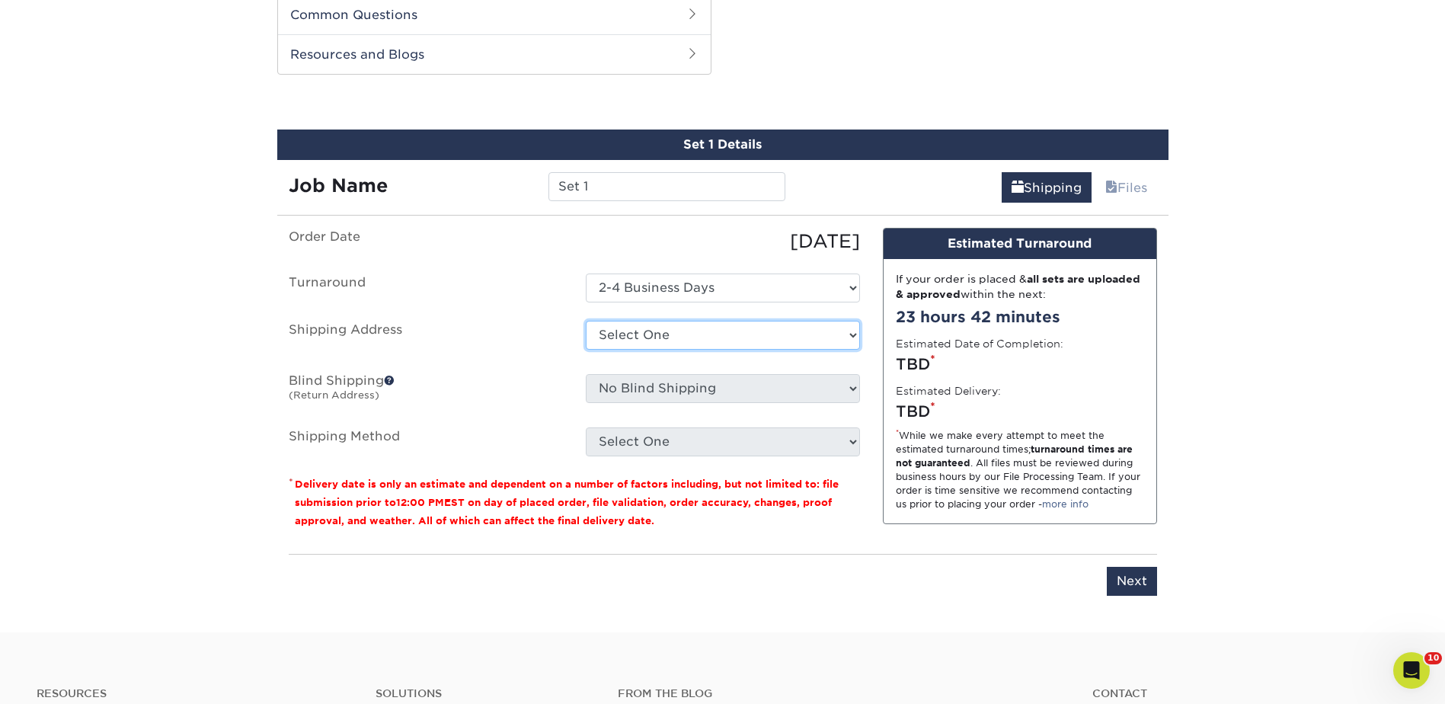
click at [637, 331] on select "Select One [GEOGRAPHIC_DATA] [GEOGRAPHIC_DATA] - fake [GEOGRAPHIC_DATA] [GEOGRA…" at bounding box center [723, 335] width 274 height 29
select select "285950"
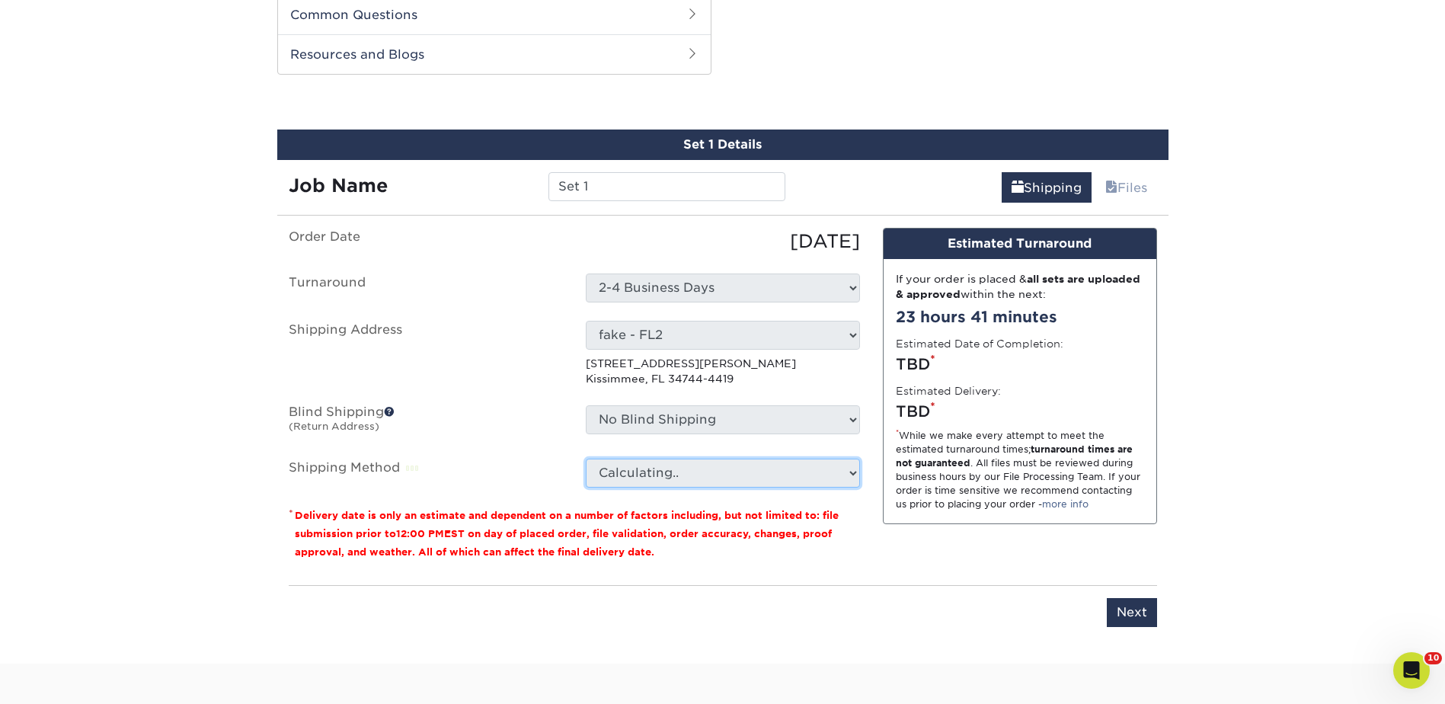
click at [655, 471] on select "Calculating.." at bounding box center [723, 472] width 274 height 29
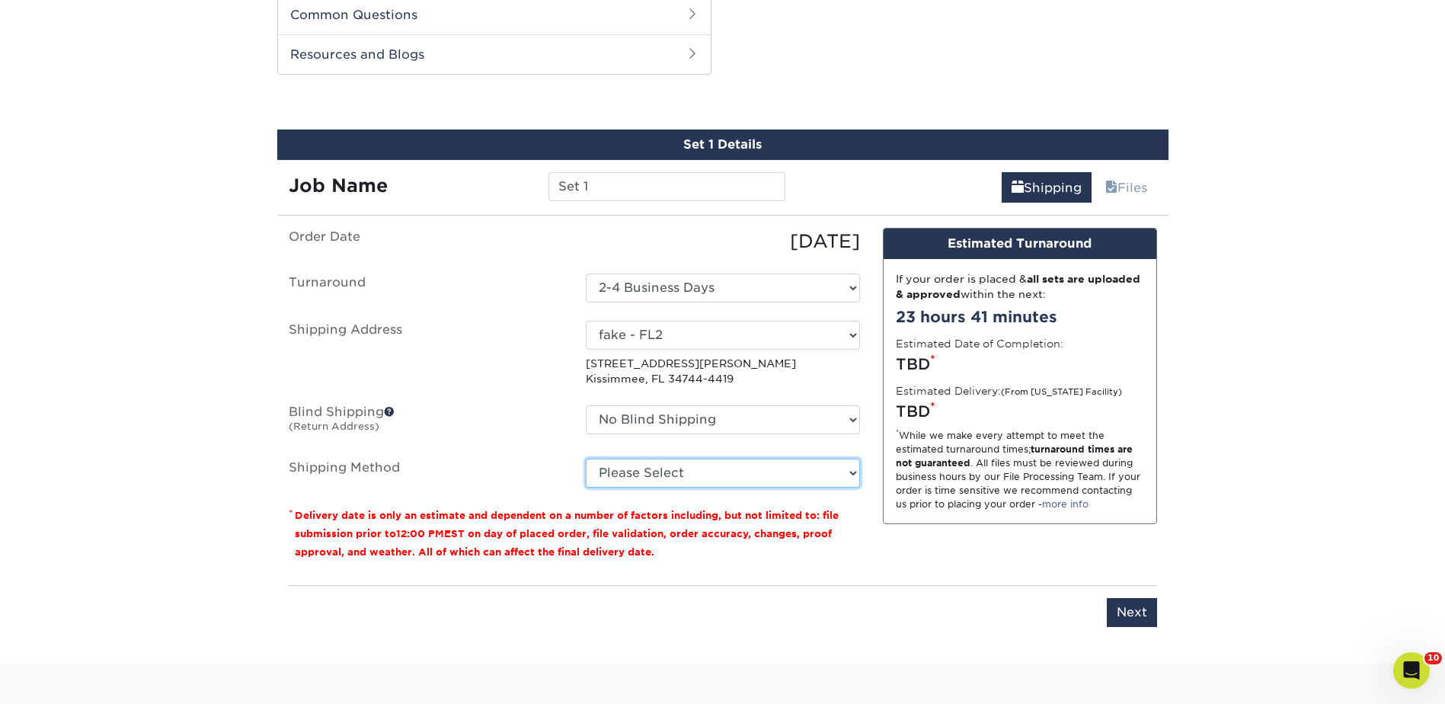
click at [653, 466] on select "Please Select Ground Shipping (+$20.27) 3 Day Shipping Service (+$30.84) 2 Day …" at bounding box center [723, 472] width 274 height 29
click at [654, 463] on select "Please Select Ground Shipping (+$20.27) 3 Day Shipping Service (+$30.84) 2 Day …" at bounding box center [723, 472] width 274 height 29
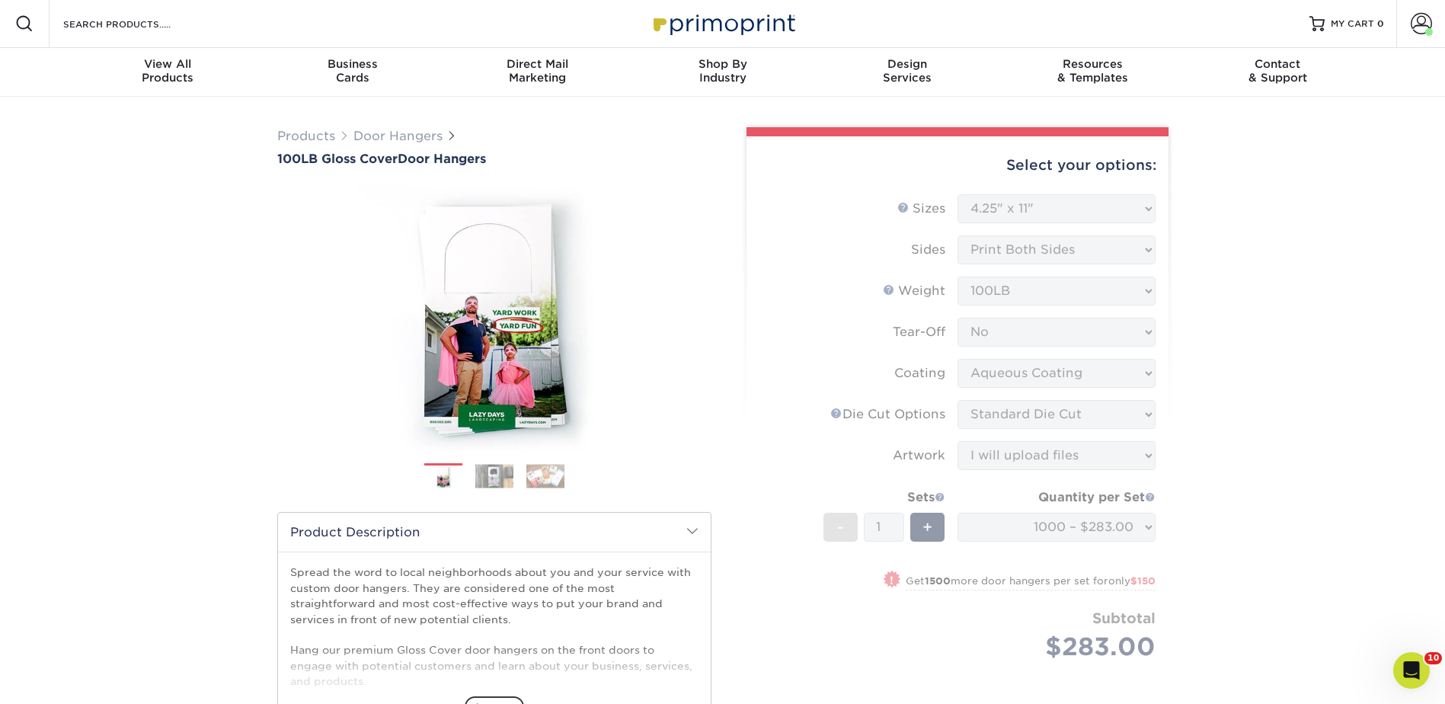
scroll to position [0, 0]
click at [340, 65] on span "Business" at bounding box center [352, 65] width 185 height 14
click at [350, 65] on span "Business" at bounding box center [352, 65] width 185 height 14
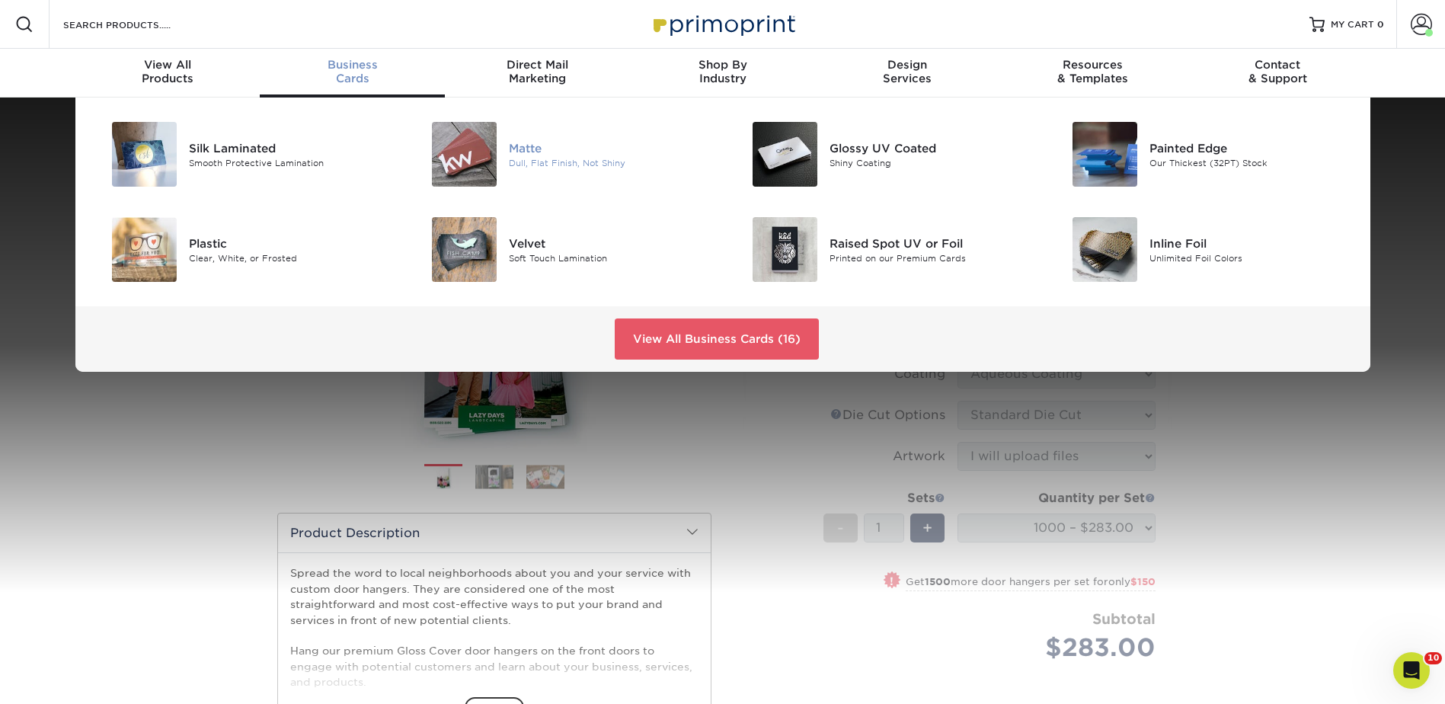
click at [520, 149] on div "Matte" at bounding box center [610, 147] width 202 height 17
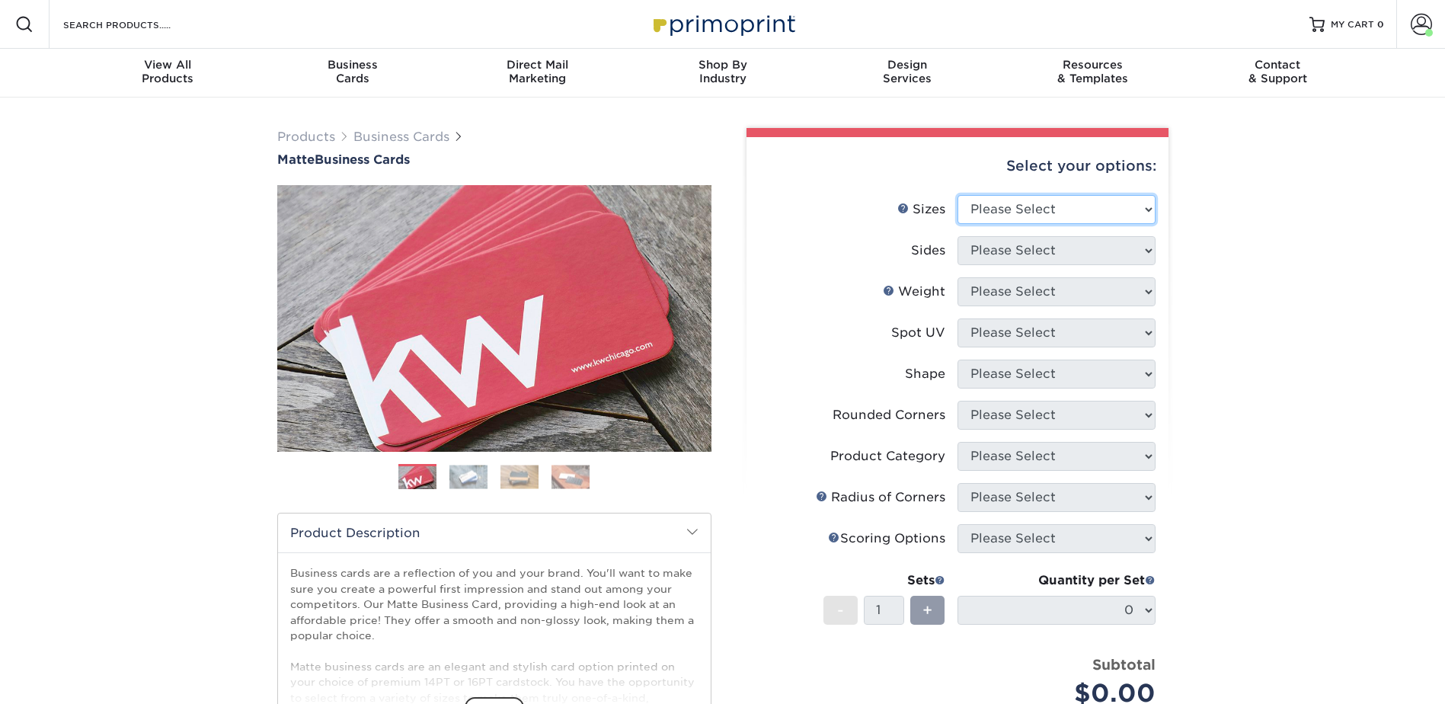
click at [981, 204] on select "Please Select 1.5" x 3.5" - Mini 1.75" x 3.5" - Mini 2" x 2" - Square 2" x 3" -…" at bounding box center [1056, 209] width 198 height 29
select select "2.00x3.50"
click at [957, 195] on select "Please Select 1.5" x 3.5" - Mini 1.75" x 3.5" - Mini 2" x 2" - Square 2" x 3" -…" at bounding box center [1056, 209] width 198 height 29
drag, startPoint x: 992, startPoint y: 250, endPoint x: 994, endPoint y: 263, distance: 13.9
click at [992, 250] on select "Please Select Print Both Sides Print Front Only" at bounding box center [1056, 250] width 198 height 29
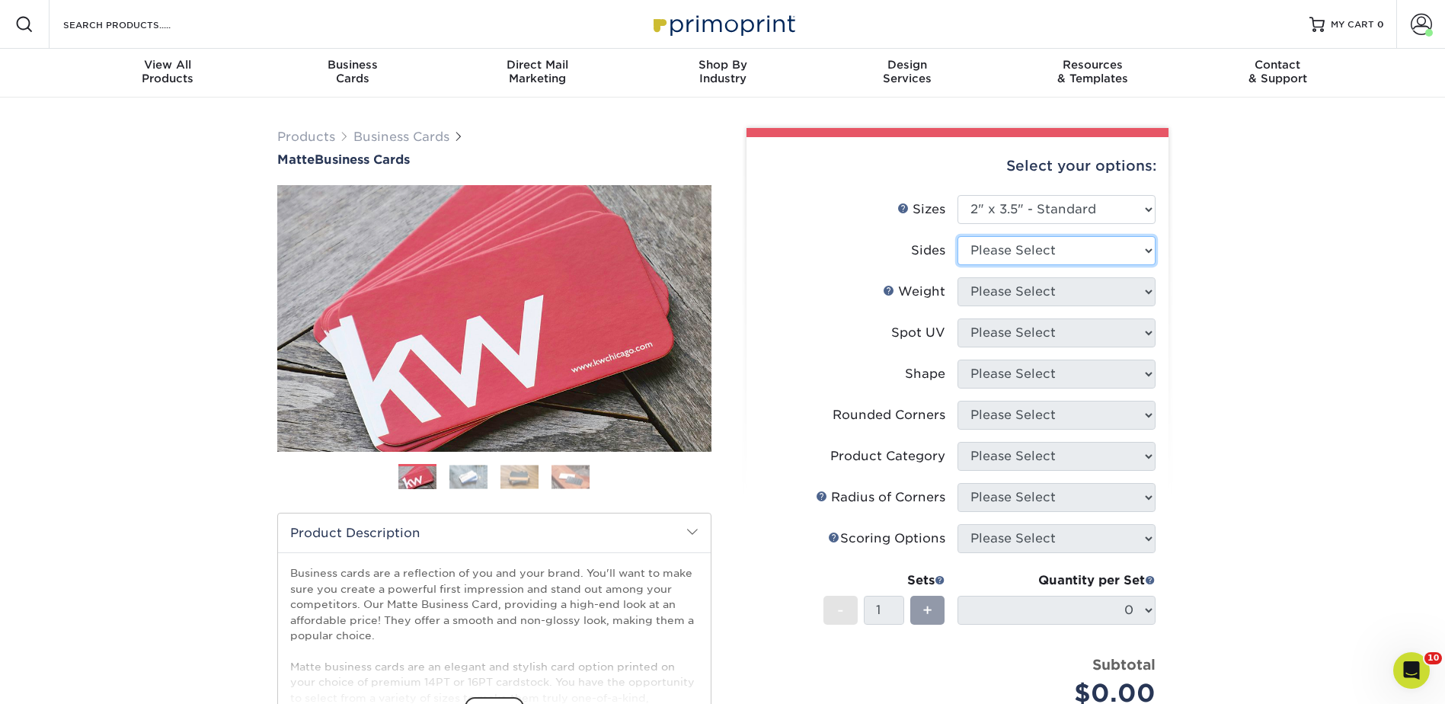
select select "13abbda7-1d64-4f25-8bb2-c179b224825d"
click at [957, 236] on select "Please Select Print Both Sides Print Front Only" at bounding box center [1056, 250] width 198 height 29
click at [997, 292] on select "Please Select" at bounding box center [1056, 291] width 198 height 29
click at [988, 287] on select "Please Select 16PT 14PT" at bounding box center [1056, 291] width 198 height 29
click at [988, 289] on select "Please Select 16PT 14PT" at bounding box center [1056, 291] width 198 height 29
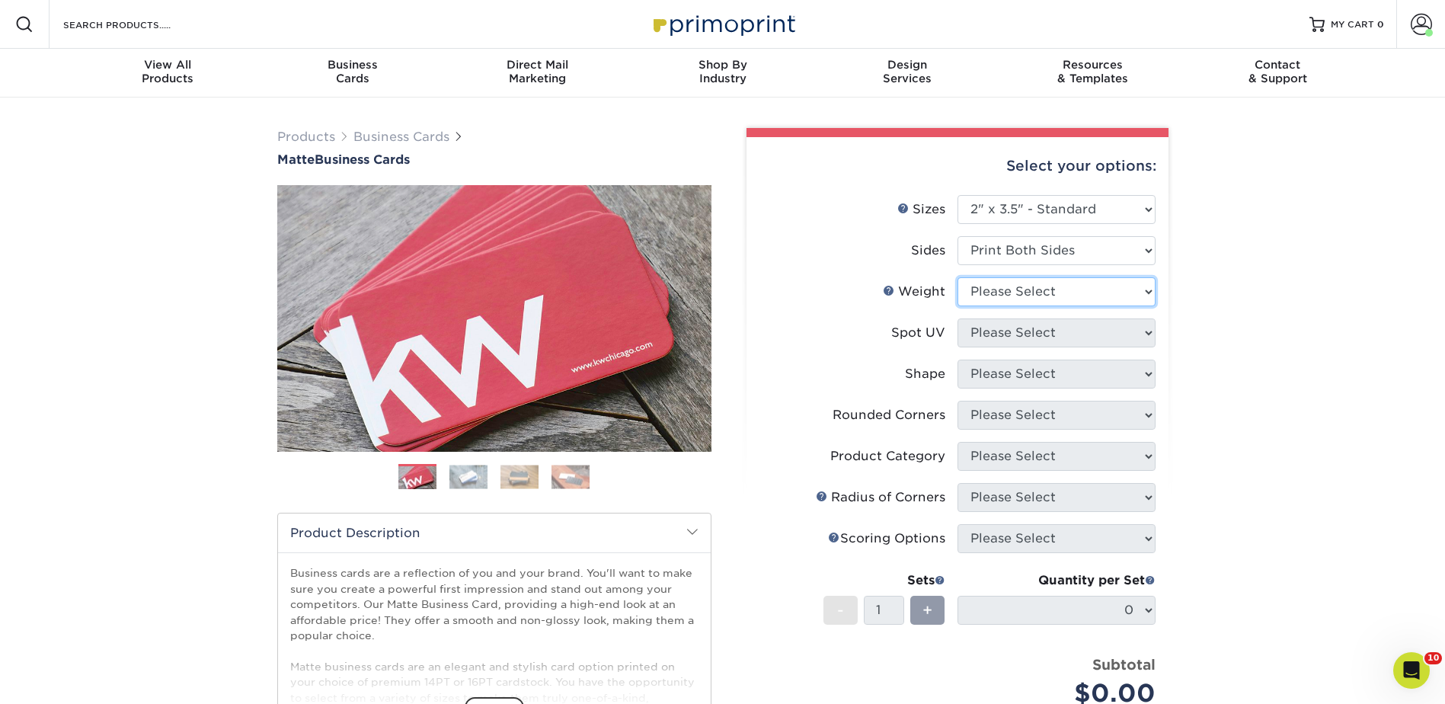
select select "16PT"
click at [957, 277] on select "Please Select 16PT 14PT" at bounding box center [1056, 291] width 198 height 29
click at [993, 332] on select "Please Select No Spot UV Front and Back (Both Sides) Front Only Back Only" at bounding box center [1056, 332] width 198 height 29
select select "3"
click at [957, 318] on select "Please Select No Spot UV Front and Back (Both Sides) Front Only Back Only" at bounding box center [1056, 332] width 198 height 29
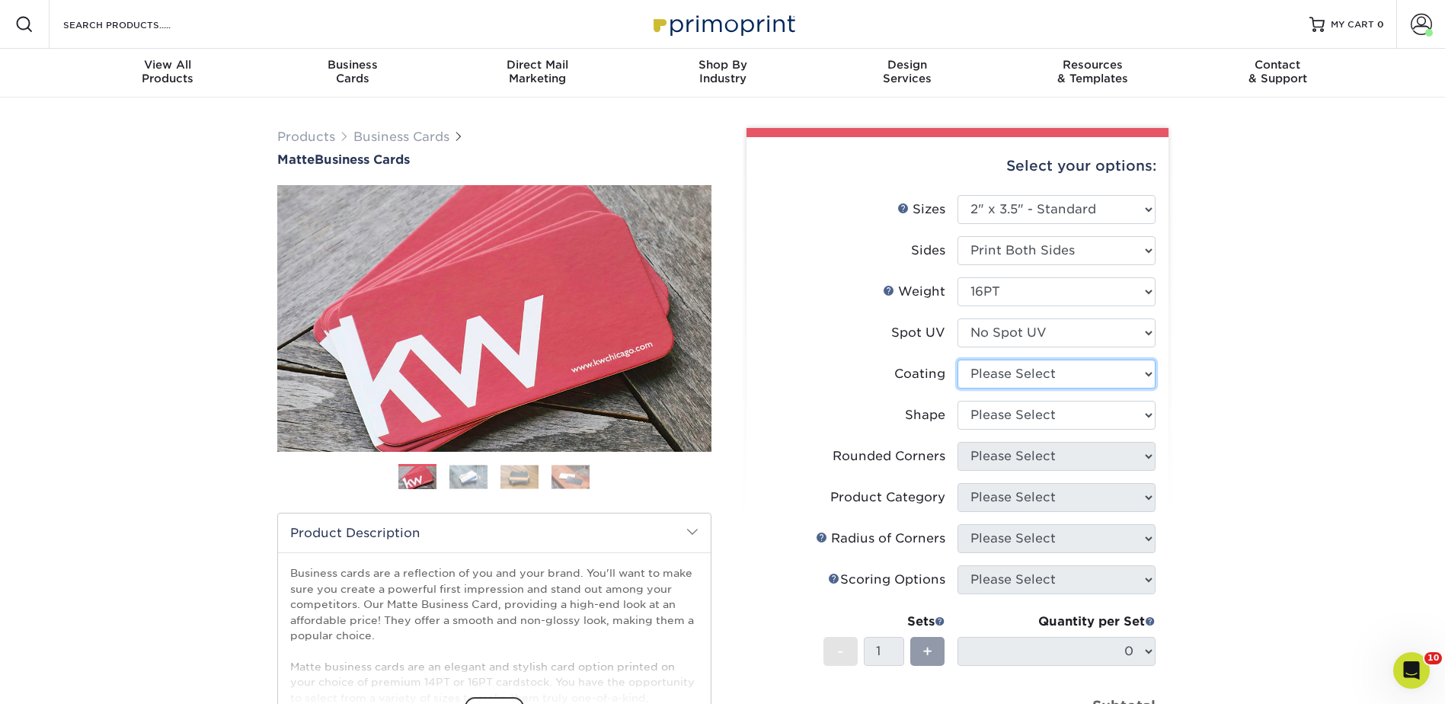
click at [989, 366] on select at bounding box center [1056, 373] width 198 height 29
select select "121bb7b5-3b4d-429f-bd8d-bbf80e953313"
click at [957, 359] on select at bounding box center [1056, 373] width 198 height 29
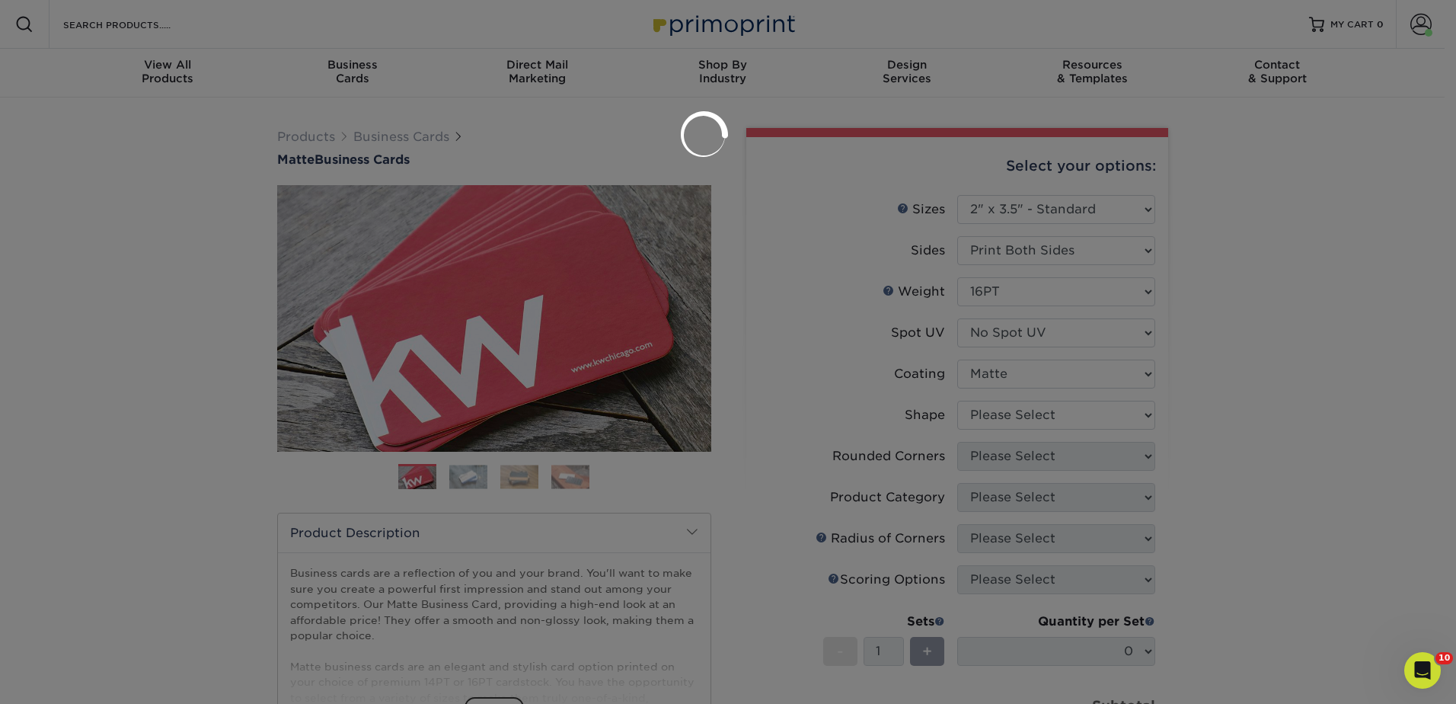
click at [988, 409] on div at bounding box center [728, 352] width 1456 height 704
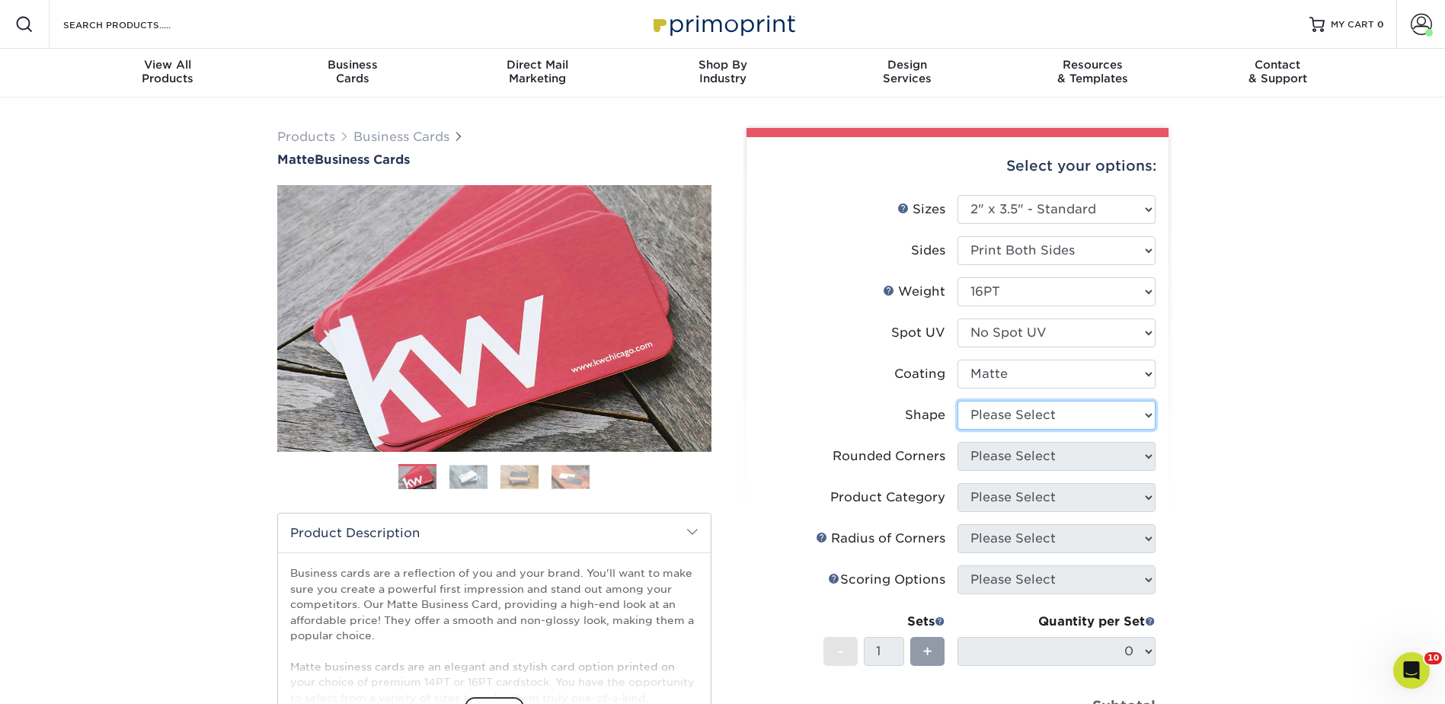
drag, startPoint x: 988, startPoint y: 414, endPoint x: 992, endPoint y: 432, distance: 17.9
click at [988, 414] on select "Please Select Standard Oval" at bounding box center [1056, 415] width 198 height 29
select select "standard"
click at [957, 401] on select "Please Select Standard Oval" at bounding box center [1056, 415] width 198 height 29
drag, startPoint x: 984, startPoint y: 450, endPoint x: 992, endPoint y: 471, distance: 21.9
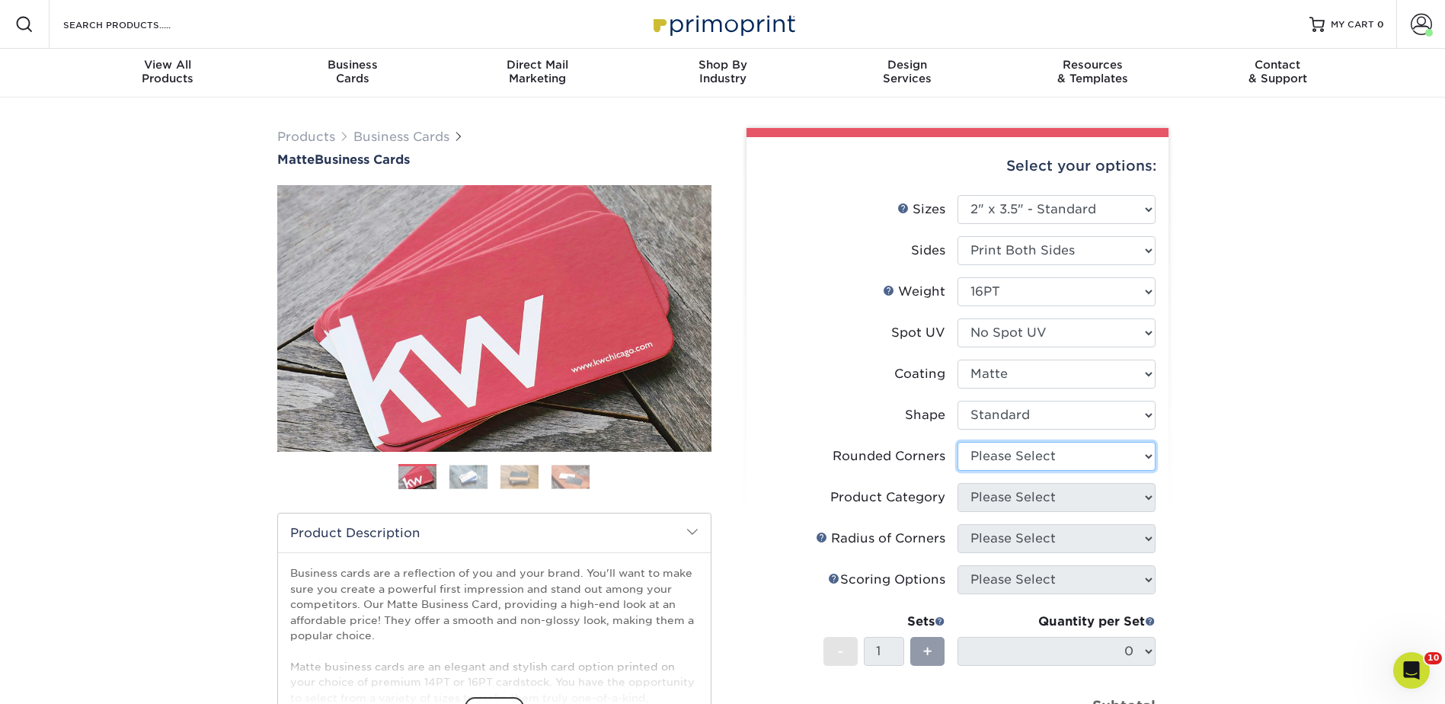
click at [984, 450] on select "Please Select Yes - Round 2 Corners Yes - Round 4 Corners No" at bounding box center [1056, 456] width 198 height 29
select select "0"
click at [957, 442] on select "Please Select Yes - Round 2 Corners Yes - Round 4 Corners No" at bounding box center [1056, 456] width 198 height 29
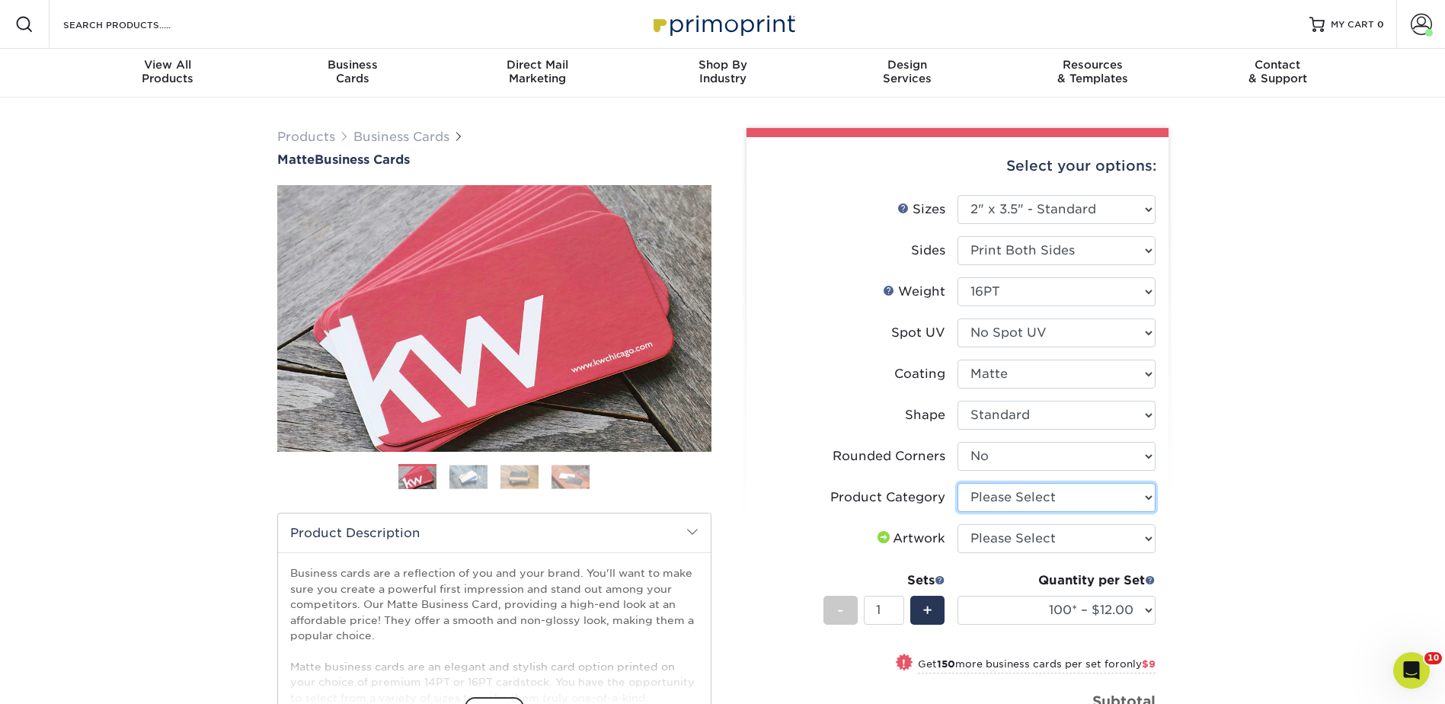
click at [1024, 495] on select "Please Select Business Cards" at bounding box center [1056, 497] width 198 height 29
select select "3b5148f1-0588-4f88-a218-97bcfdce65c1"
click at [957, 483] on select "Please Select Business Cards" at bounding box center [1056, 497] width 198 height 29
drag, startPoint x: 1022, startPoint y: 533, endPoint x: 1021, endPoint y: 555, distance: 22.1
click at [1022, 533] on select "Please Select I will upload files I need a design - $100" at bounding box center [1056, 538] width 198 height 29
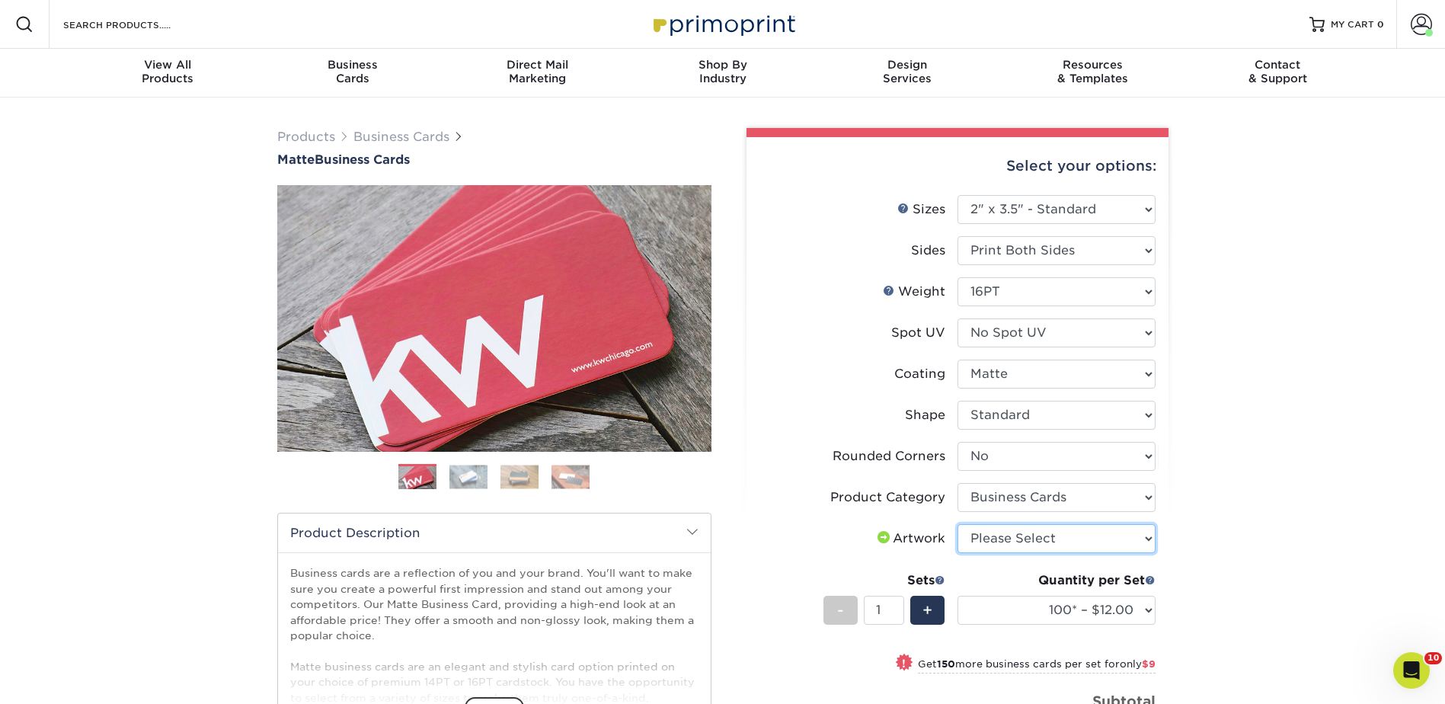
select select "upload"
click at [957, 524] on select "Please Select I will upload files I need a design - $100" at bounding box center [1056, 538] width 198 height 29
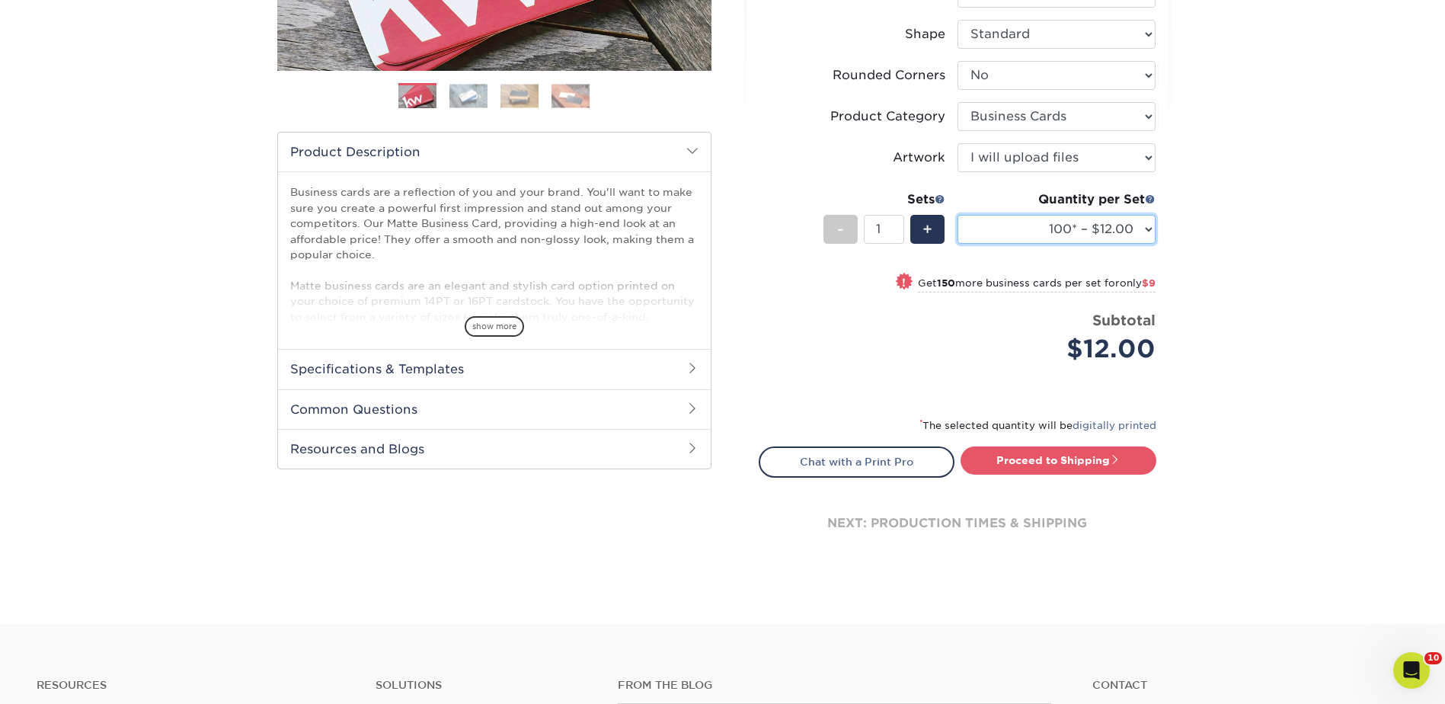
drag, startPoint x: 1043, startPoint y: 222, endPoint x: 1045, endPoint y: 240, distance: 18.3
click at [1043, 221] on select "100* – $12.00 250* – $21.00 500 – $42.00 1000 – $53.00 2500 – $95.00 5000 – $18…" at bounding box center [1056, 229] width 198 height 29
select select "1000 – $53.00"
click at [957, 215] on select "100* – $12.00 250* – $21.00 500 – $42.00 1000 – $53.00 2500 – $95.00 5000 – $18…" at bounding box center [1056, 229] width 198 height 29
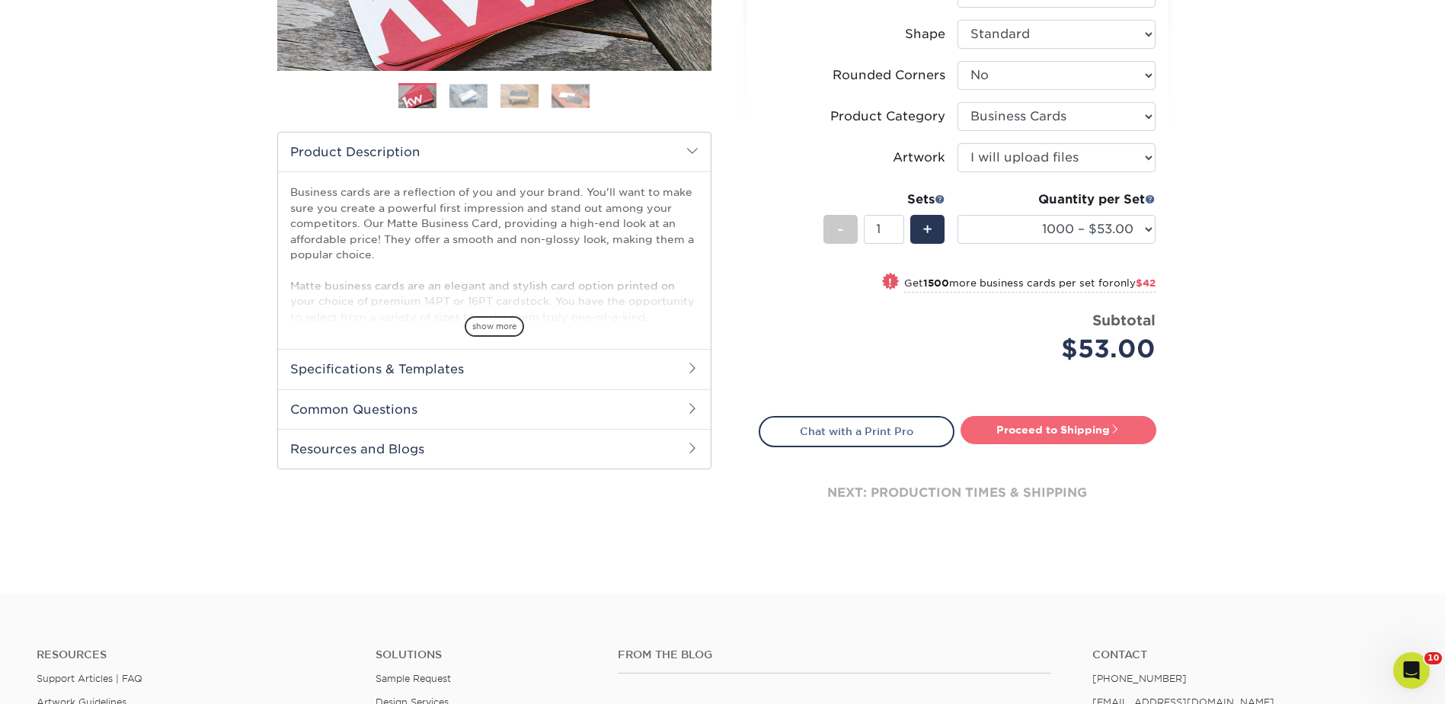
click at [1065, 438] on link "Proceed to Shipping" at bounding box center [1058, 429] width 196 height 27
type input "Set 1"
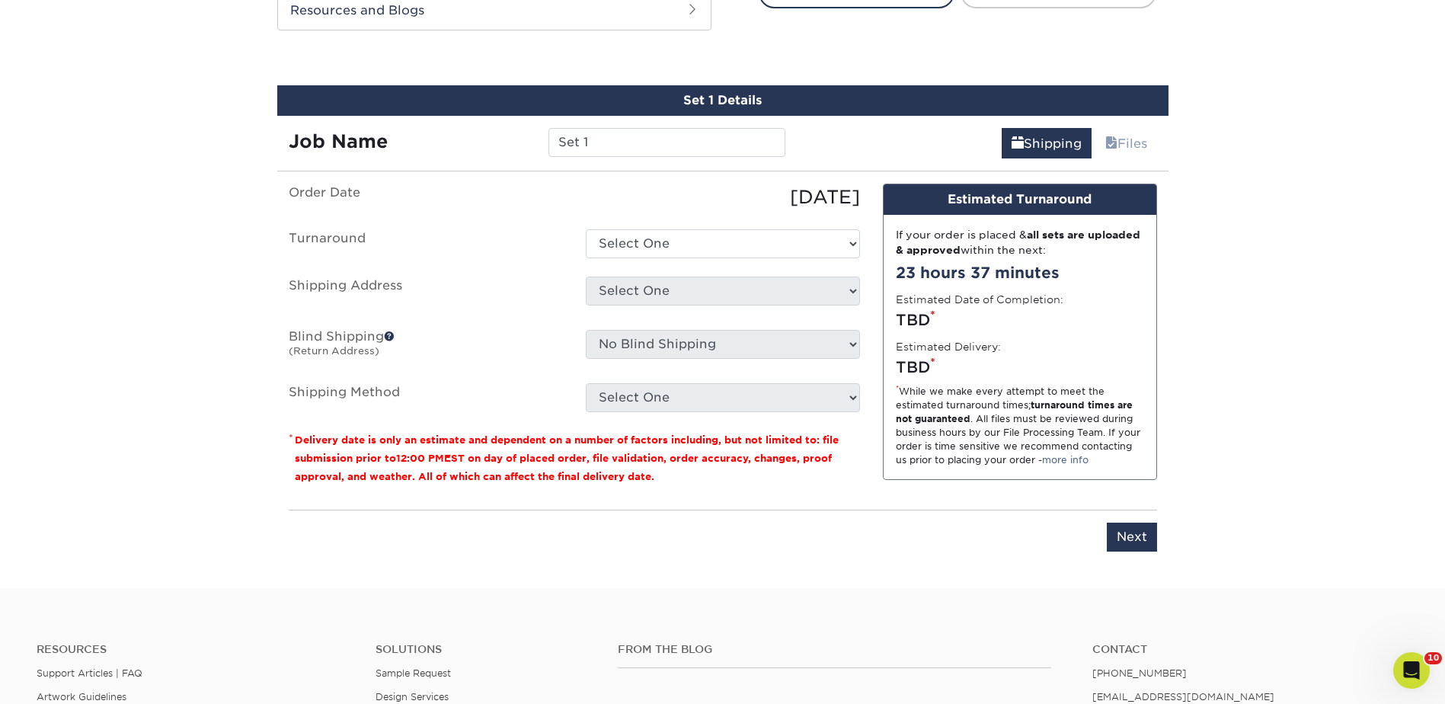
scroll to position [838, 0]
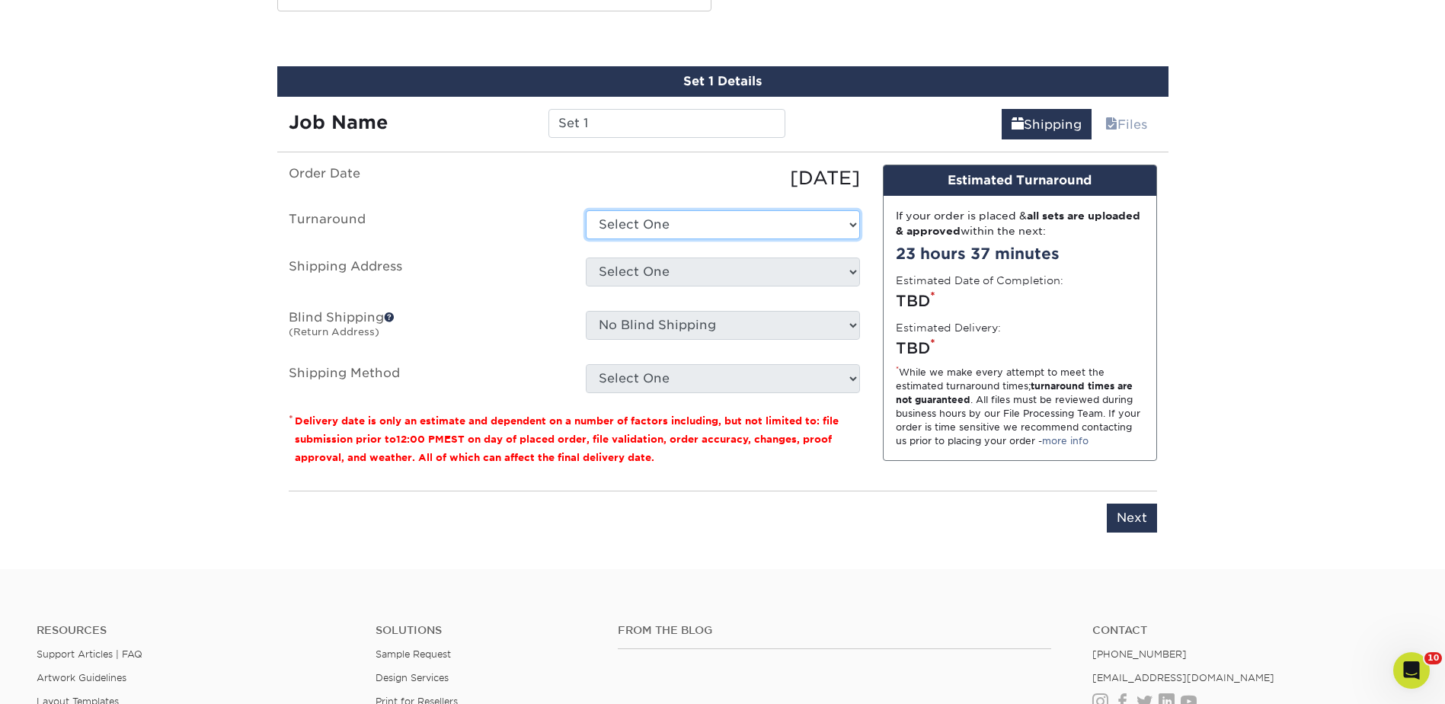
click at [653, 232] on select "Select One 2-4 Business Days 2 Day Next Business Day" at bounding box center [723, 224] width 274 height 29
select select "b26dbba4-becb-4f18-80b9-4627273e8b11"
click at [586, 210] on select "Select One 2-4 Business Days 2 Day Next Business Day" at bounding box center [723, 224] width 274 height 29
drag, startPoint x: 650, startPoint y: 274, endPoint x: 653, endPoint y: 282, distance: 8.0
click at [650, 274] on select "Select One [GEOGRAPHIC_DATA] [GEOGRAPHIC_DATA] - fake [GEOGRAPHIC_DATA] [GEOGRA…" at bounding box center [723, 271] width 274 height 29
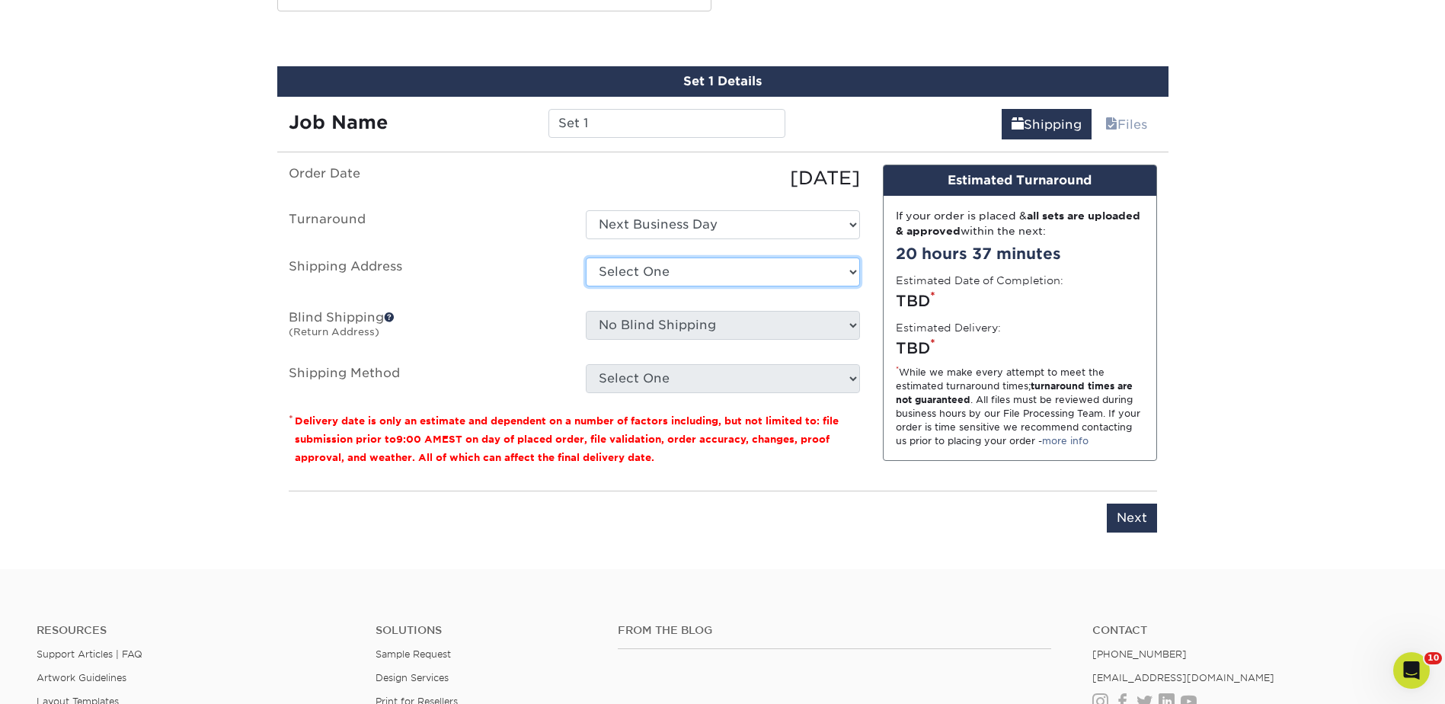
select select "285950"
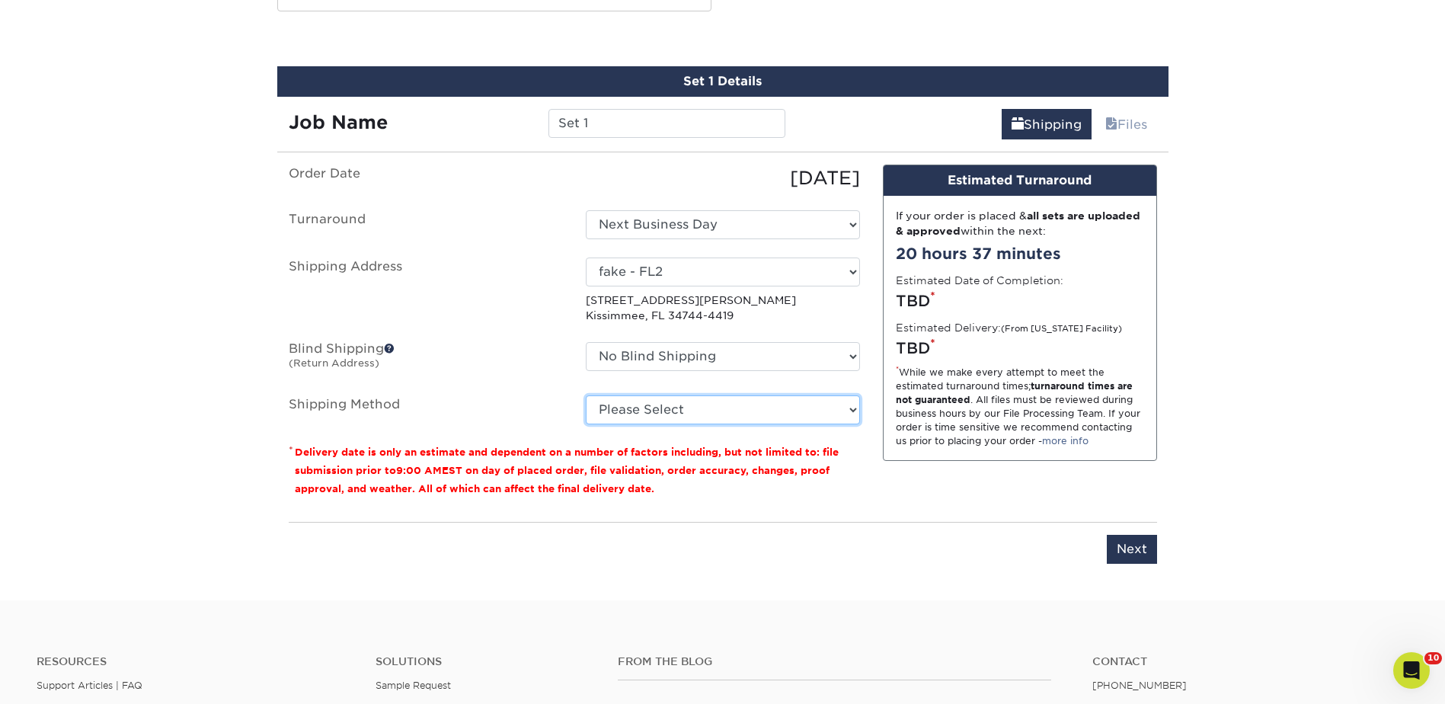
click at [672, 404] on select "Please Select Ground Shipping (+$8.96) 3 Day Shipping Service (+$15.33) 2 Day A…" at bounding box center [723, 409] width 274 height 29
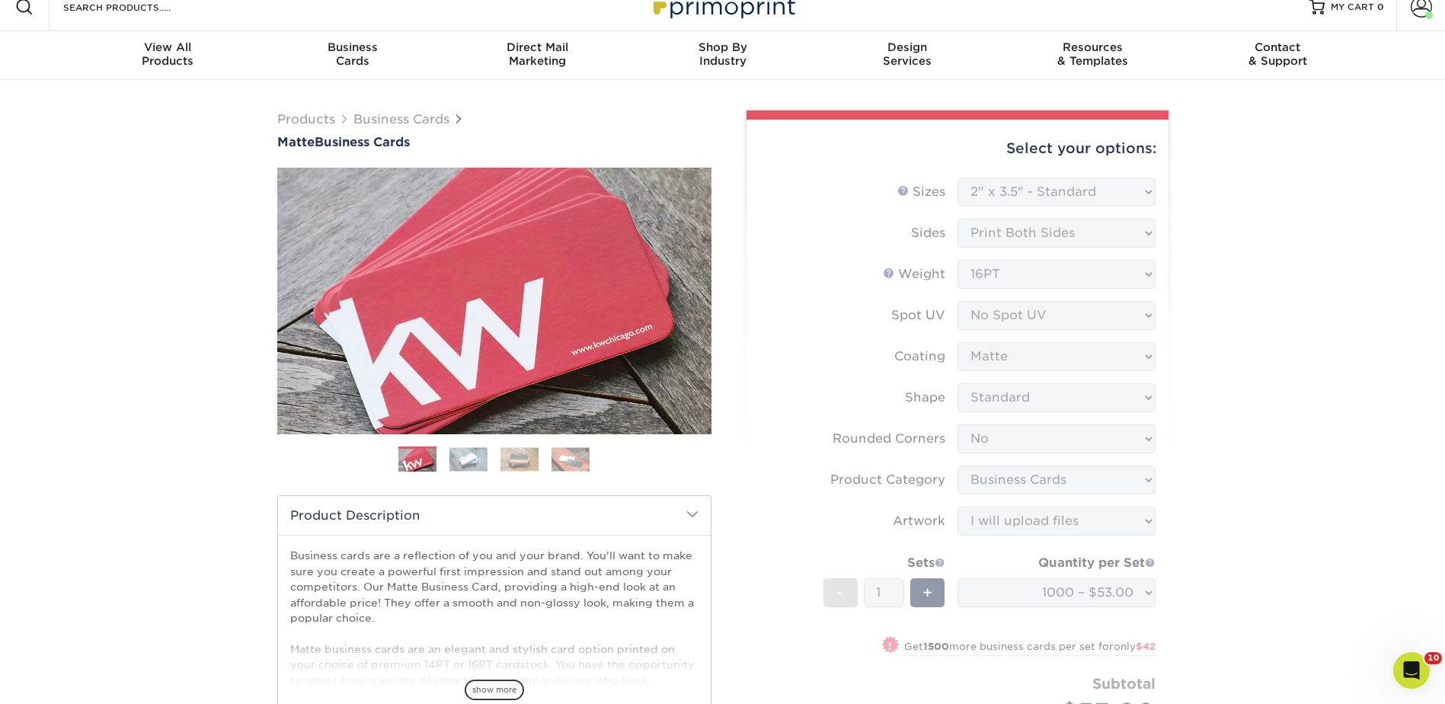
scroll to position [0, 0]
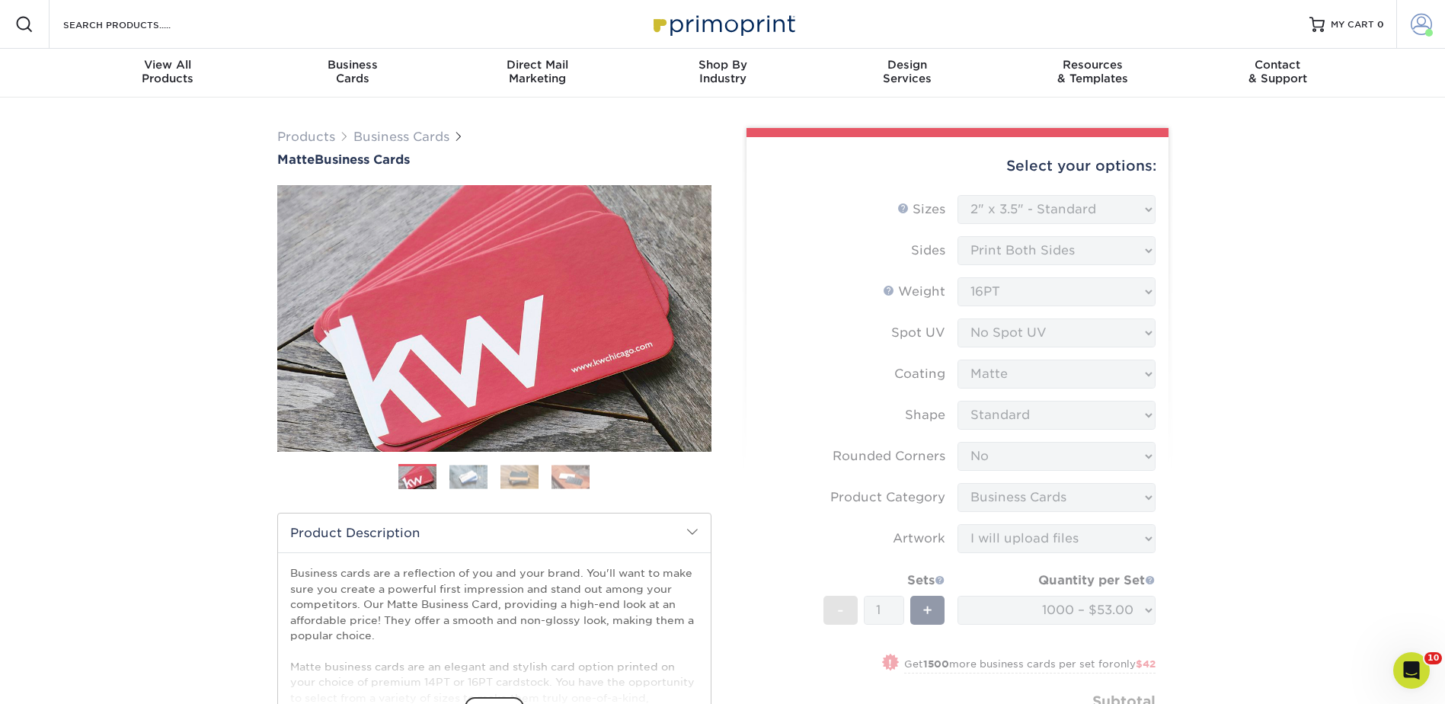
click at [1430, 24] on span at bounding box center [1420, 24] width 21 height 21
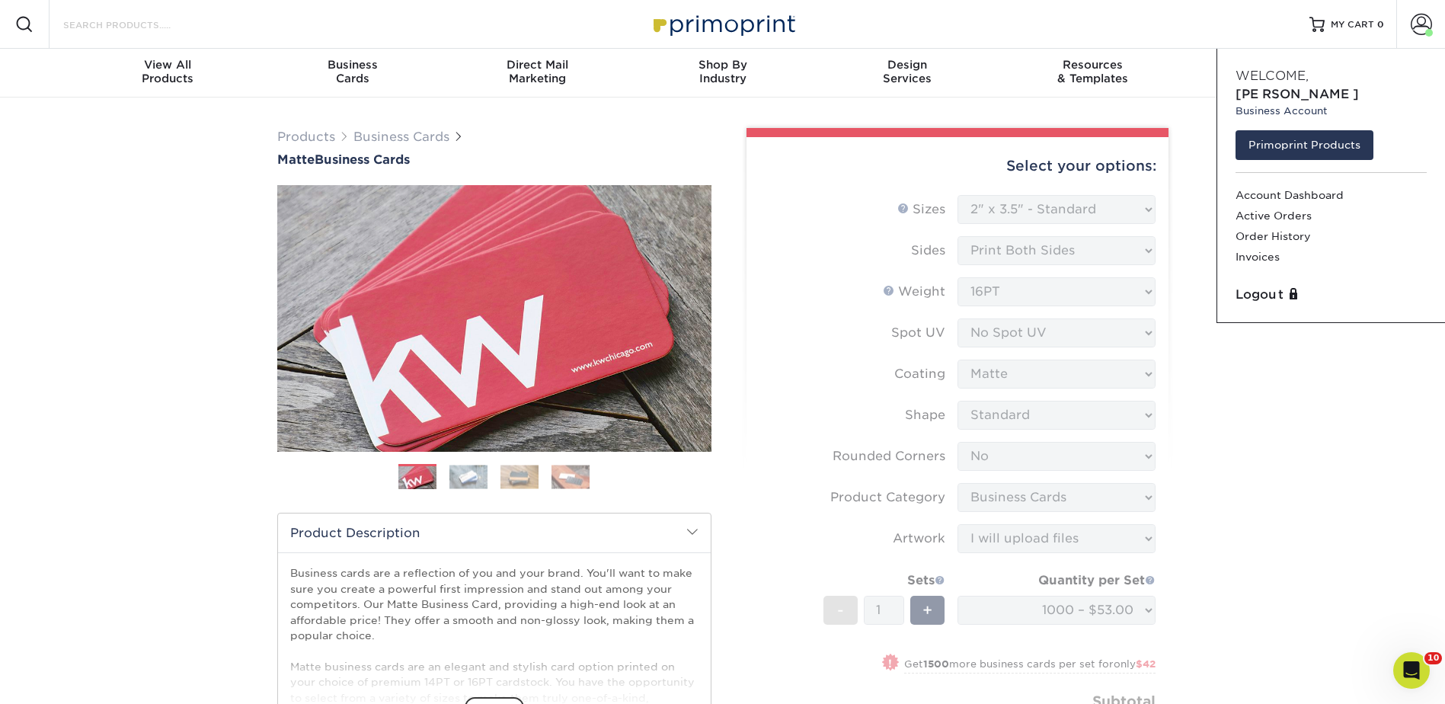
click at [149, 27] on input "Search Products" at bounding box center [136, 24] width 149 height 18
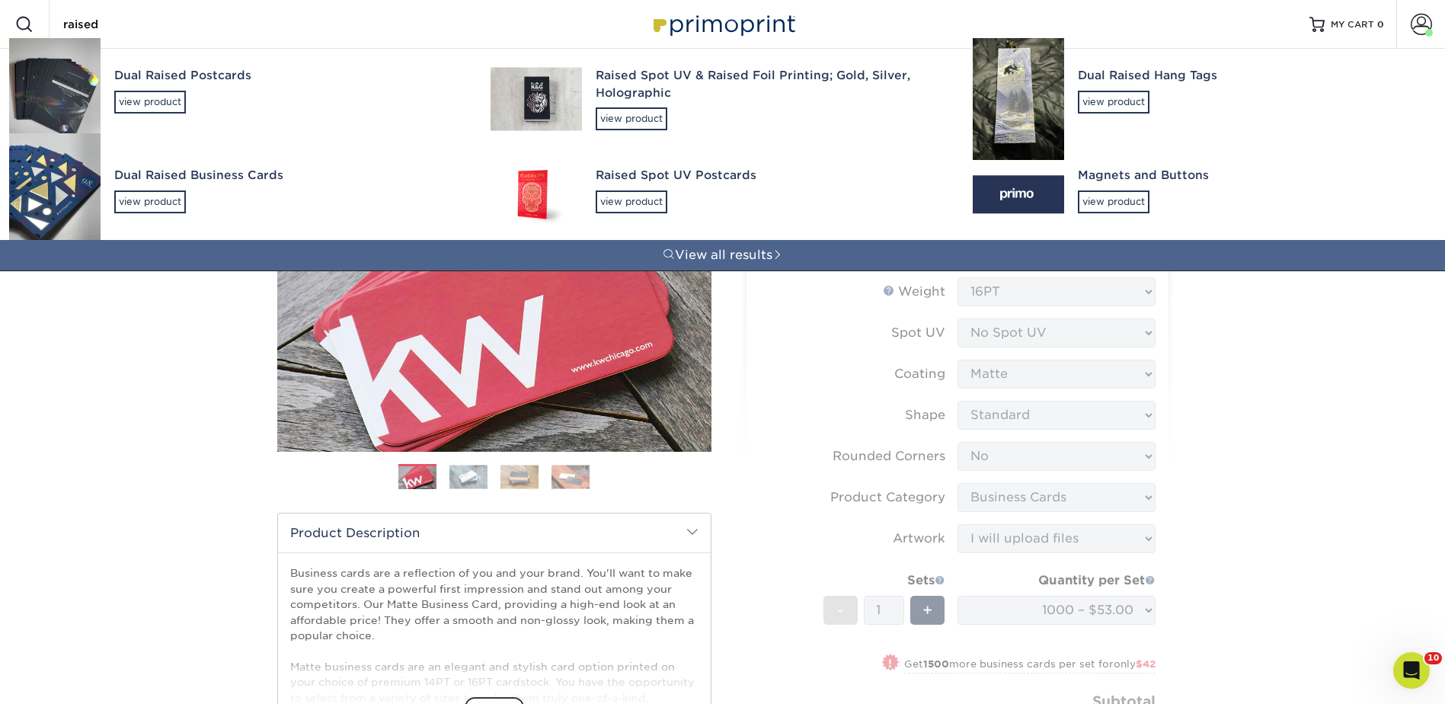
type input "raised"
